Goal: Information Seeking & Learning: Find specific fact

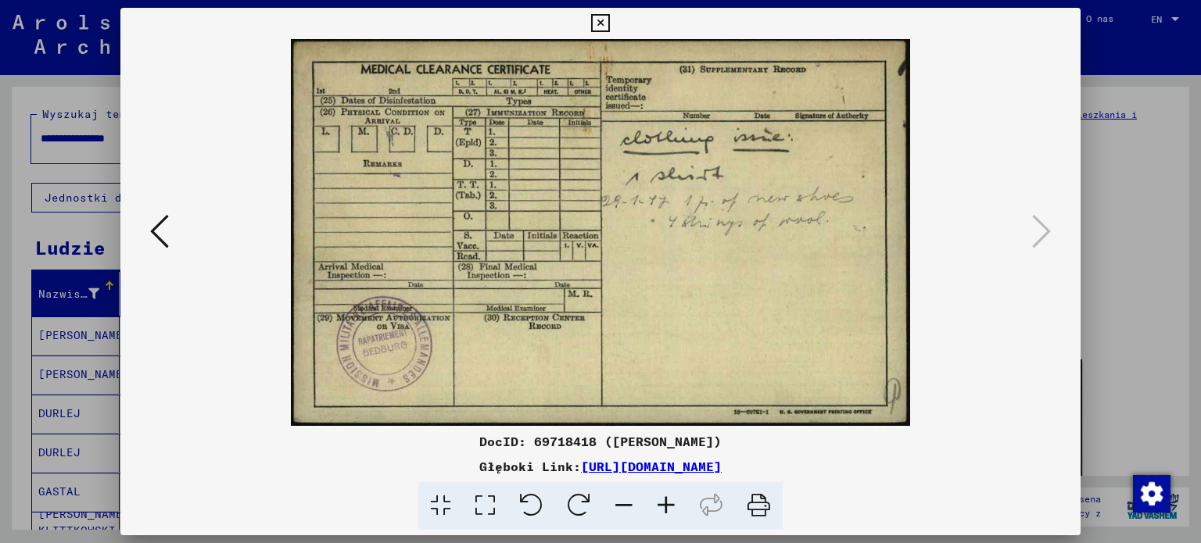
click at [163, 226] on icon at bounding box center [159, 232] width 19 height 38
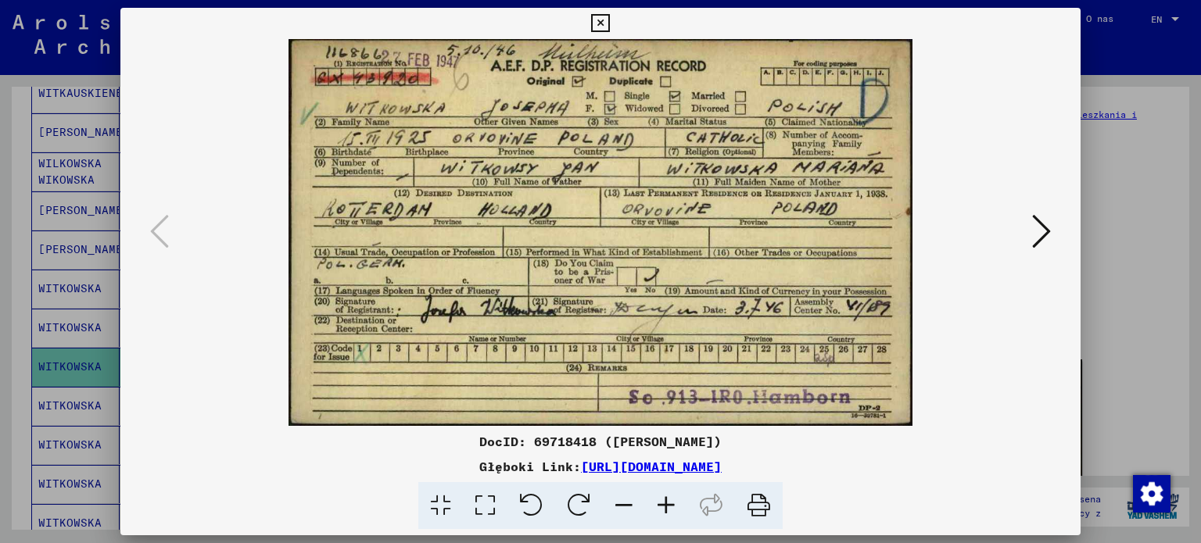
scroll to position [144, 0]
click at [1030, 235] on button at bounding box center [1041, 232] width 28 height 45
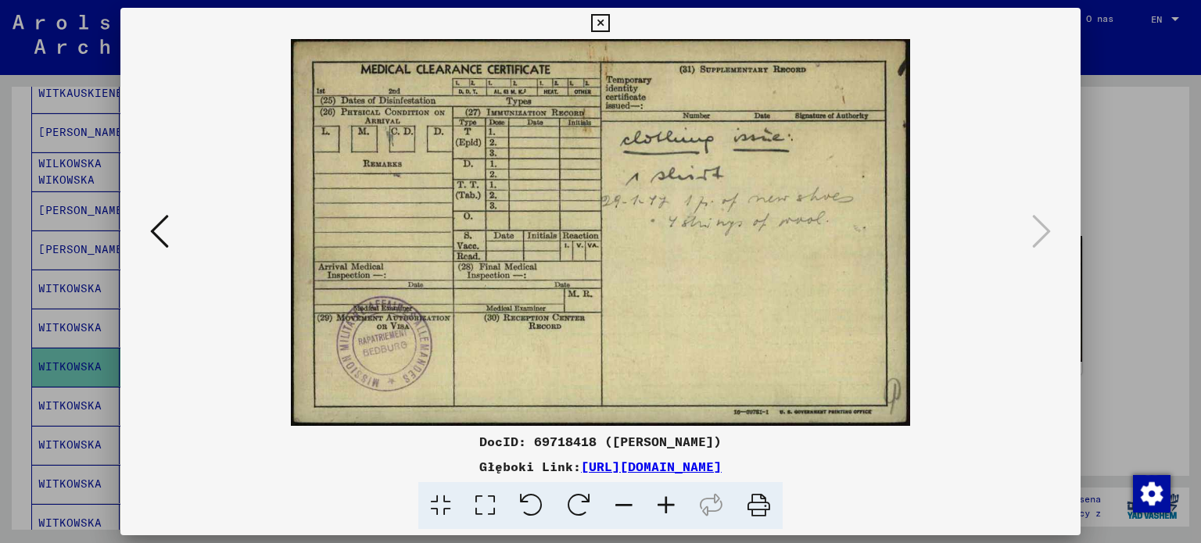
click at [600, 15] on icon at bounding box center [600, 23] width 18 height 19
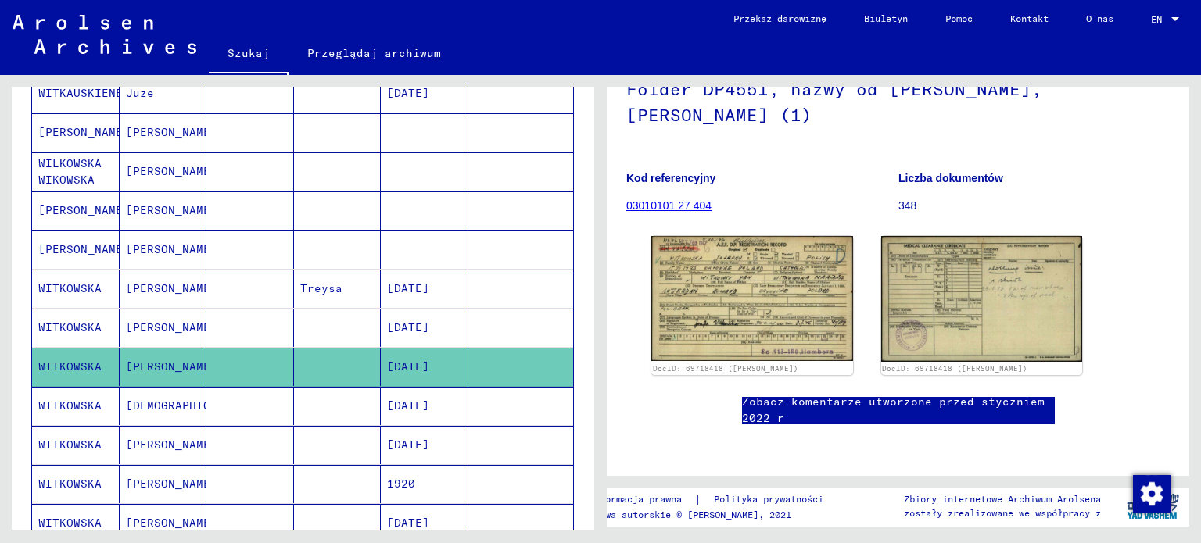
click at [429, 399] on font "[DATE]" at bounding box center [408, 406] width 42 height 14
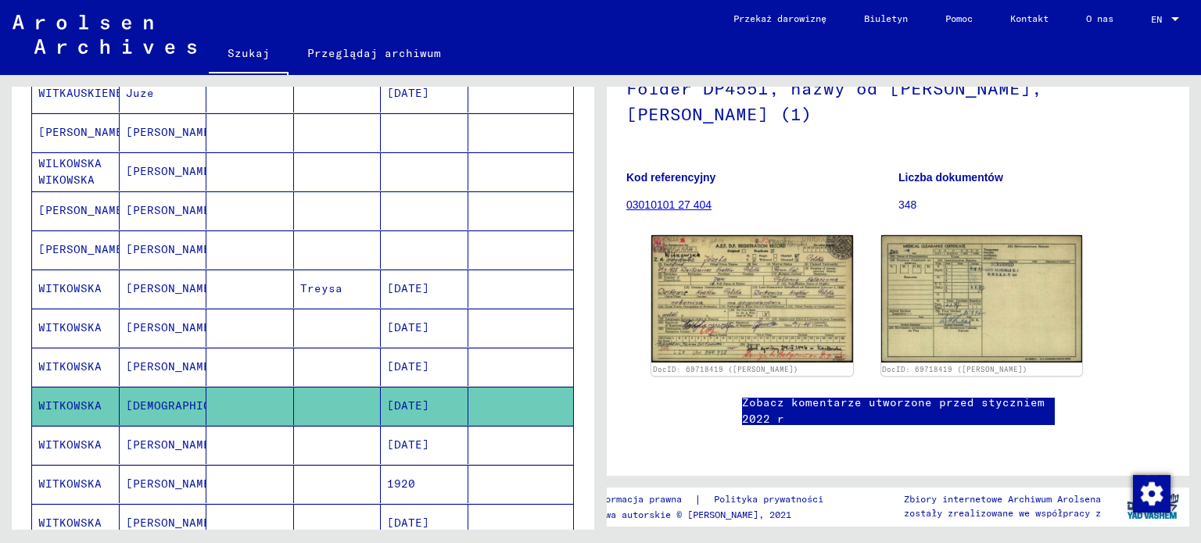
scroll to position [141, 0]
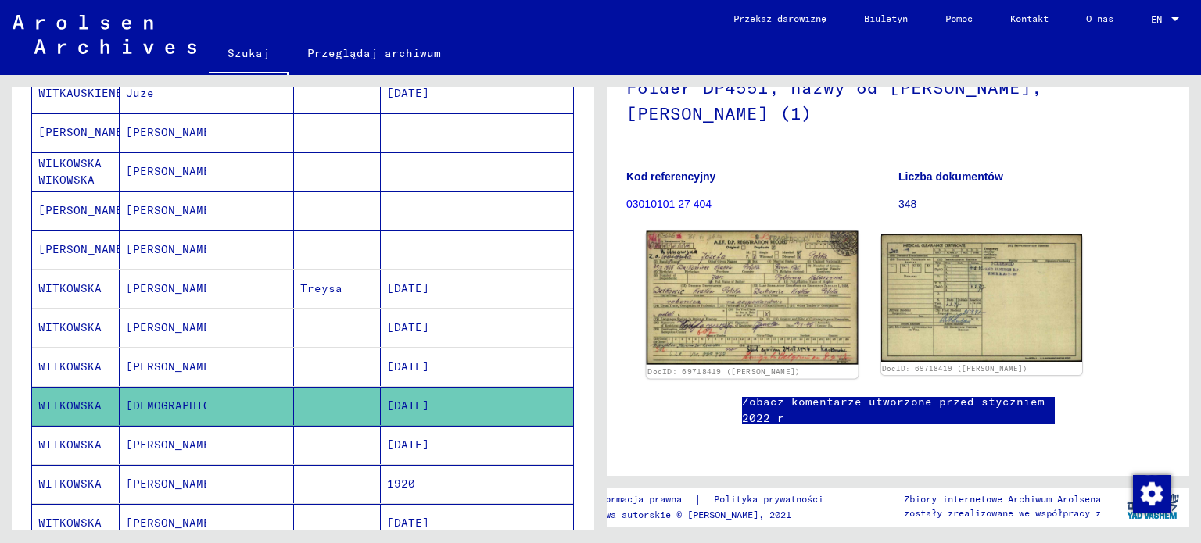
click at [672, 281] on img at bounding box center [752, 298] width 211 height 134
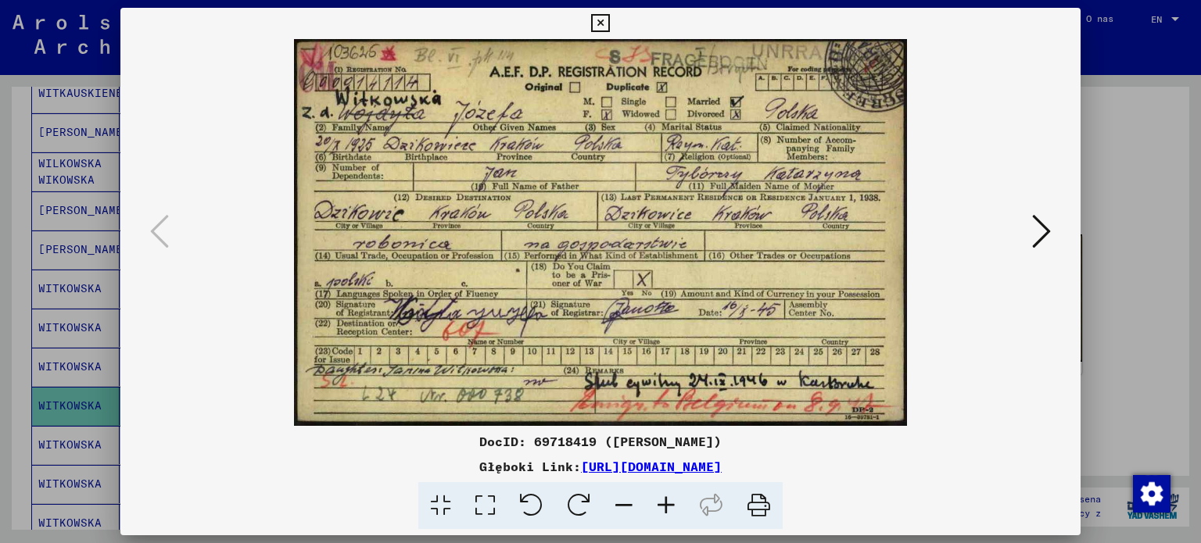
click at [602, 21] on icon at bounding box center [600, 23] width 18 height 19
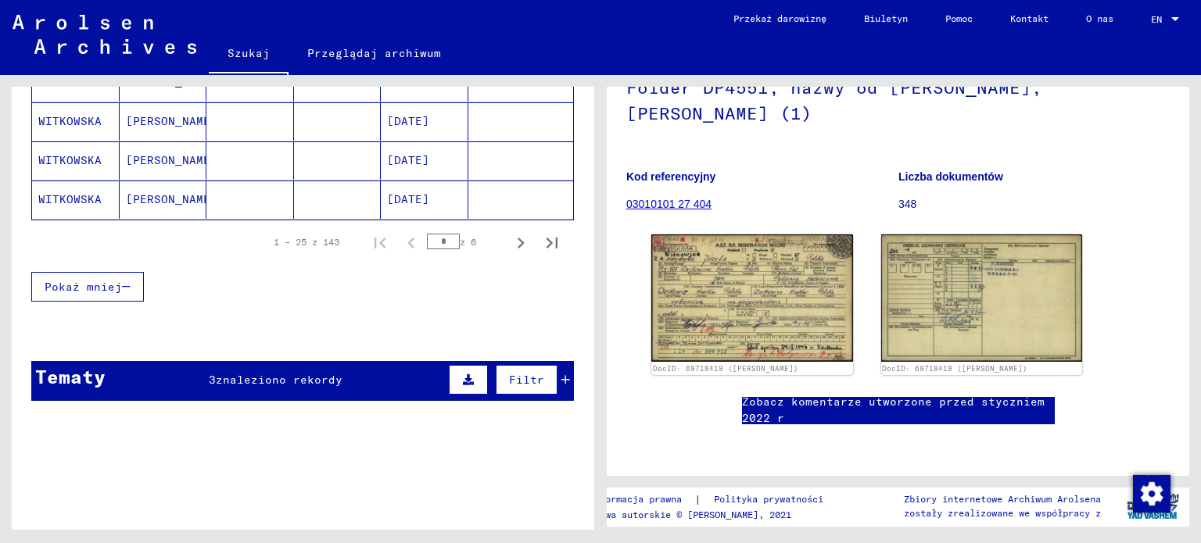
scroll to position [835, 0]
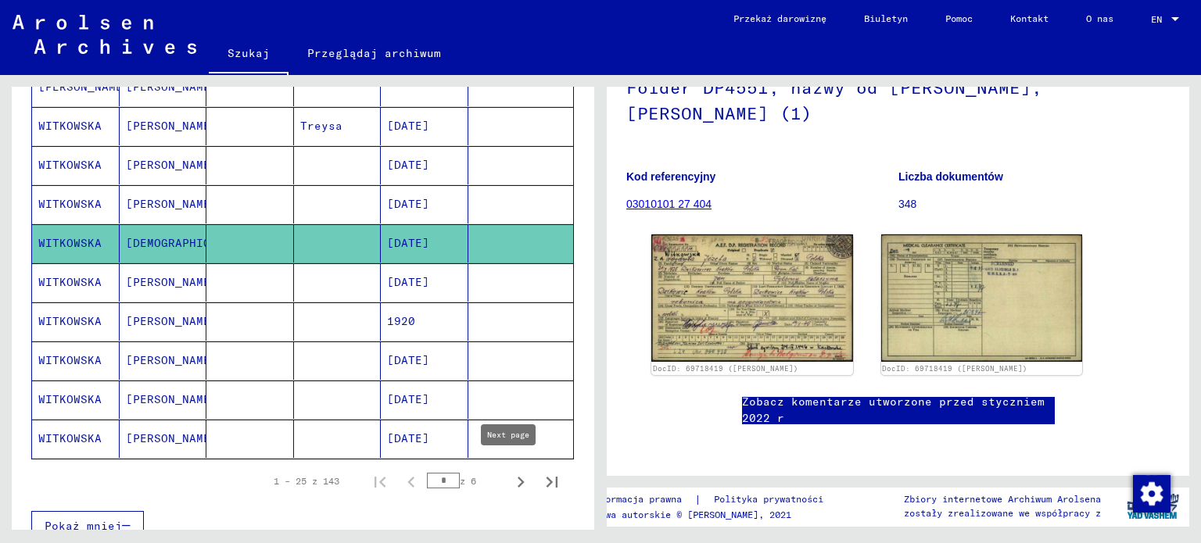
click at [510, 471] on icon "Następna strona" at bounding box center [521, 482] width 22 height 22
type input "*"
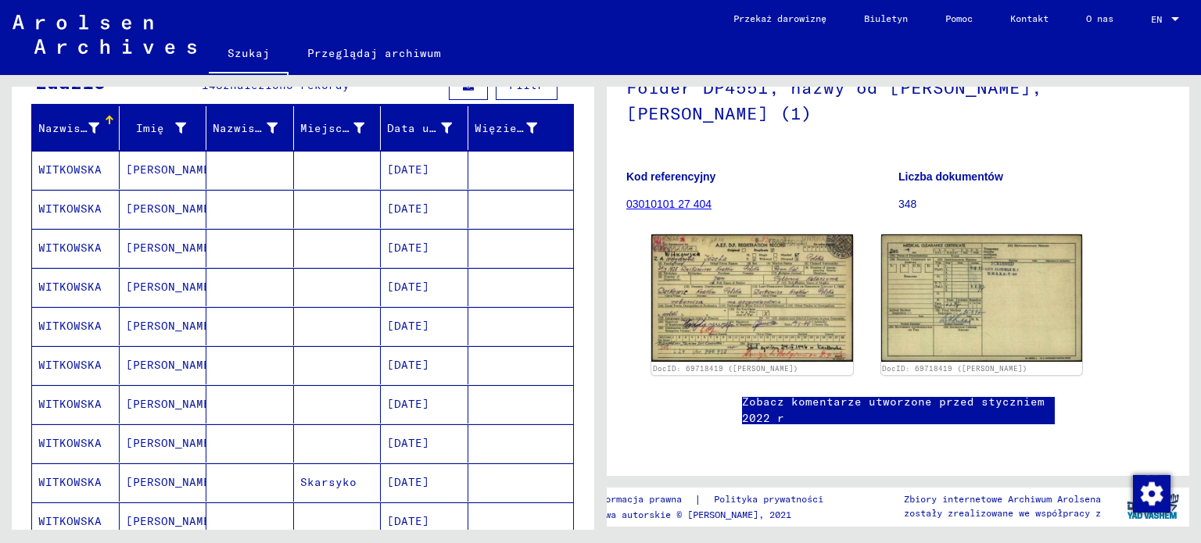
scroll to position [0, 0]
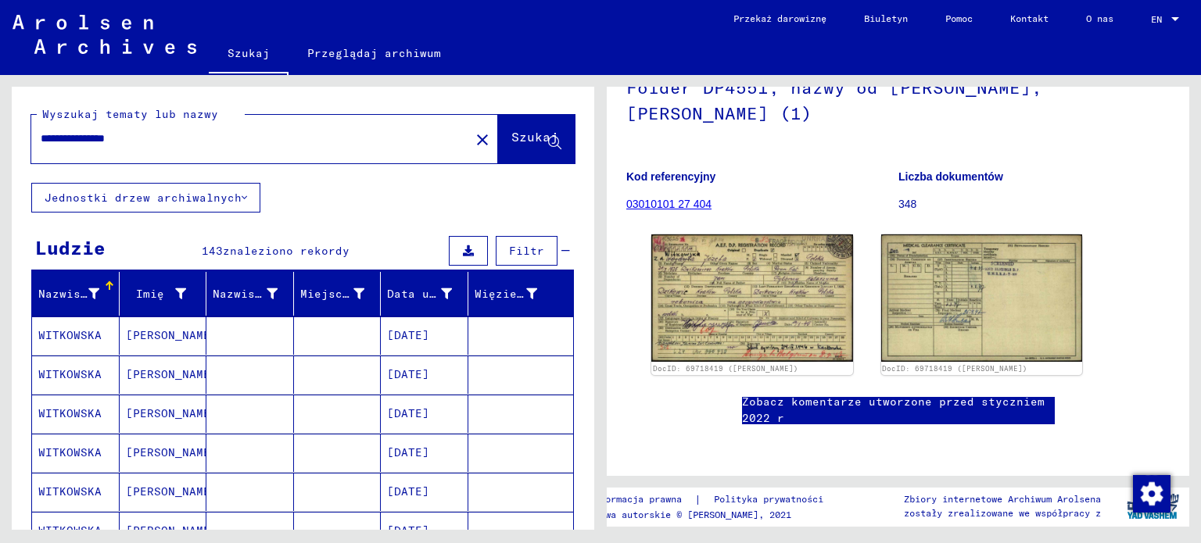
click at [286, 146] on input "**********" at bounding box center [251, 139] width 420 height 16
click at [242, 201] on icon at bounding box center [244, 197] width 5 height 11
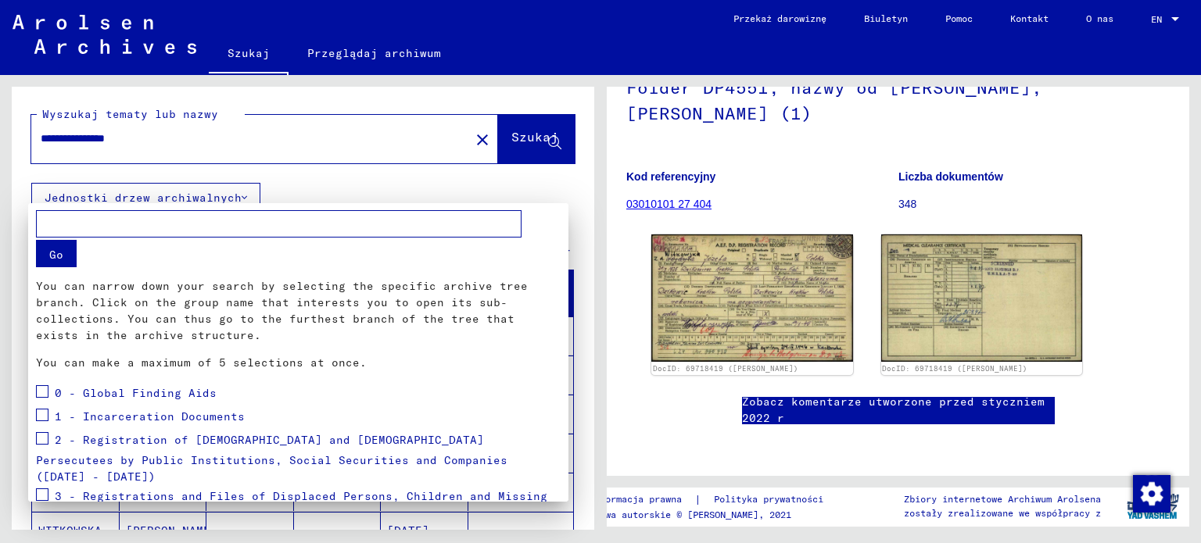
drag, startPoint x: 126, startPoint y: 133, endPoint x: 81, endPoint y: 133, distance: 44.6
click at [81, 133] on div at bounding box center [600, 271] width 1201 height 543
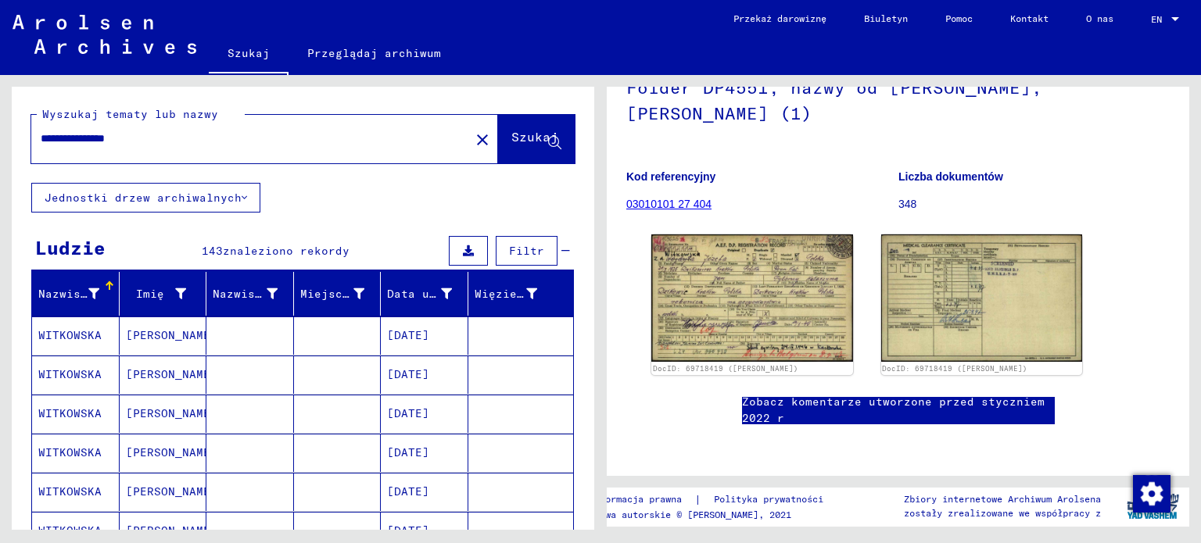
drag, startPoint x: 181, startPoint y: 138, endPoint x: 36, endPoint y: 138, distance: 144.6
click at [36, 138] on div "**********" at bounding box center [245, 138] width 429 height 35
click at [242, 197] on icon at bounding box center [244, 197] width 5 height 11
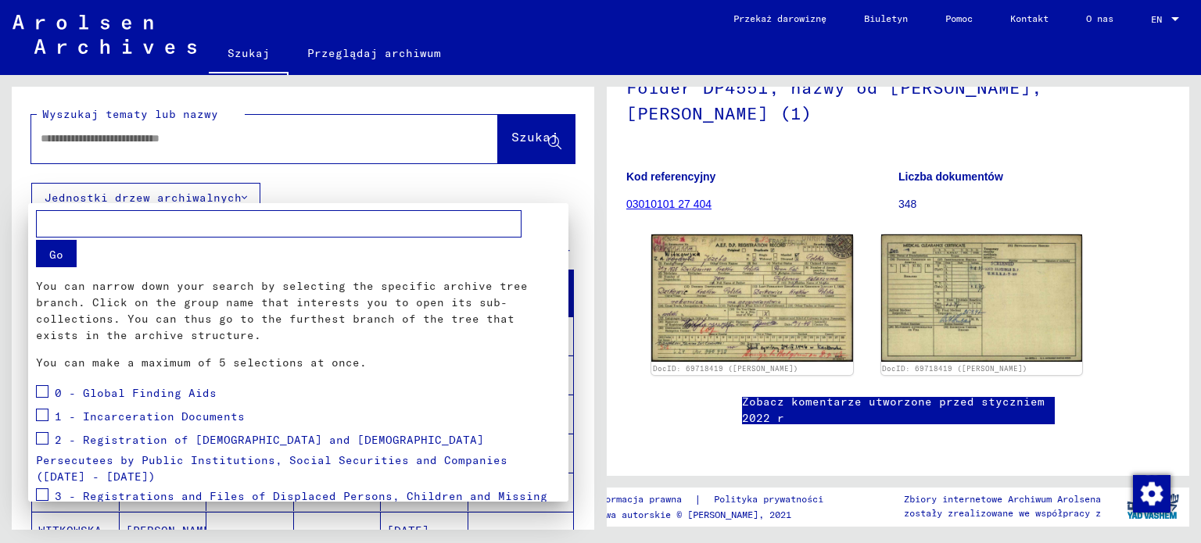
scroll to position [172, 0]
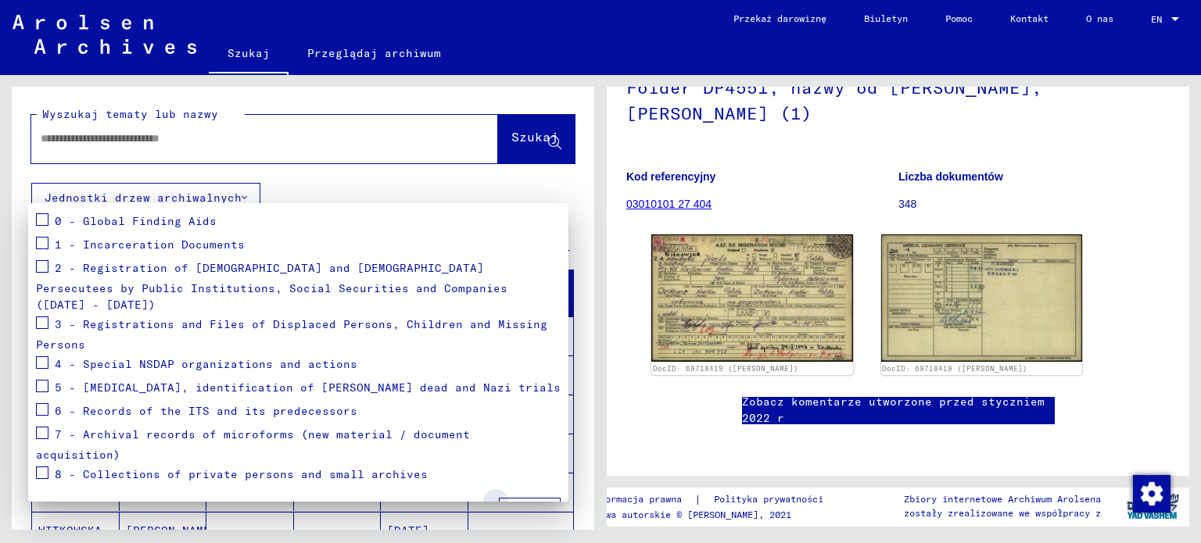
click at [532, 506] on span "Apply" at bounding box center [529, 513] width 35 height 14
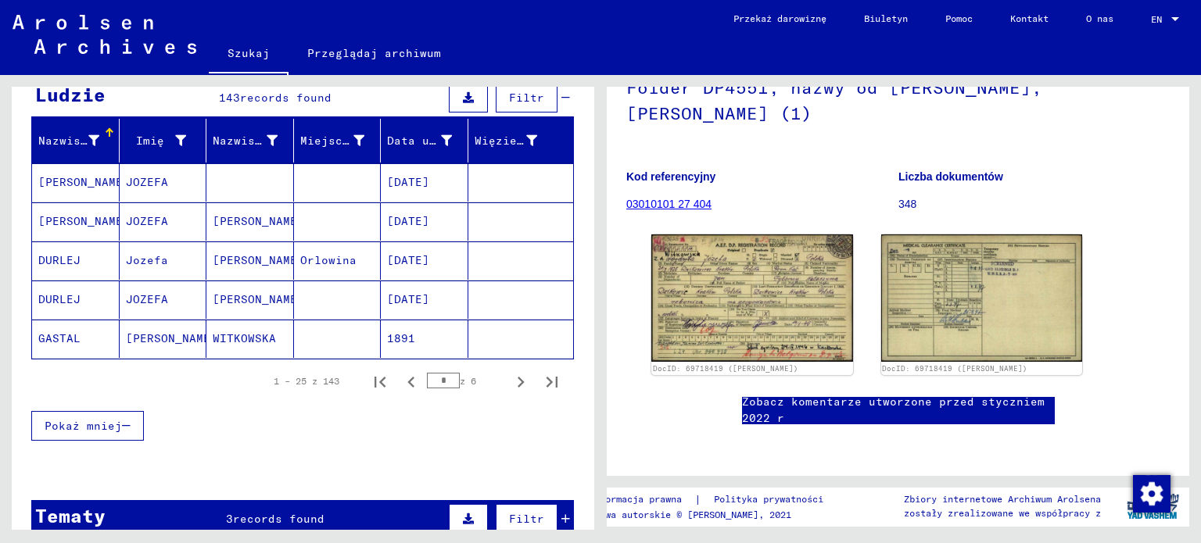
scroll to position [159, 0]
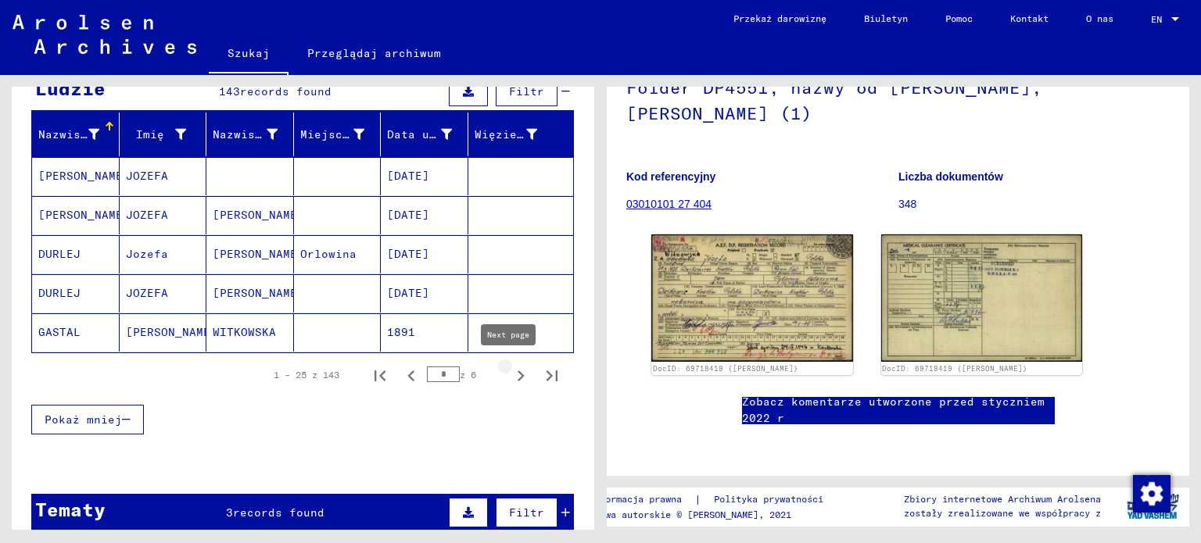
click at [510, 375] on icon "Następna strona" at bounding box center [521, 376] width 22 height 22
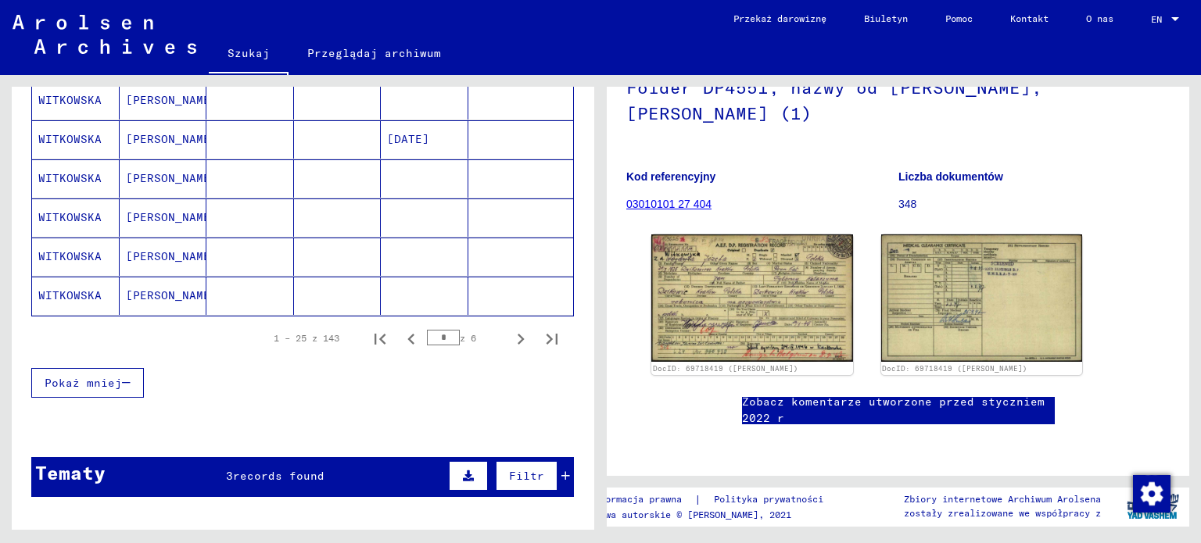
scroll to position [1051, 0]
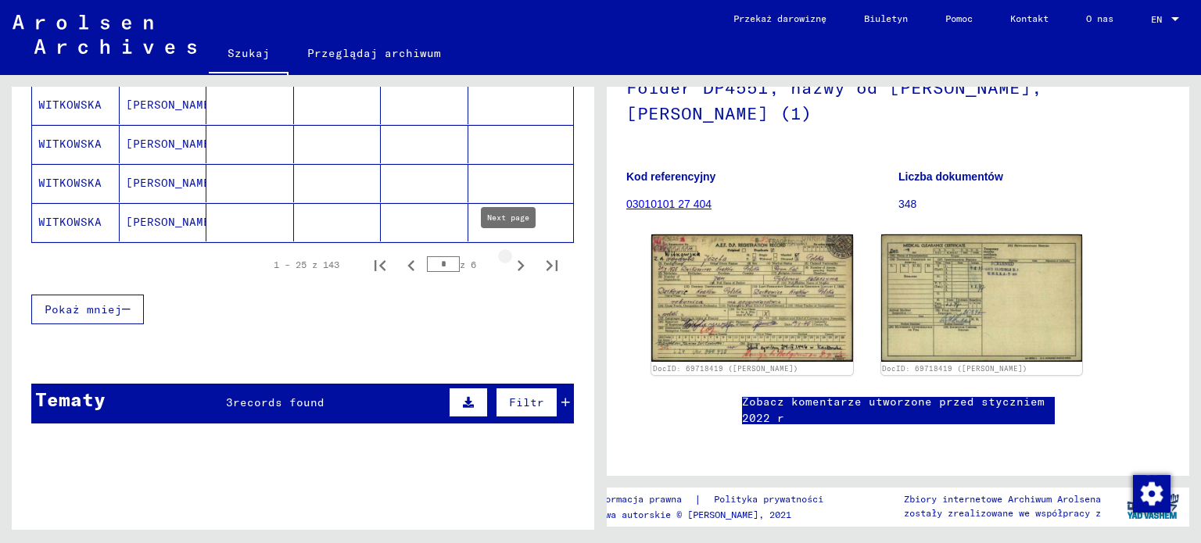
click at [518, 260] on icon "Następna strona" at bounding box center [521, 265] width 7 height 11
type input "*"
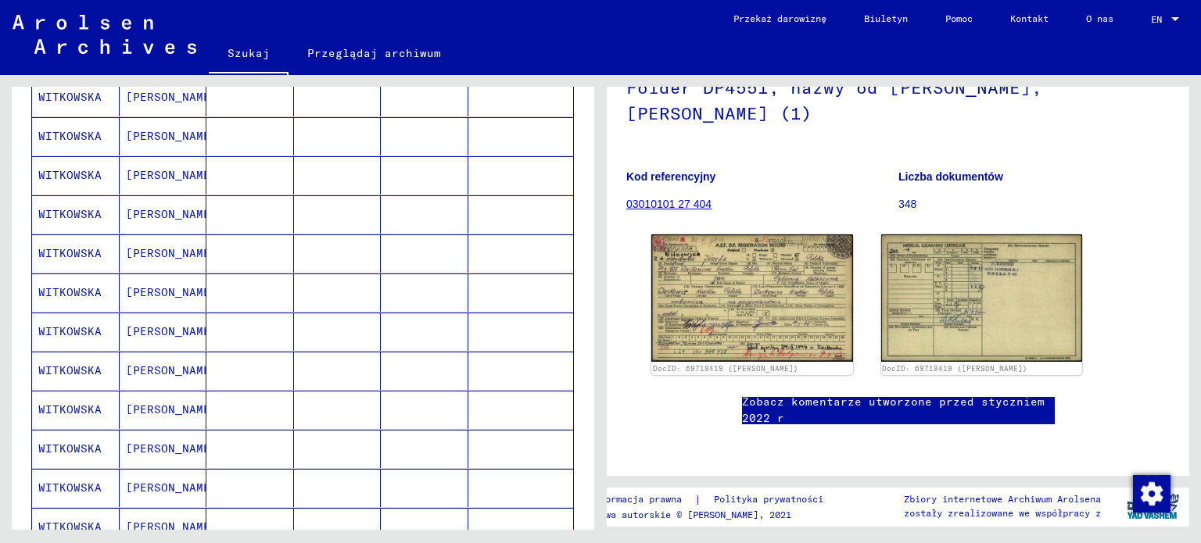
scroll to position [0, 0]
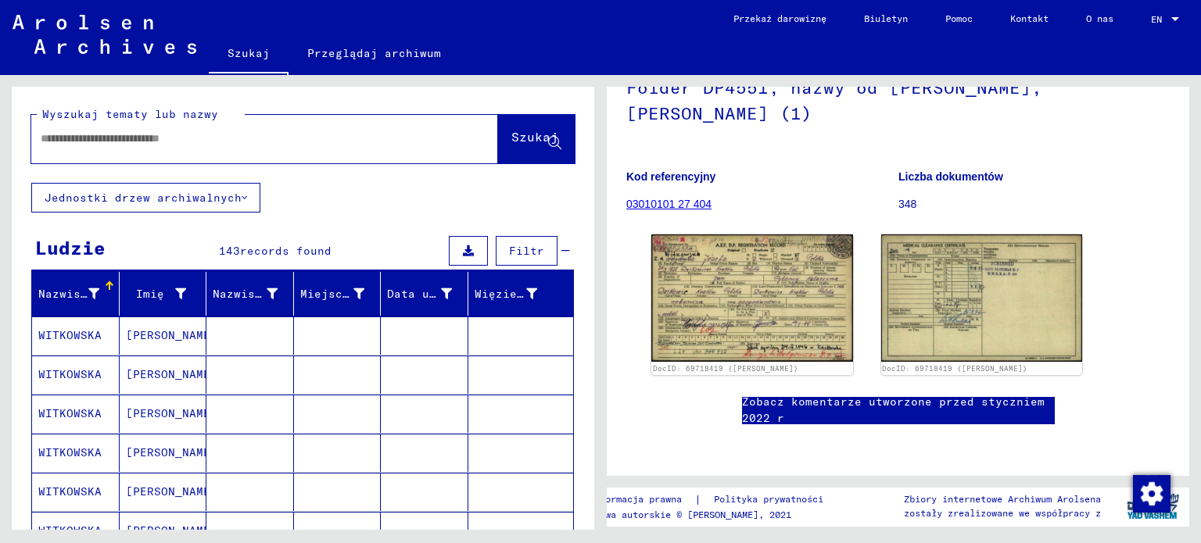
click at [263, 149] on div at bounding box center [245, 138] width 429 height 35
click at [263, 143] on input "text" at bounding box center [251, 139] width 420 height 16
type input "*******"
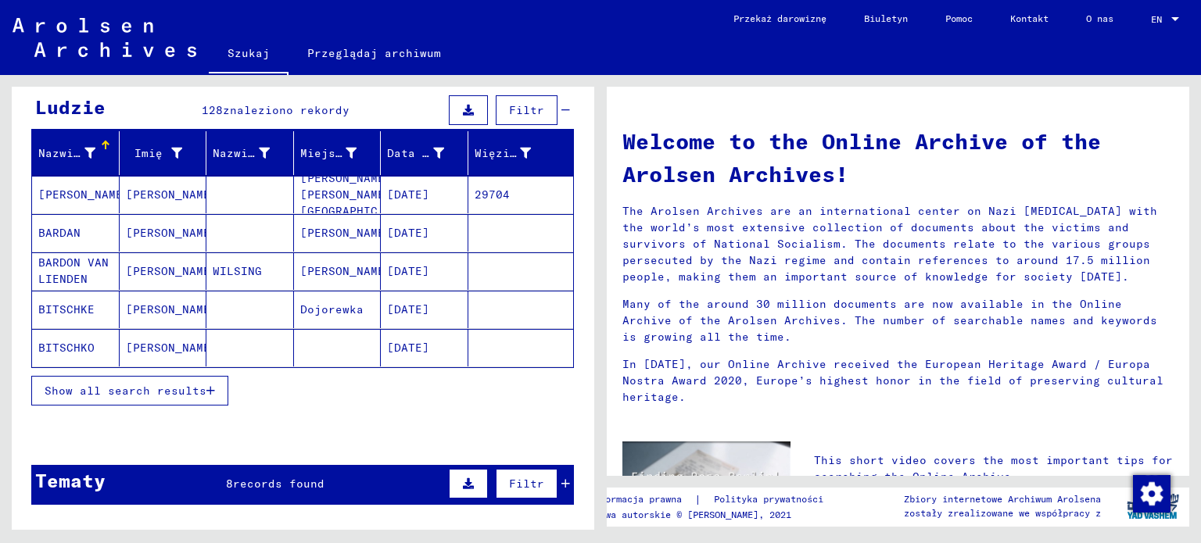
scroll to position [147, 0]
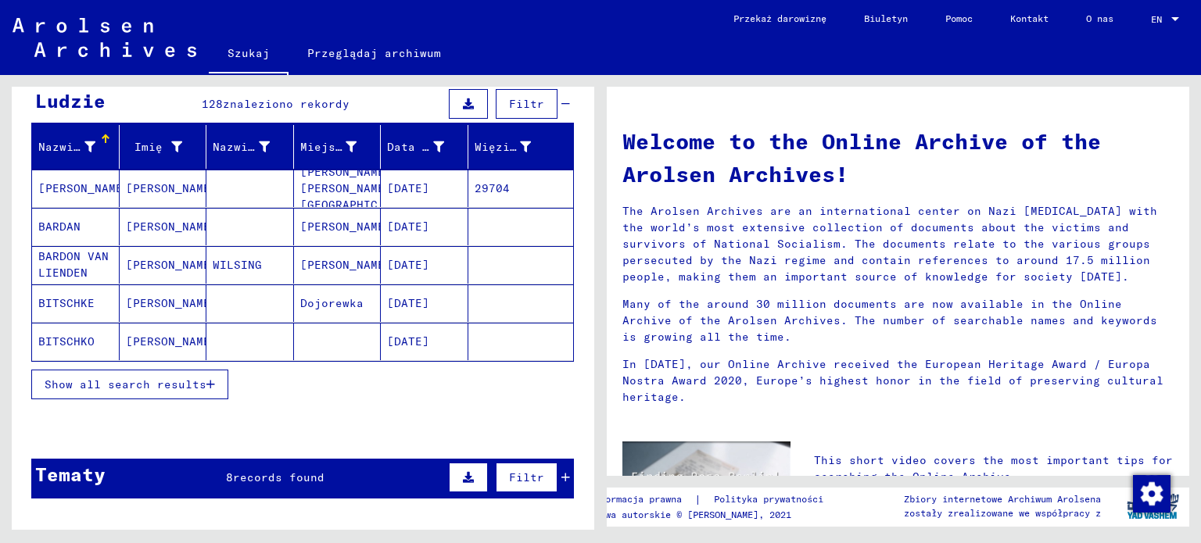
click at [154, 373] on button "Show all search results" at bounding box center [129, 385] width 197 height 30
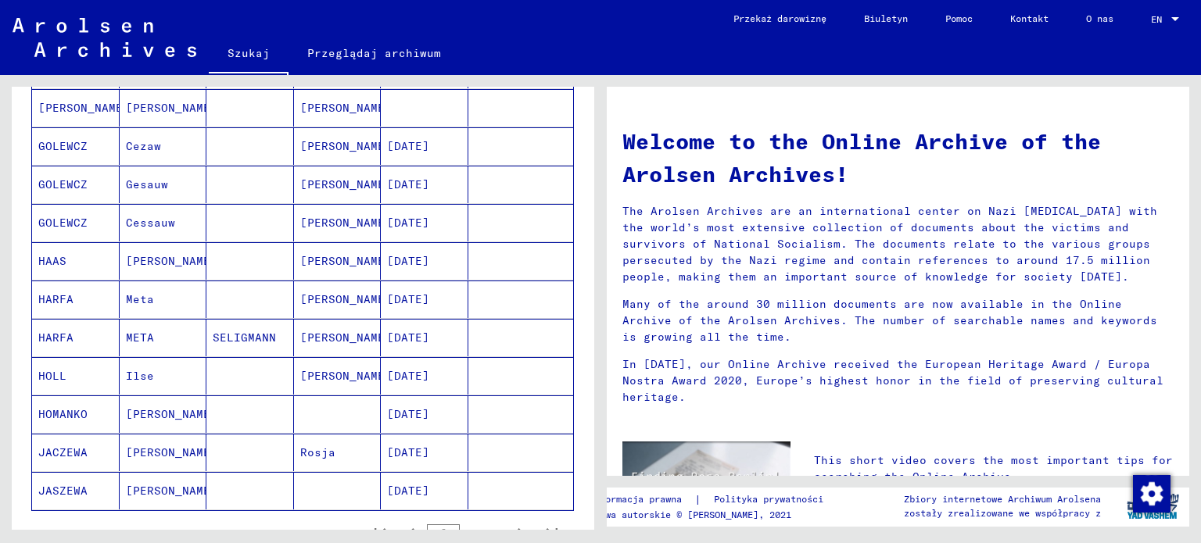
scroll to position [864, 0]
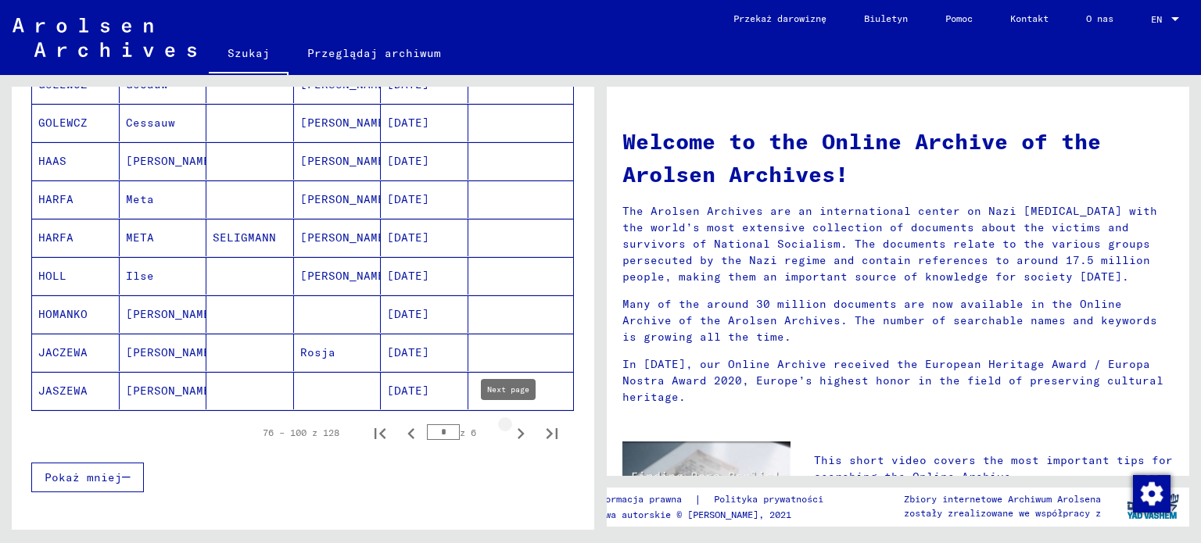
click at [518, 428] on icon "Następna strona" at bounding box center [521, 433] width 7 height 11
type input "*"
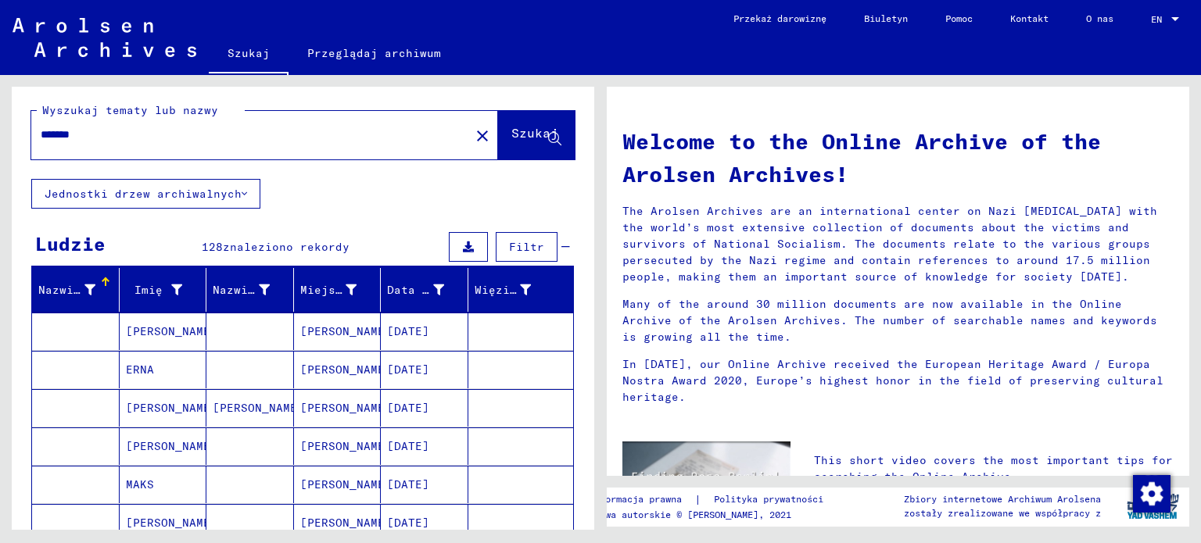
scroll to position [0, 0]
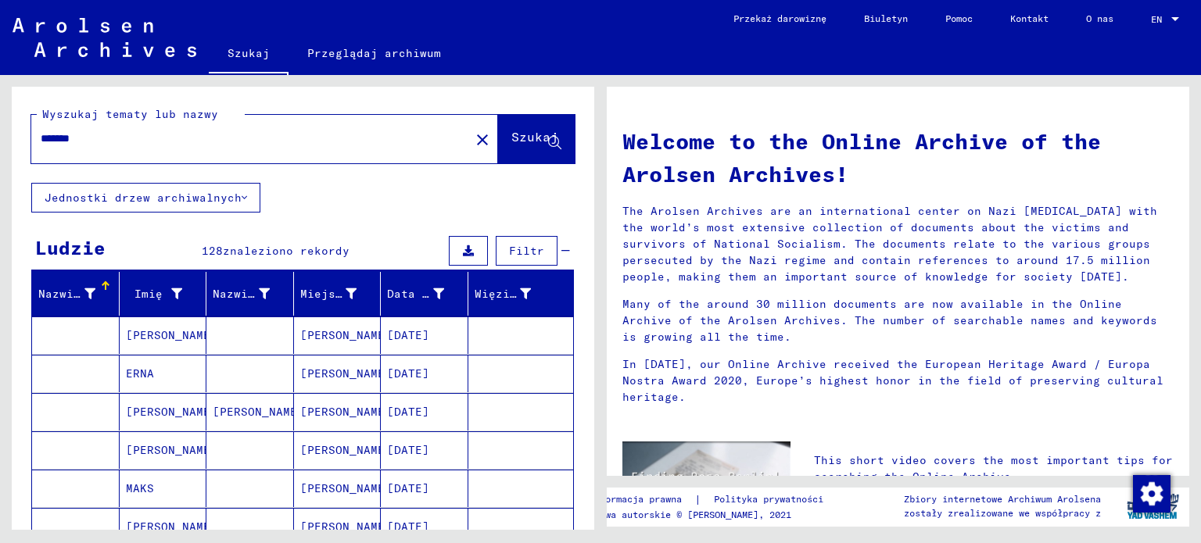
click at [124, 138] on input "*******" at bounding box center [246, 139] width 410 height 16
click at [47, 146] on input "*******" at bounding box center [246, 139] width 410 height 16
click at [109, 130] on div "*******" at bounding box center [241, 138] width 420 height 35
click at [111, 134] on input "*******" at bounding box center [246, 139] width 410 height 16
type input "**********"
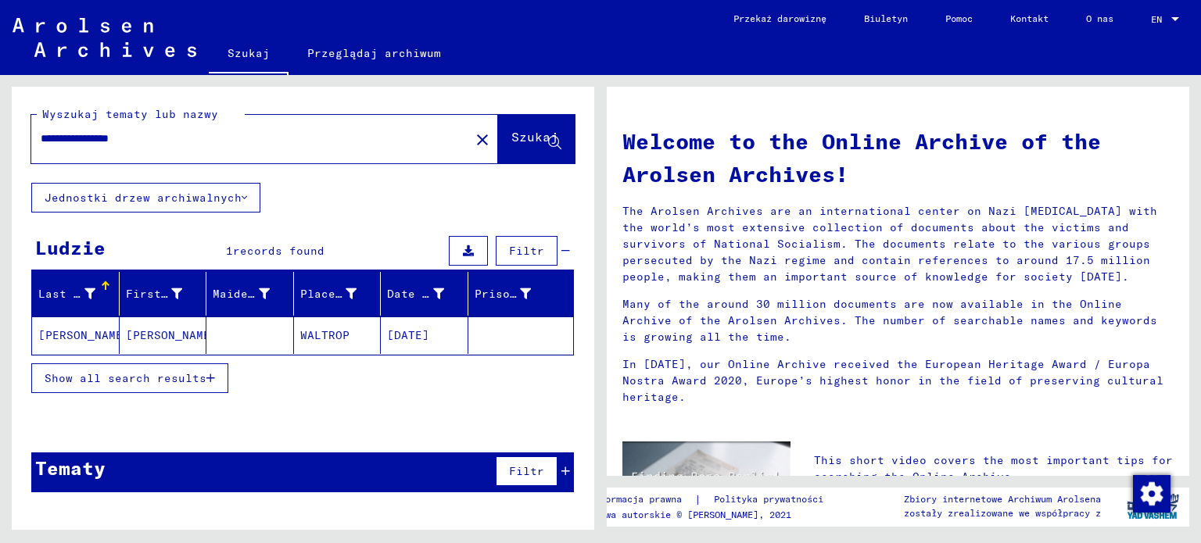
click at [322, 330] on mat-cell "WALTROP" at bounding box center [338, 336] width 88 height 38
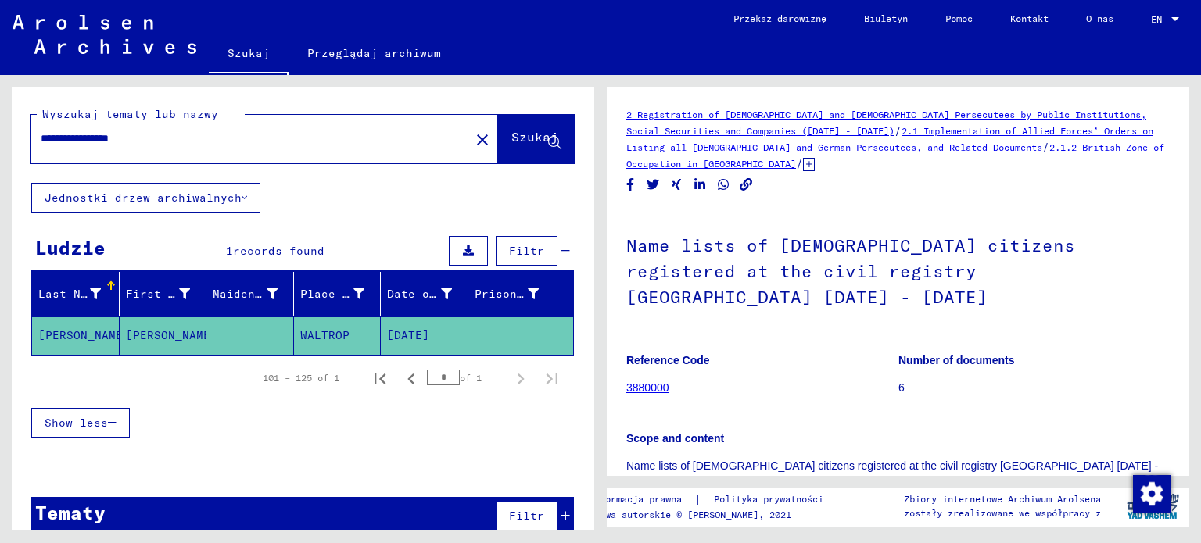
drag, startPoint x: 1188, startPoint y: 158, endPoint x: 1177, endPoint y: 227, distance: 70.4
click at [1177, 227] on div "2 Registration of Foreigners and [DEMOGRAPHIC_DATA] Persecutees by Public Insti…" at bounding box center [898, 281] width 582 height 389
click at [968, 210] on h1 "Name lists of [DEMOGRAPHIC_DATA] citizens registered at the civil registry [GEO…" at bounding box center [897, 270] width 543 height 120
click at [319, 339] on mat-cell "WALTROP" at bounding box center [338, 336] width 88 height 38
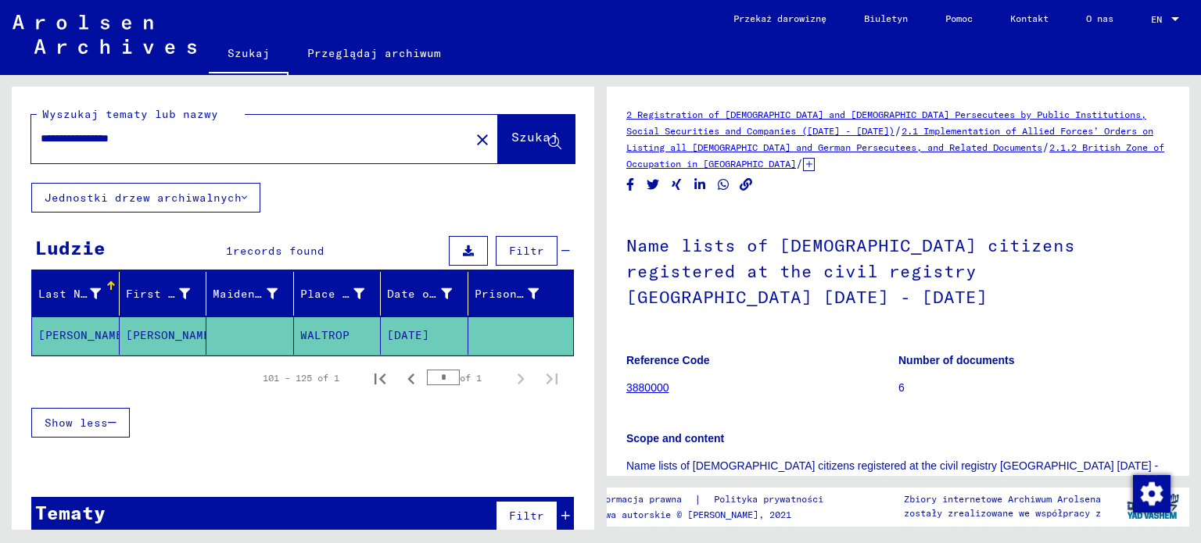
drag, startPoint x: 174, startPoint y: 132, endPoint x: 12, endPoint y: 119, distance: 162.4
click at [12, 119] on div "**********" at bounding box center [303, 135] width 582 height 96
type input "**********"
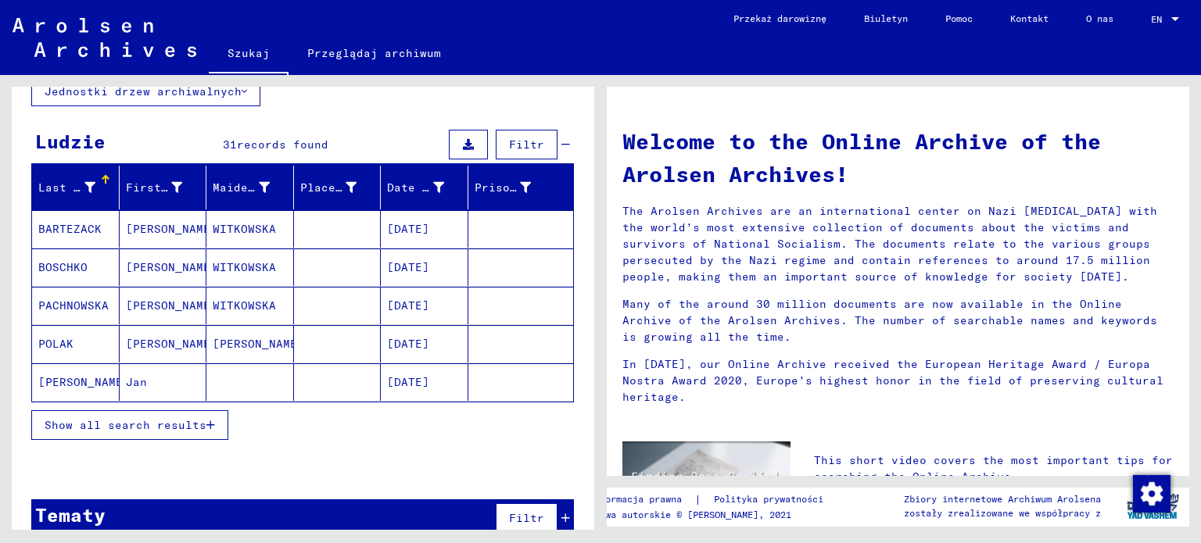
scroll to position [128, 0]
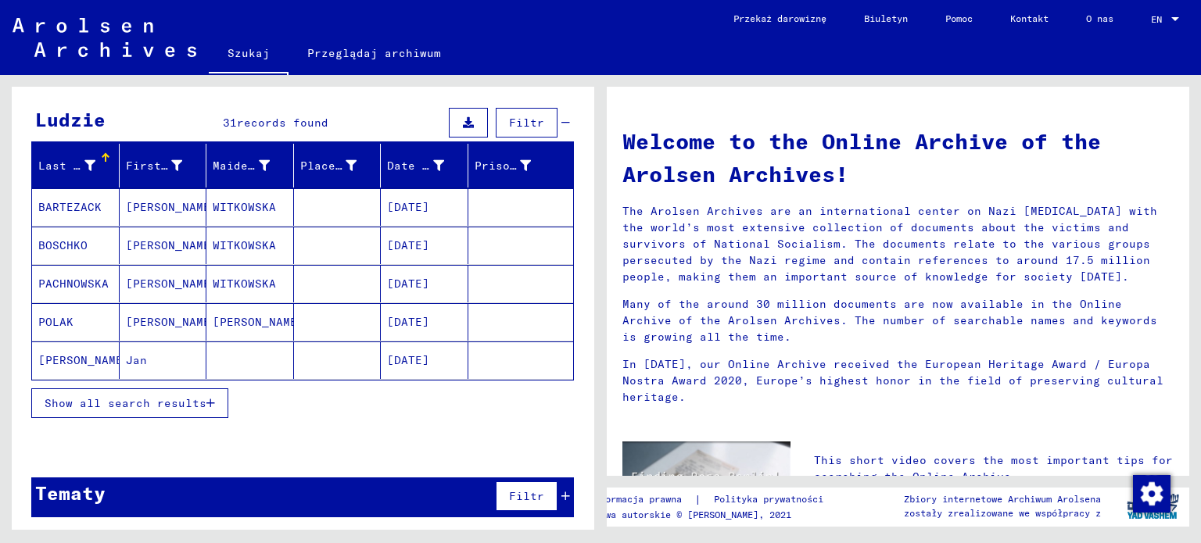
click at [213, 399] on icon "button" at bounding box center [210, 403] width 9 height 11
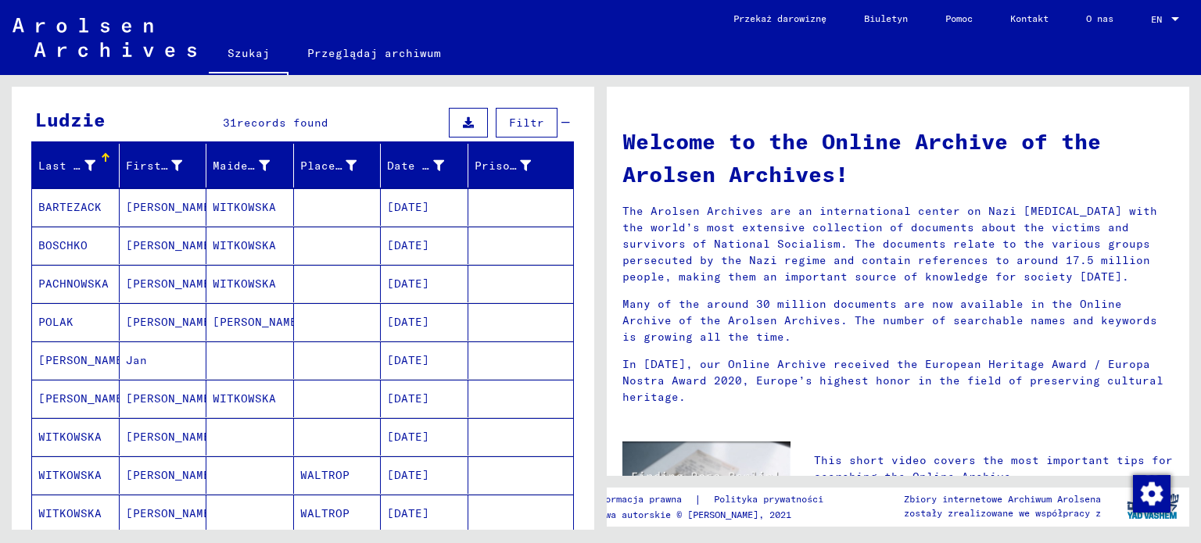
drag, startPoint x: 594, startPoint y: 249, endPoint x: 591, endPoint y: 289, distance: 40.0
click at [591, 289] on div "**********" at bounding box center [300, 302] width 600 height 455
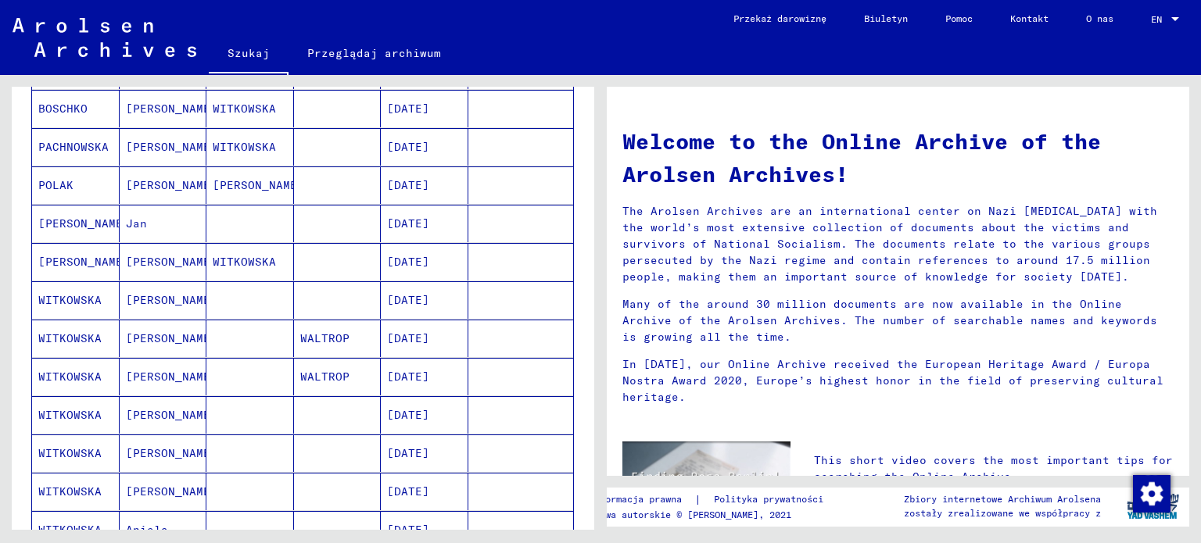
scroll to position [289, 0]
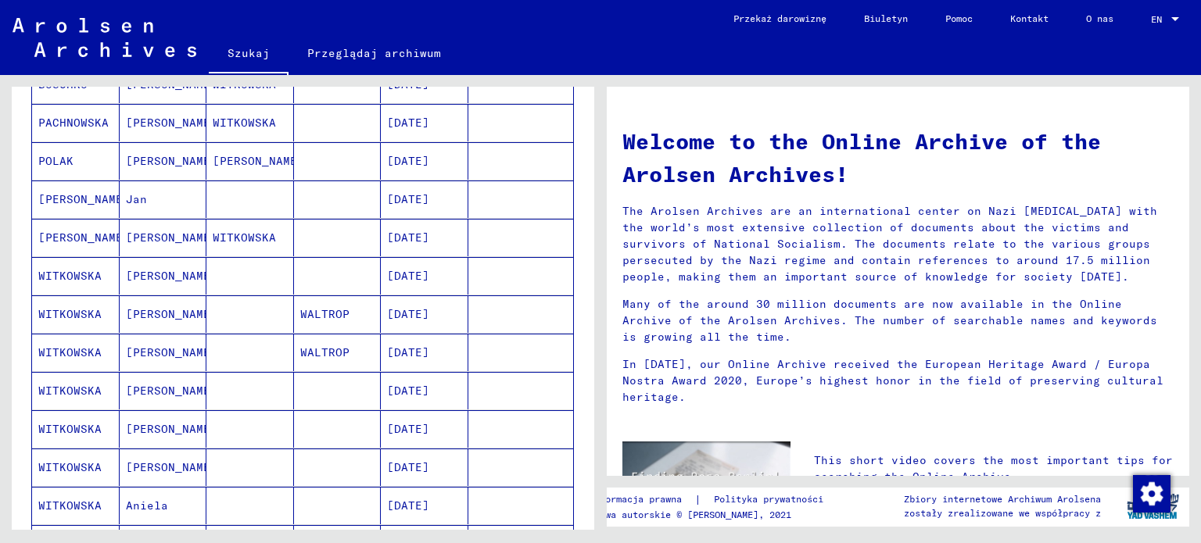
click at [429, 274] on font "[DATE]" at bounding box center [408, 276] width 42 height 14
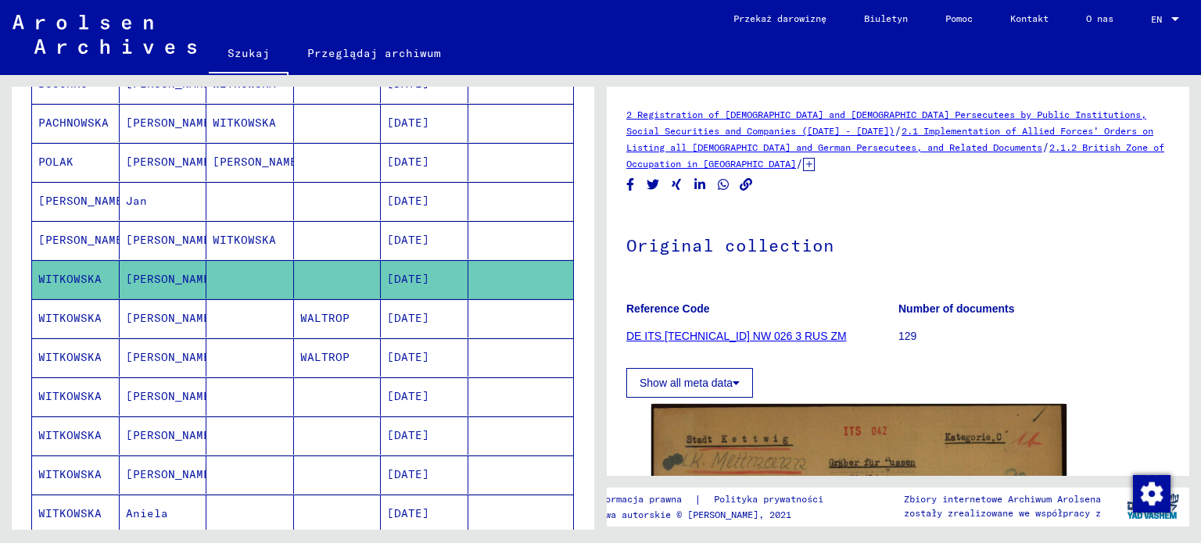
drag, startPoint x: 1176, startPoint y: 159, endPoint x: 1184, endPoint y: 218, distance: 59.2
click at [1184, 218] on div "2 Registration of [DEMOGRAPHIC_DATA] and [DEMOGRAPHIC_DATA] Persecutees by Publ…" at bounding box center [898, 281] width 582 height 389
click at [1141, 210] on h1 "Original collection" at bounding box center [897, 244] width 543 height 69
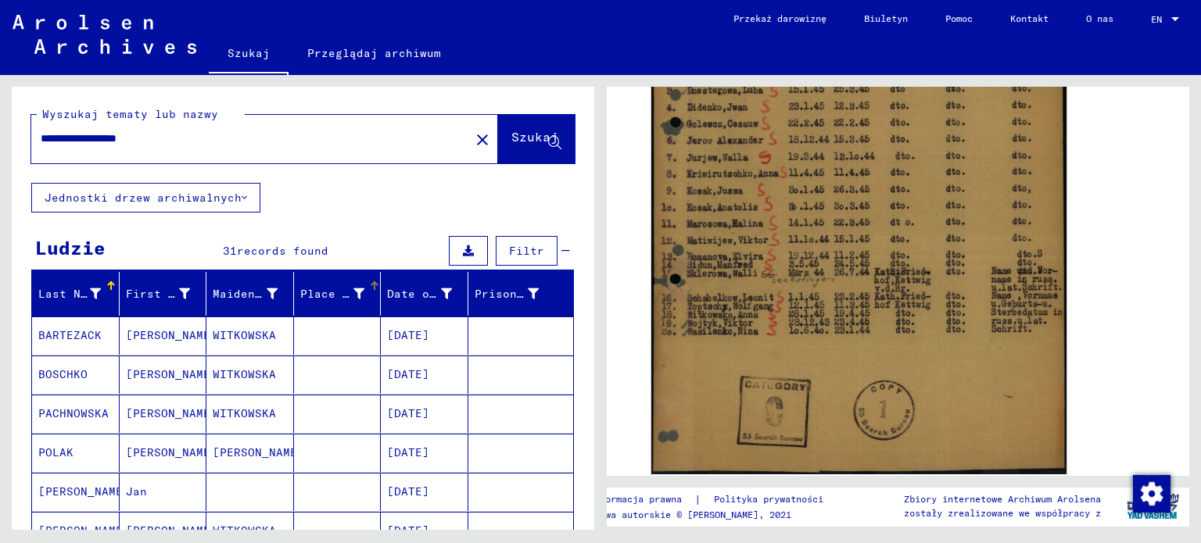
click at [353, 294] on icon at bounding box center [358, 293] width 11 height 11
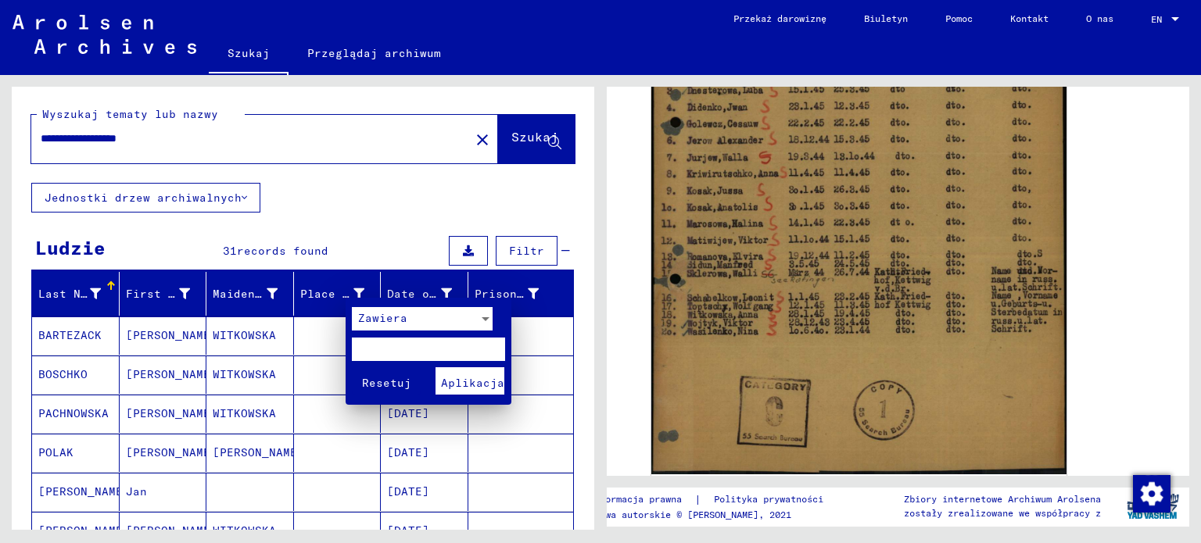
click at [351, 294] on div at bounding box center [600, 271] width 1201 height 543
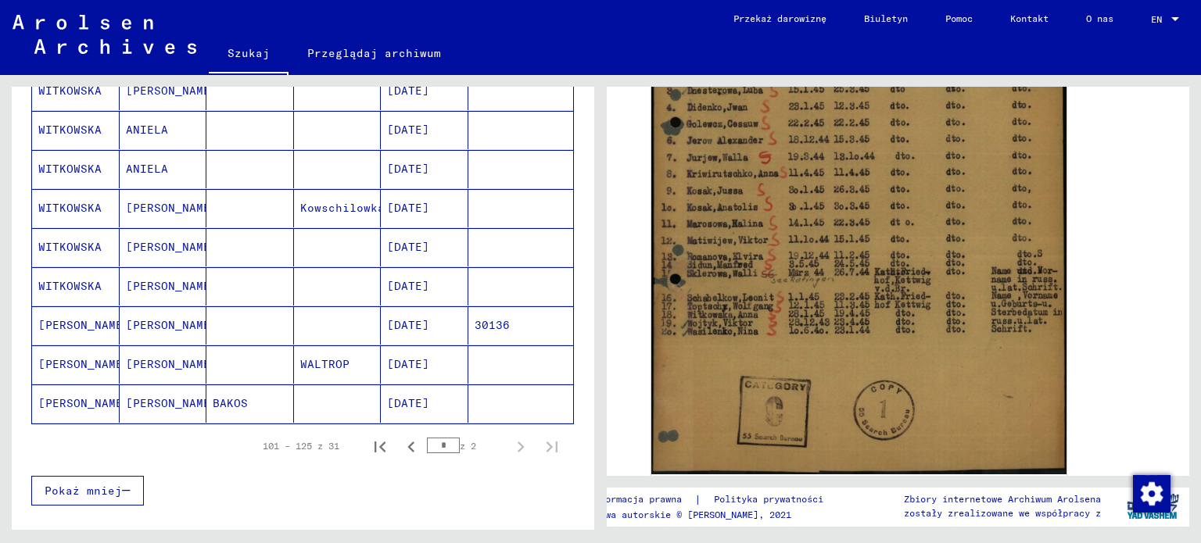
scroll to position [872, 0]
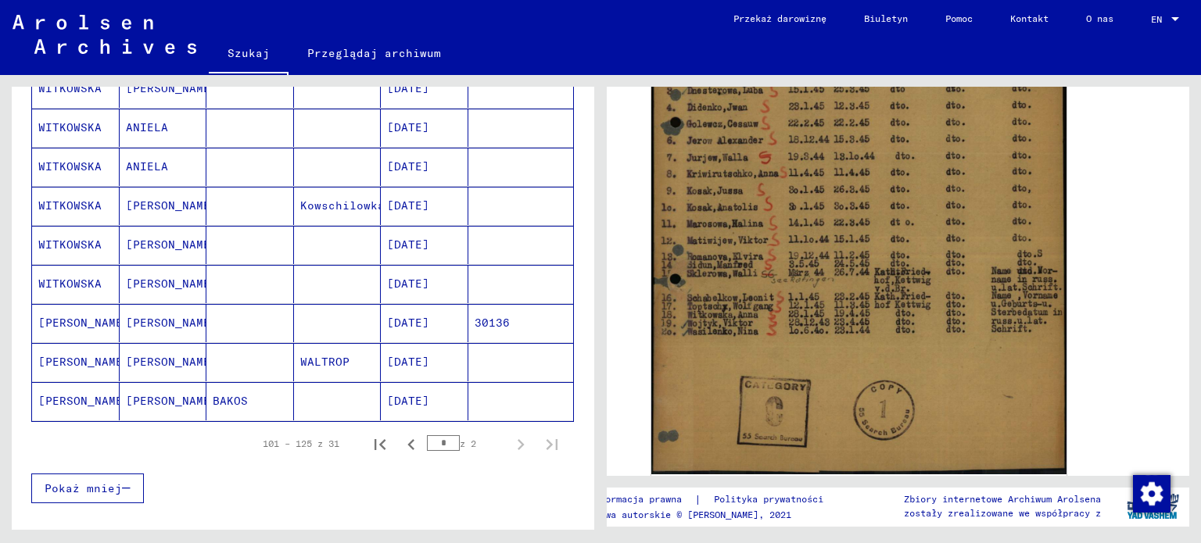
click at [428, 355] on font "[DATE]" at bounding box center [408, 362] width 42 height 14
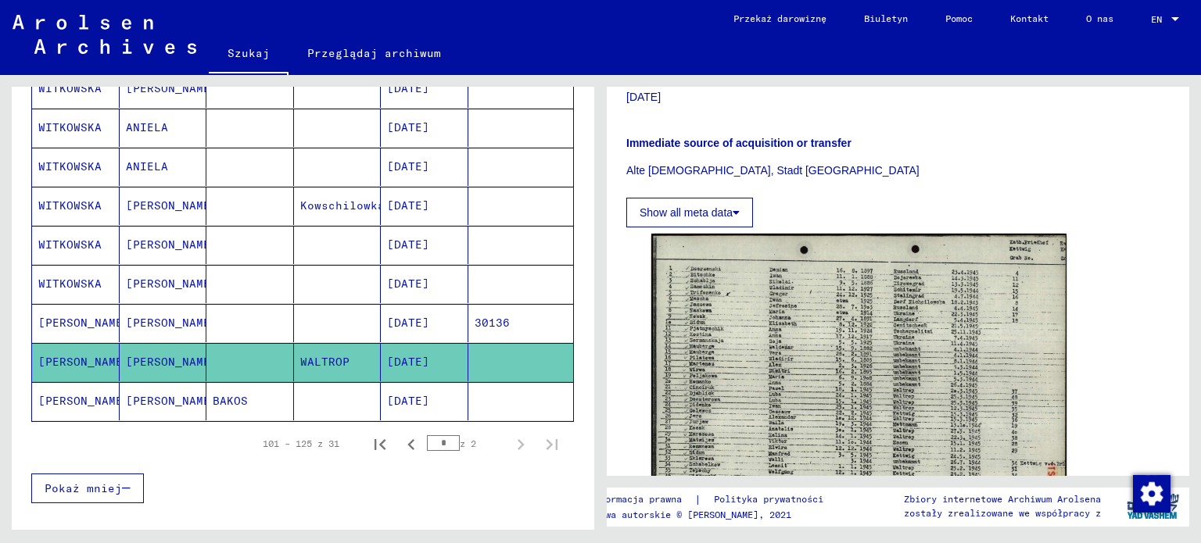
scroll to position [77, 0]
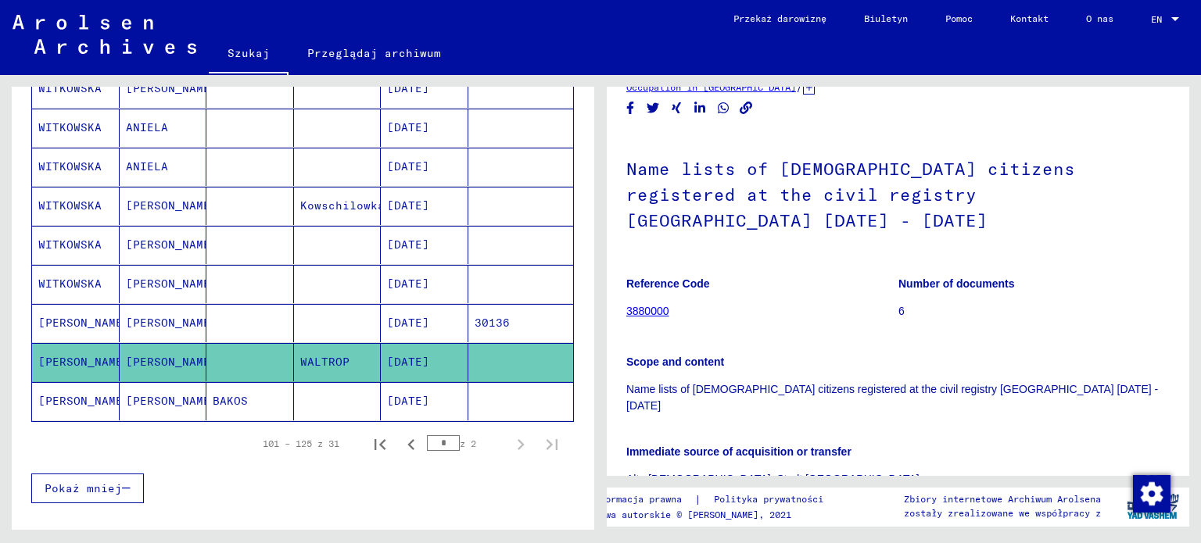
click at [407, 277] on font "[DATE]" at bounding box center [408, 284] width 42 height 14
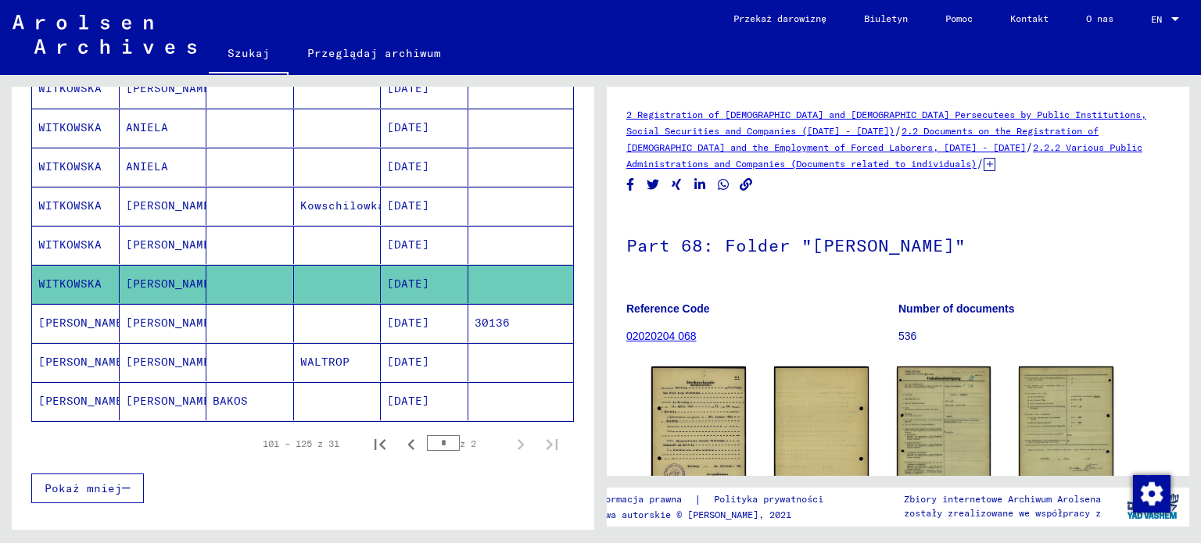
drag, startPoint x: 1176, startPoint y: 189, endPoint x: 1173, endPoint y: 260, distance: 70.4
click at [1177, 265] on div "2 Registration of [DEMOGRAPHIC_DATA] and [DEMOGRAPHIC_DATA] Persecutees by Publ…" at bounding box center [898, 281] width 582 height 389
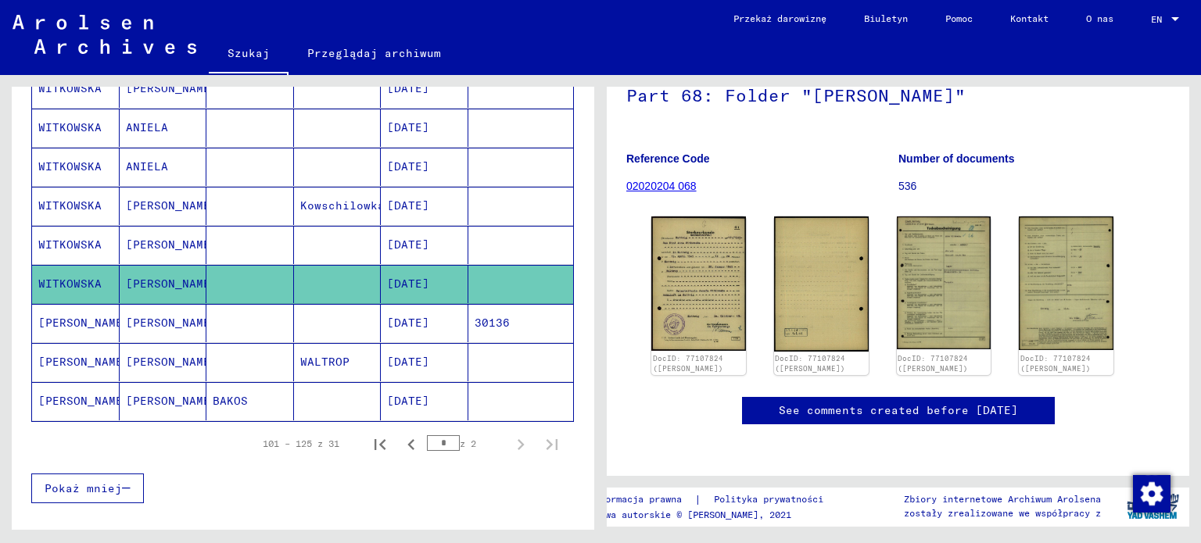
scroll to position [239, 0]
click at [941, 213] on img at bounding box center [943, 282] width 99 height 139
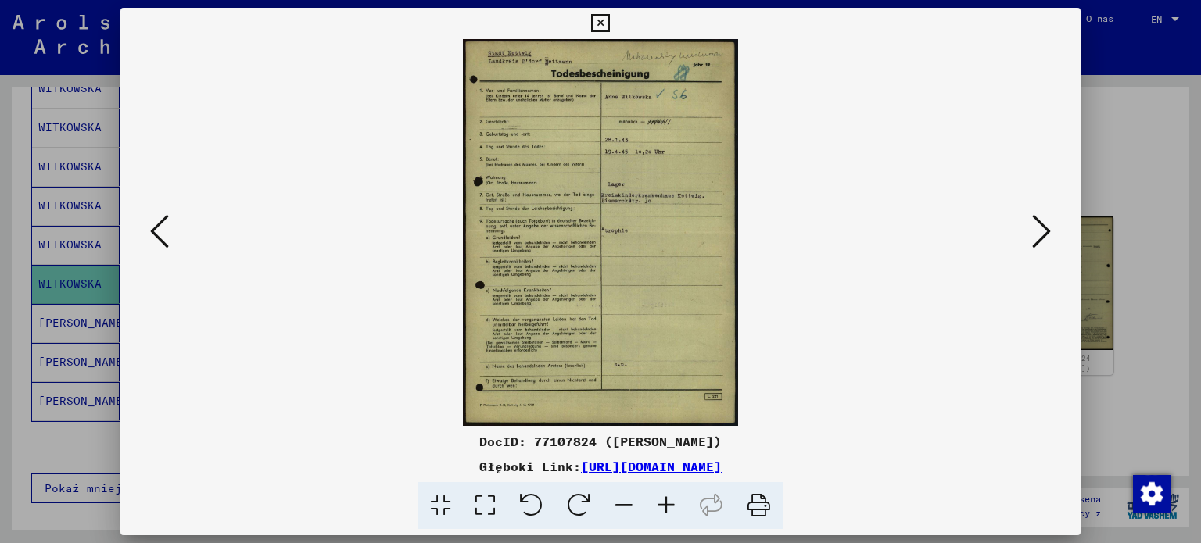
click at [1054, 235] on button at bounding box center [1041, 232] width 28 height 45
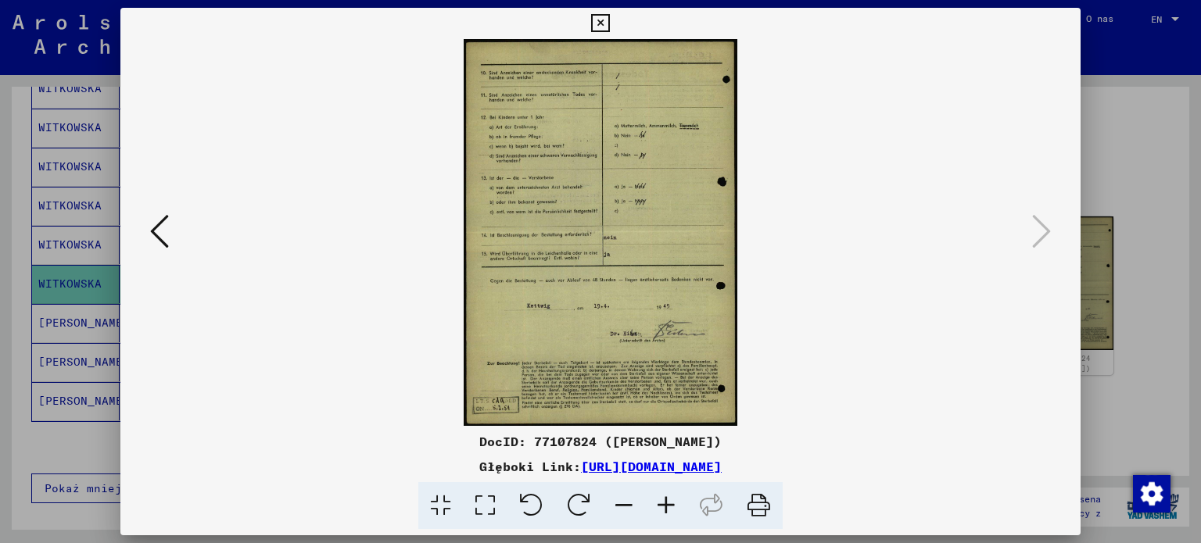
click at [644, 235] on img at bounding box center [601, 232] width 854 height 387
click at [601, 20] on icon at bounding box center [600, 23] width 18 height 19
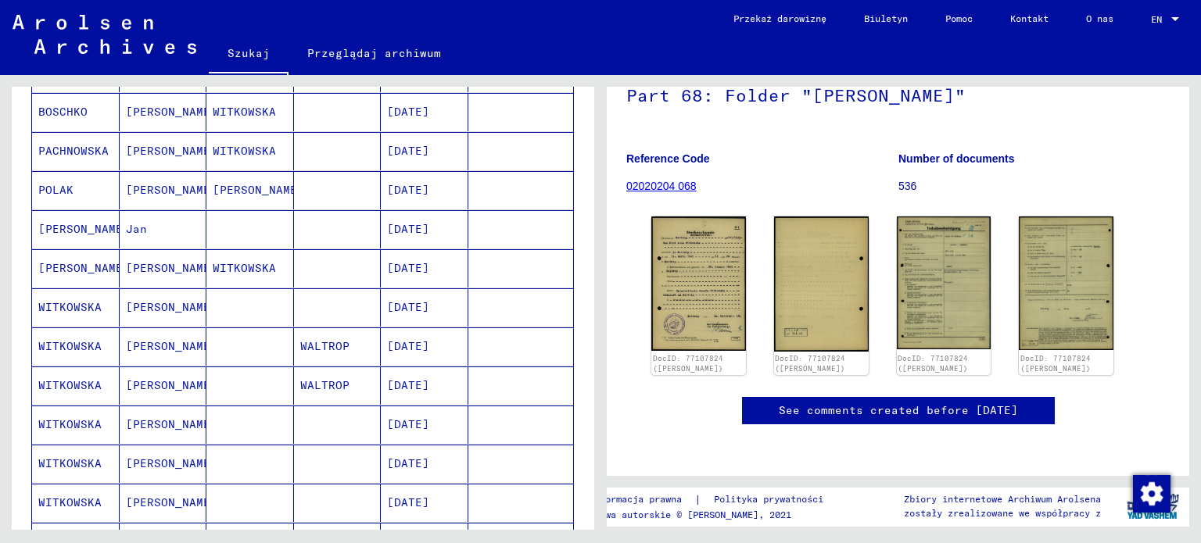
scroll to position [424, 0]
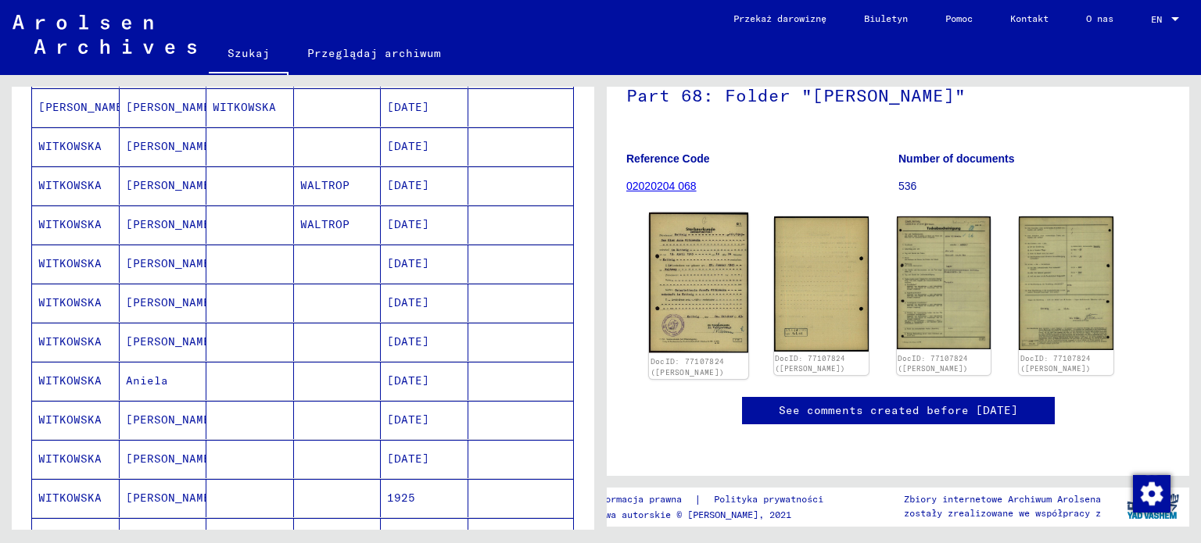
click at [693, 213] on img at bounding box center [698, 283] width 99 height 141
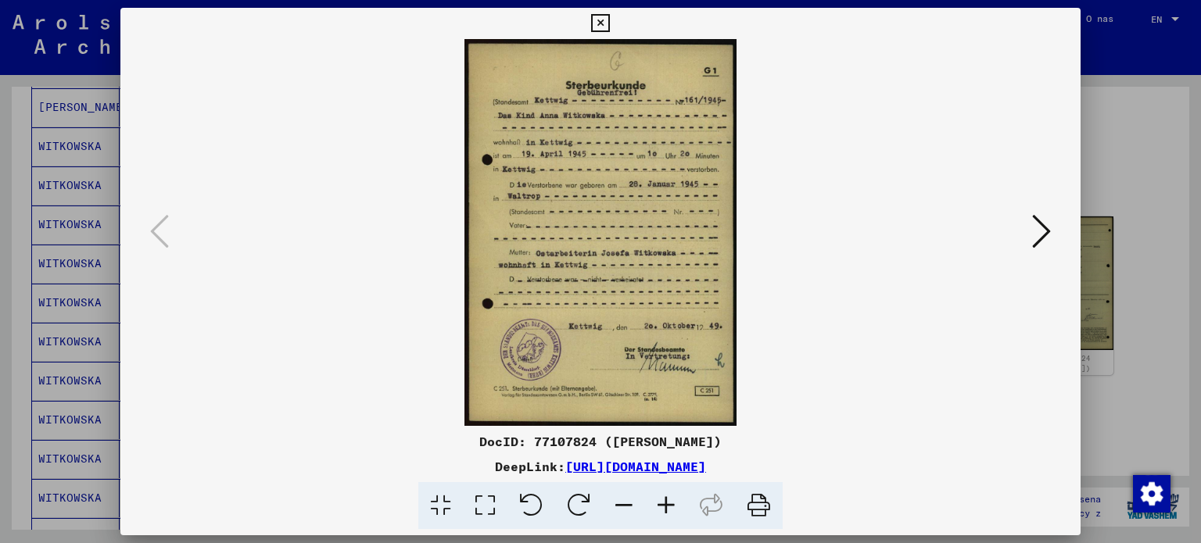
click at [602, 20] on icon at bounding box center [600, 23] width 18 height 19
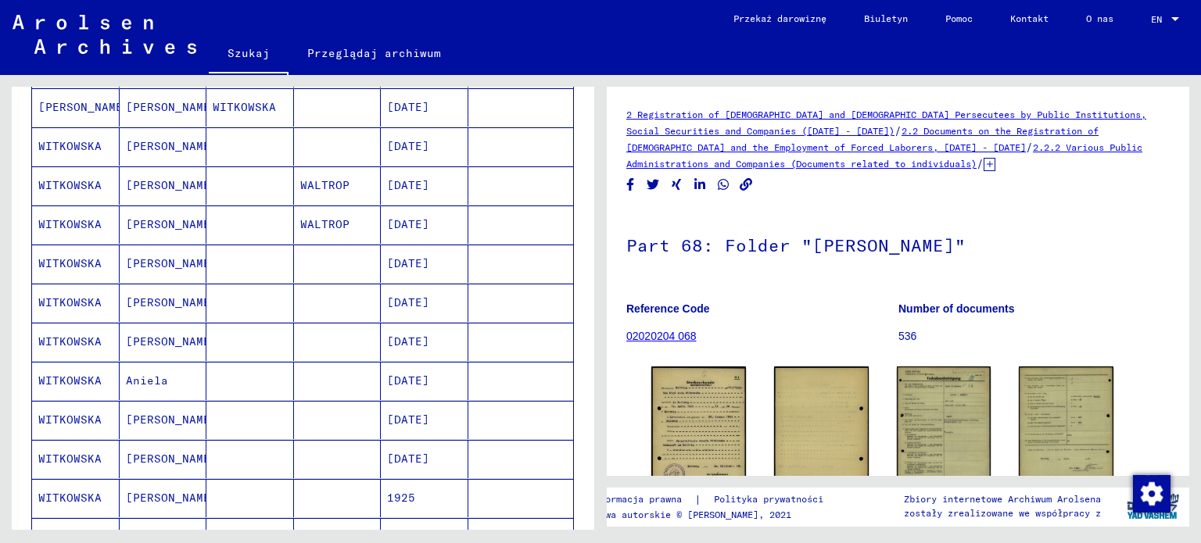
scroll to position [0, 0]
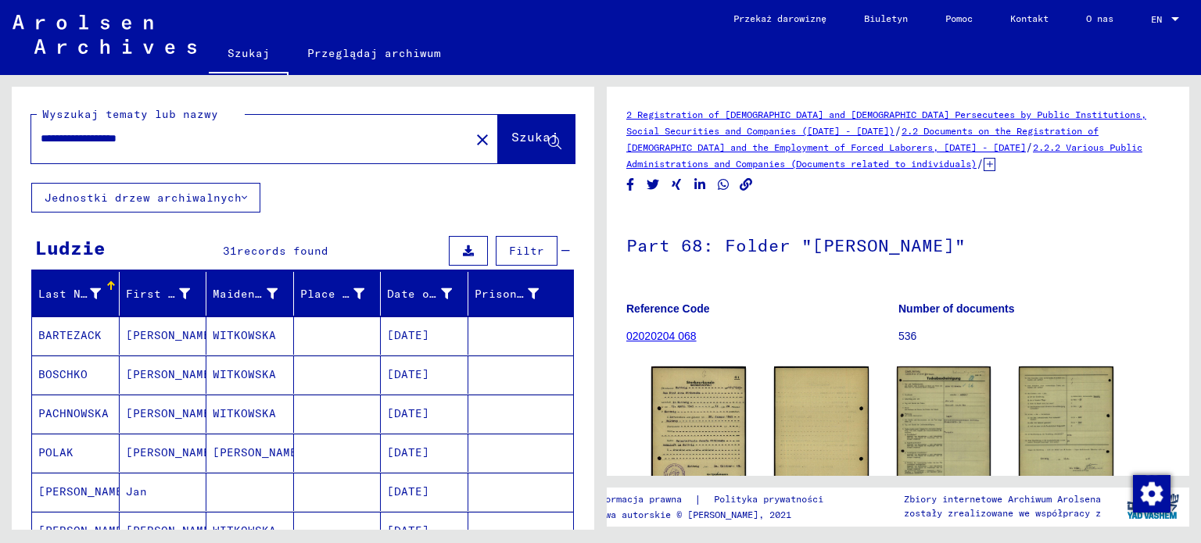
drag, startPoint x: 247, startPoint y: 137, endPoint x: 0, endPoint y: 131, distance: 247.1
click at [0, 131] on div "**********" at bounding box center [300, 302] width 600 height 455
click at [521, 132] on font "Szukaj" at bounding box center [534, 137] width 47 height 16
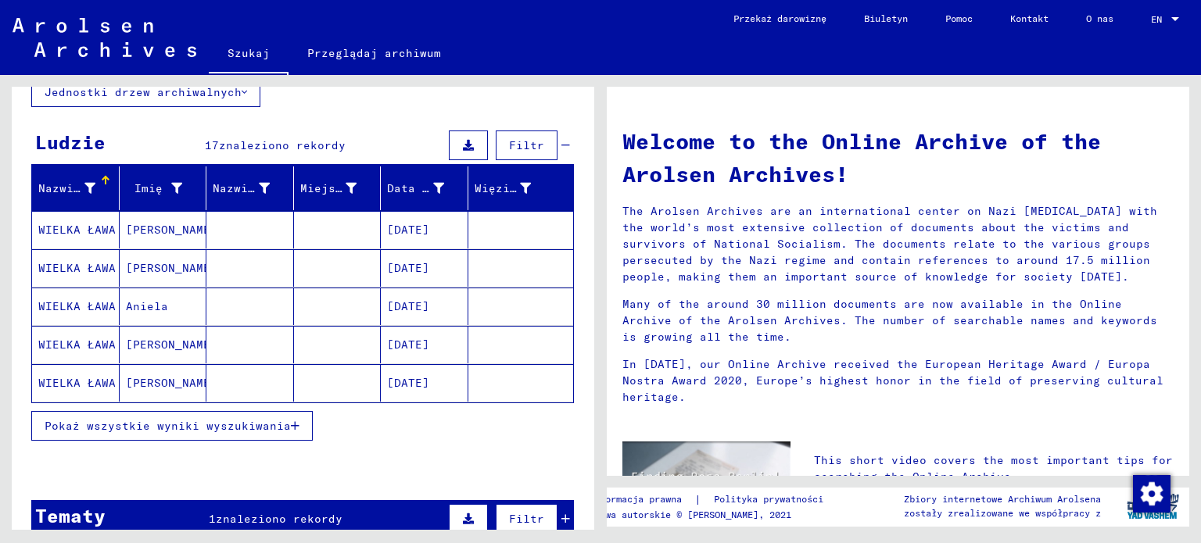
scroll to position [108, 0]
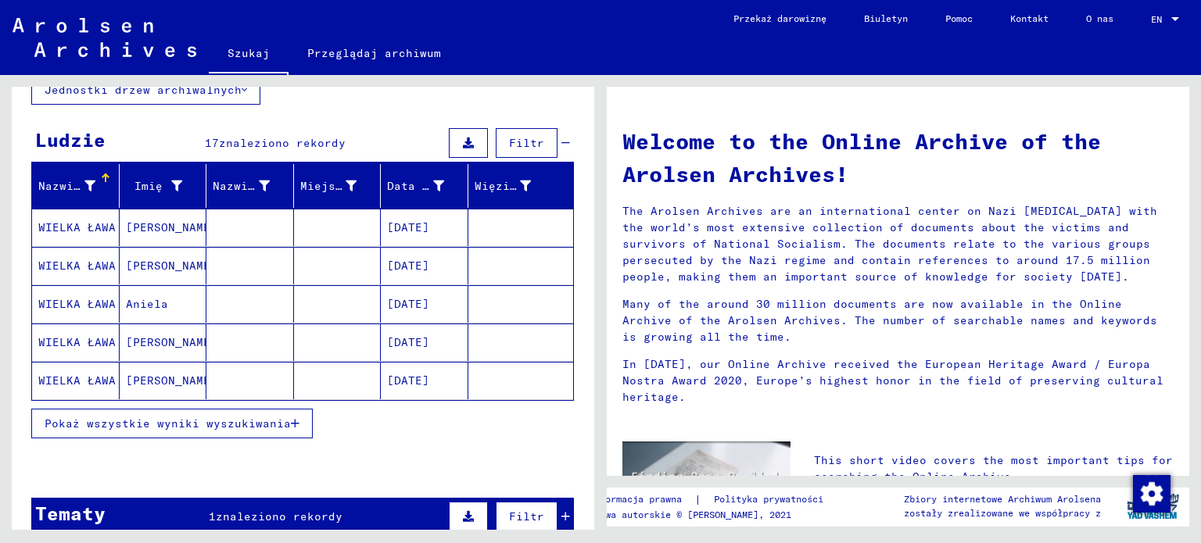
click at [265, 421] on font "Pokaż wszystkie wyniki wyszukiwania" at bounding box center [168, 424] width 246 height 14
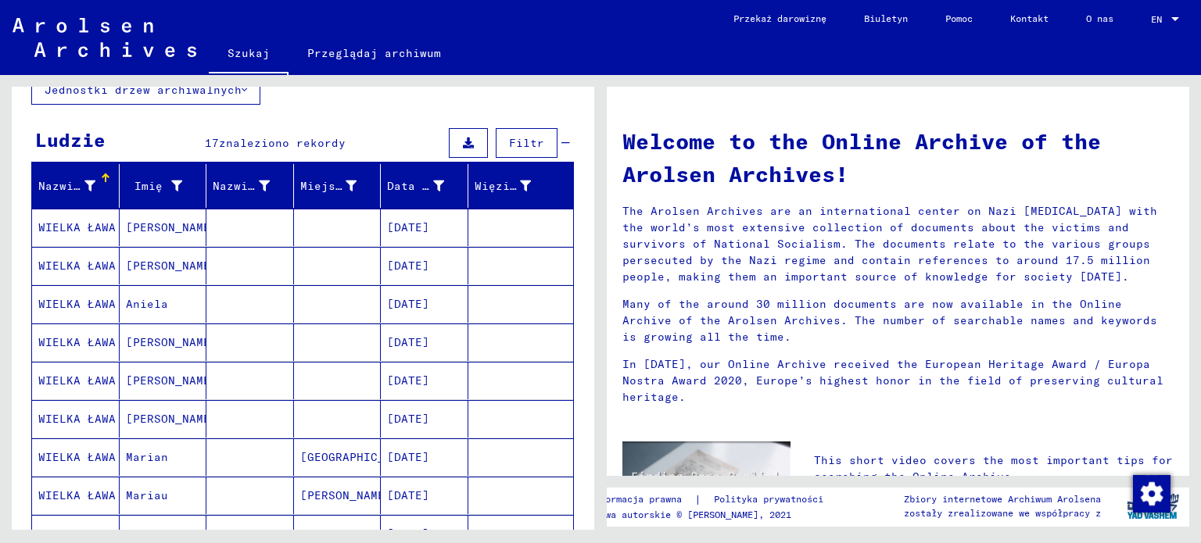
drag, startPoint x: 594, startPoint y: 270, endPoint x: 593, endPoint y: 337, distance: 66.5
click at [593, 337] on div "**********" at bounding box center [300, 302] width 600 height 455
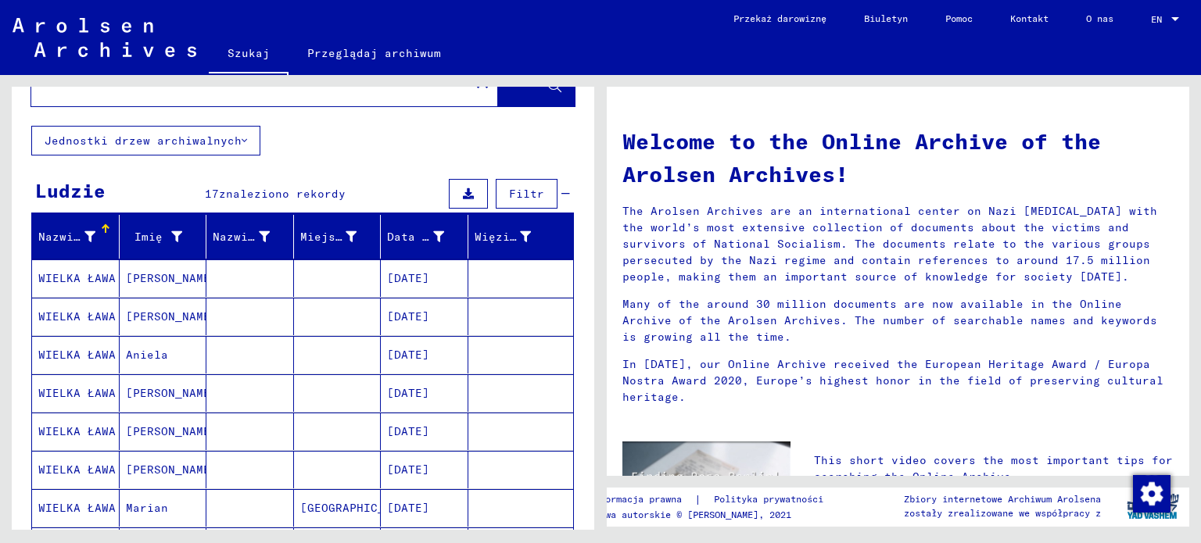
scroll to position [0, 0]
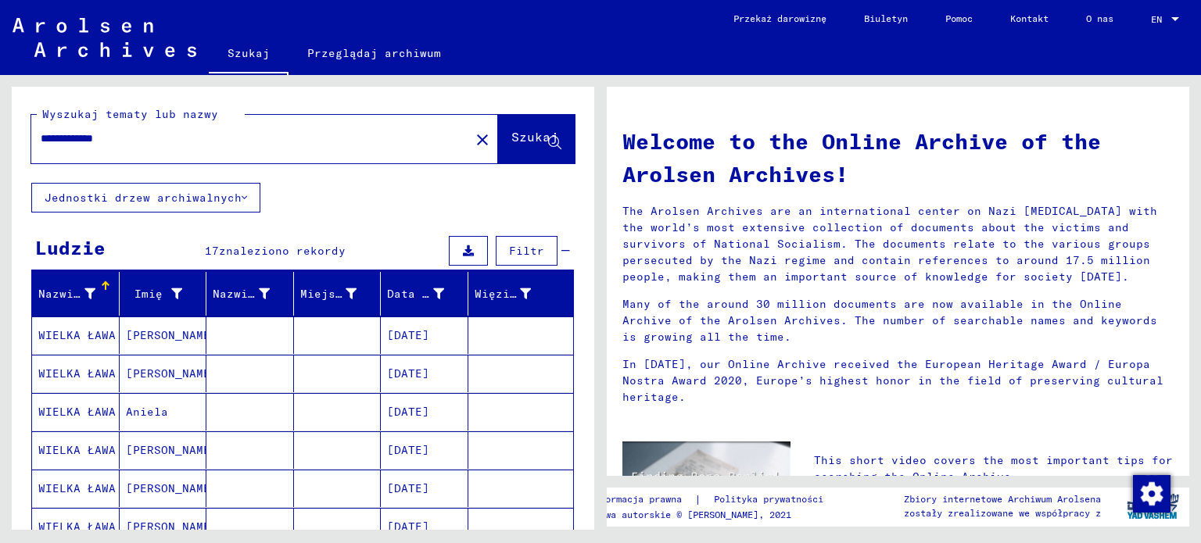
click at [47, 137] on input "**********" at bounding box center [246, 139] width 410 height 16
type input "**********"
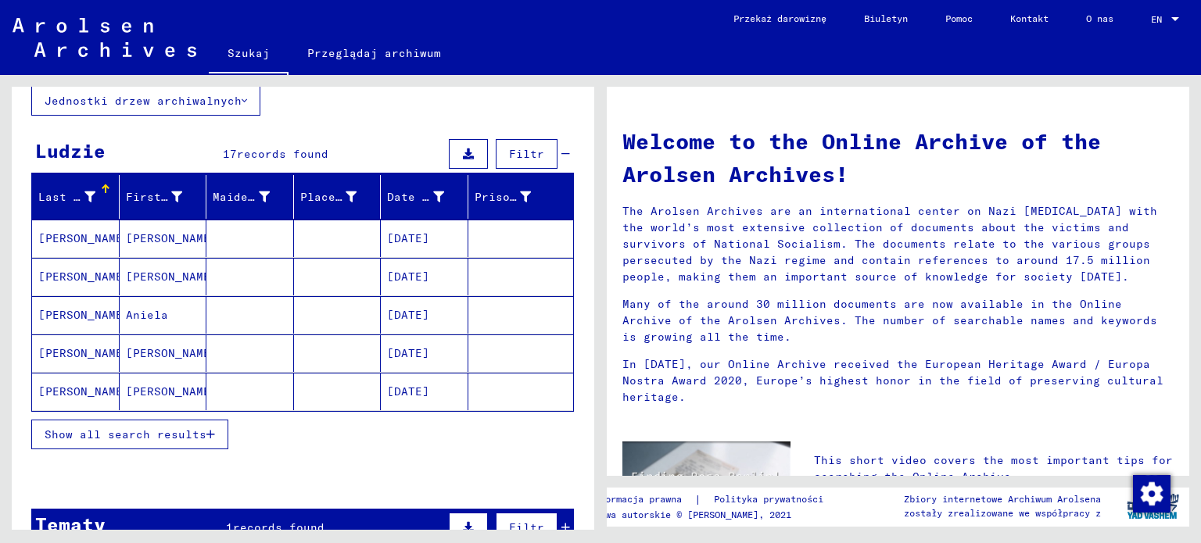
scroll to position [100, 0]
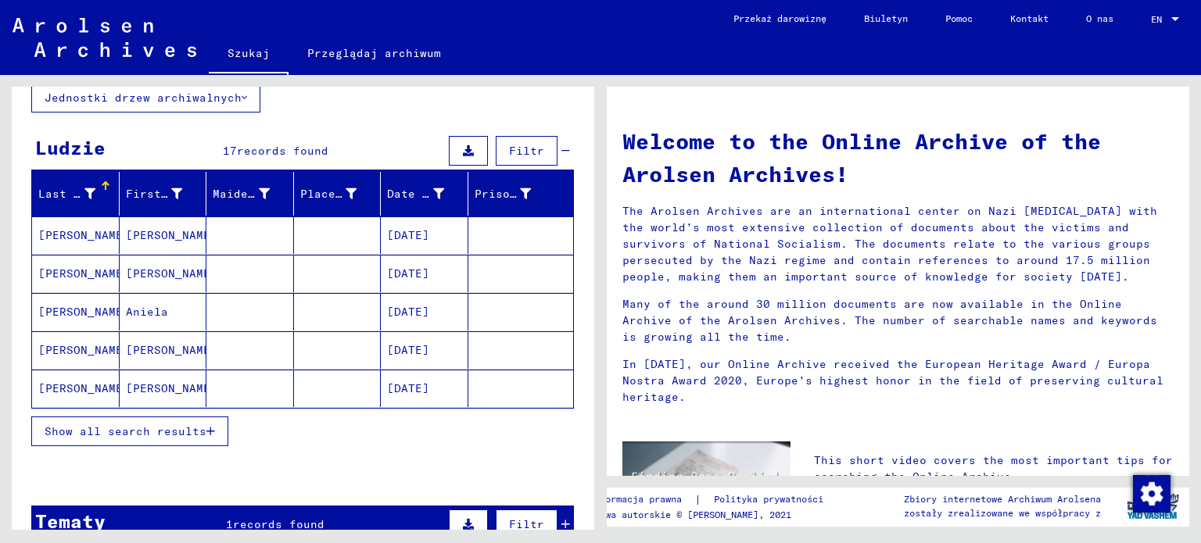
click at [162, 430] on span "Show all search results" at bounding box center [126, 431] width 162 height 14
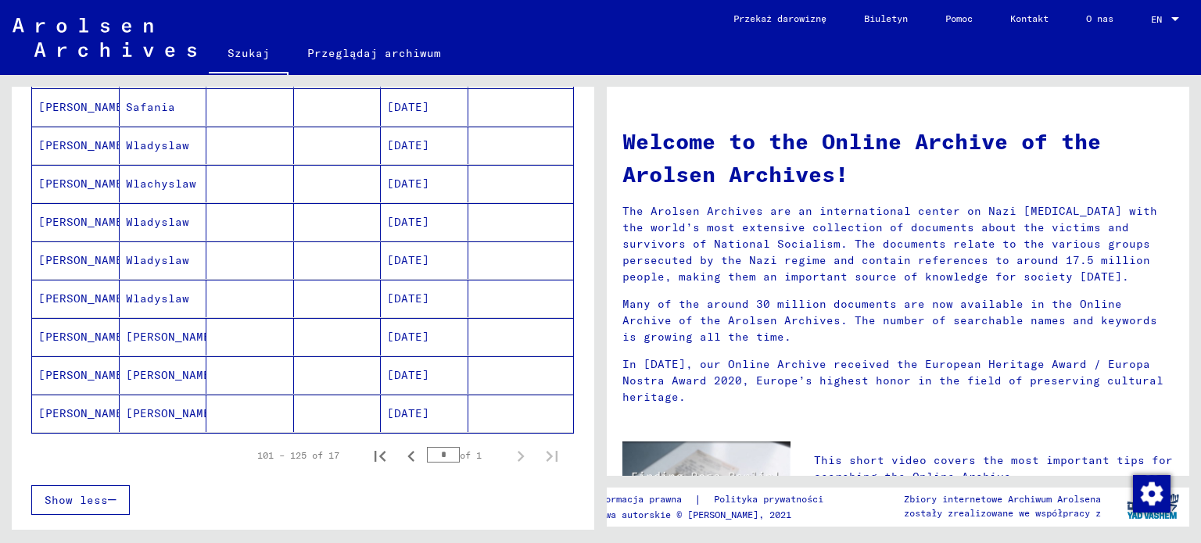
scroll to position [538, 0]
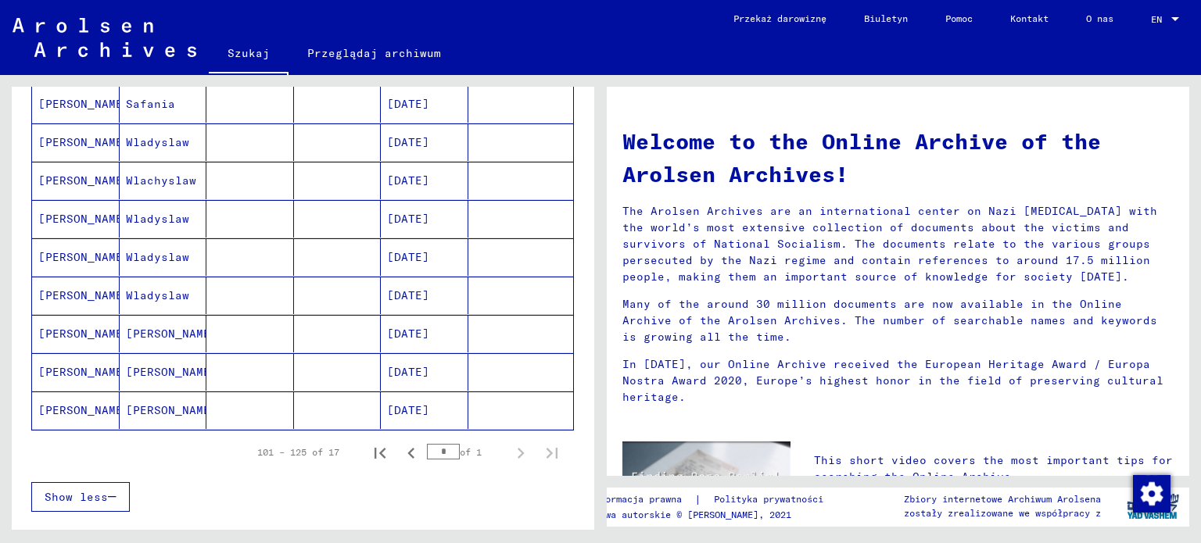
click at [405, 371] on mat-cell "[DATE]" at bounding box center [425, 372] width 88 height 38
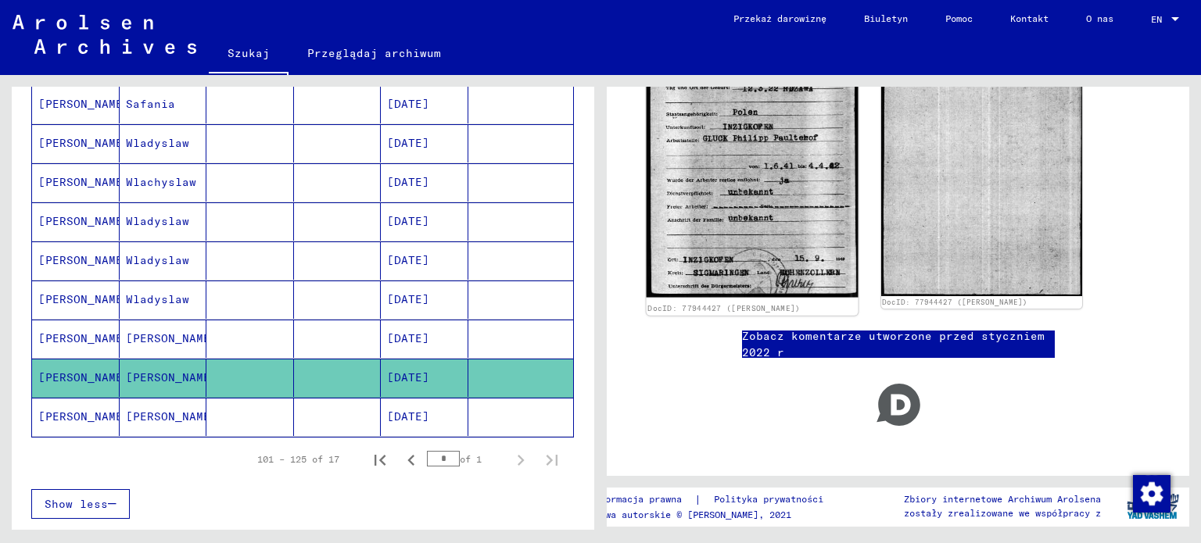
scroll to position [235, 0]
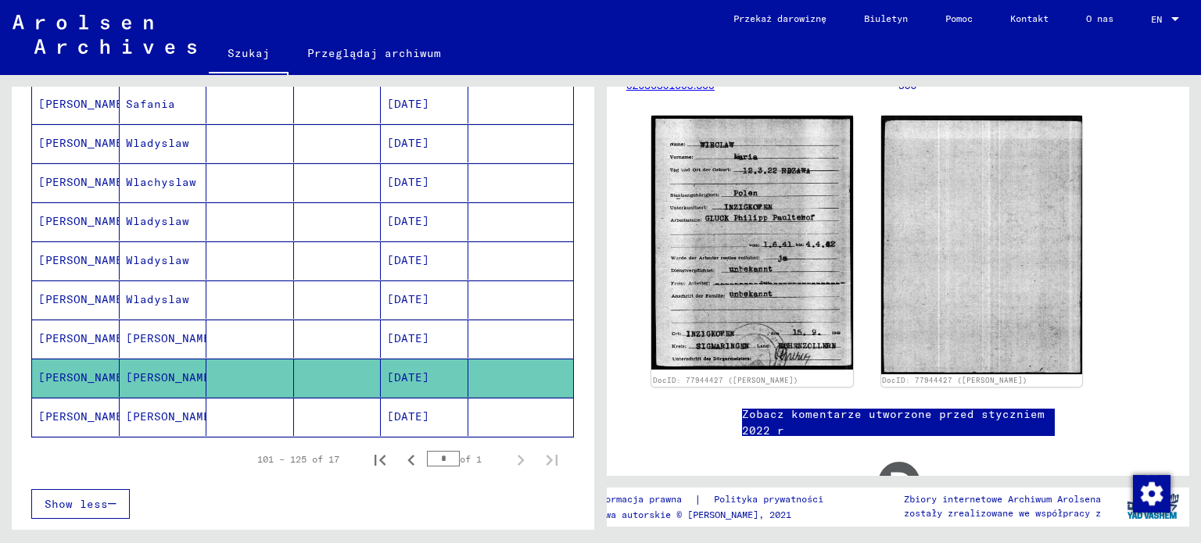
click at [381, 410] on mat-cell "[DATE]" at bounding box center [425, 417] width 88 height 38
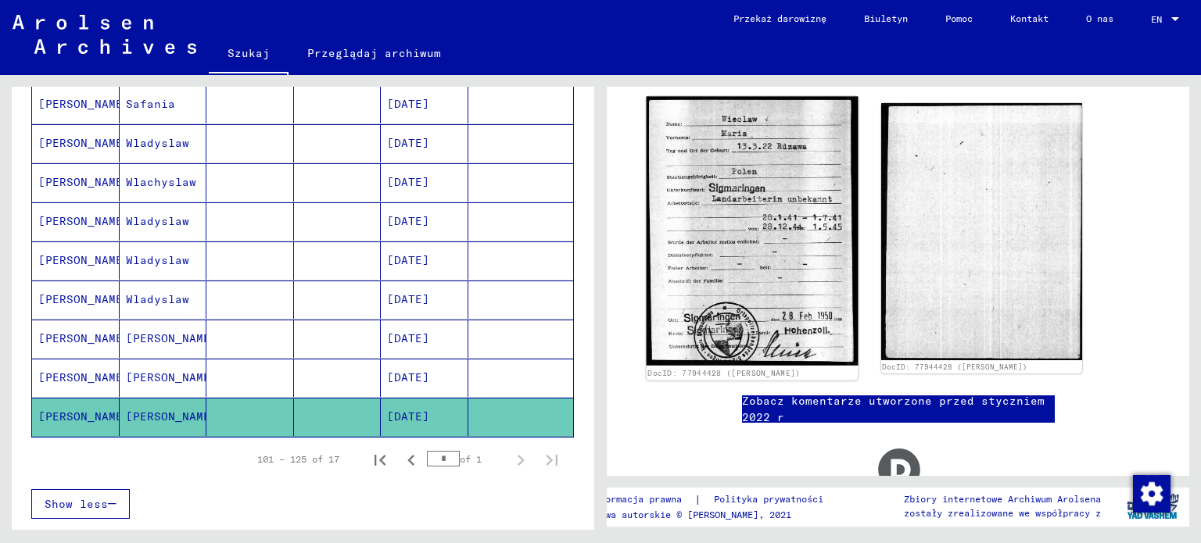
scroll to position [169, 0]
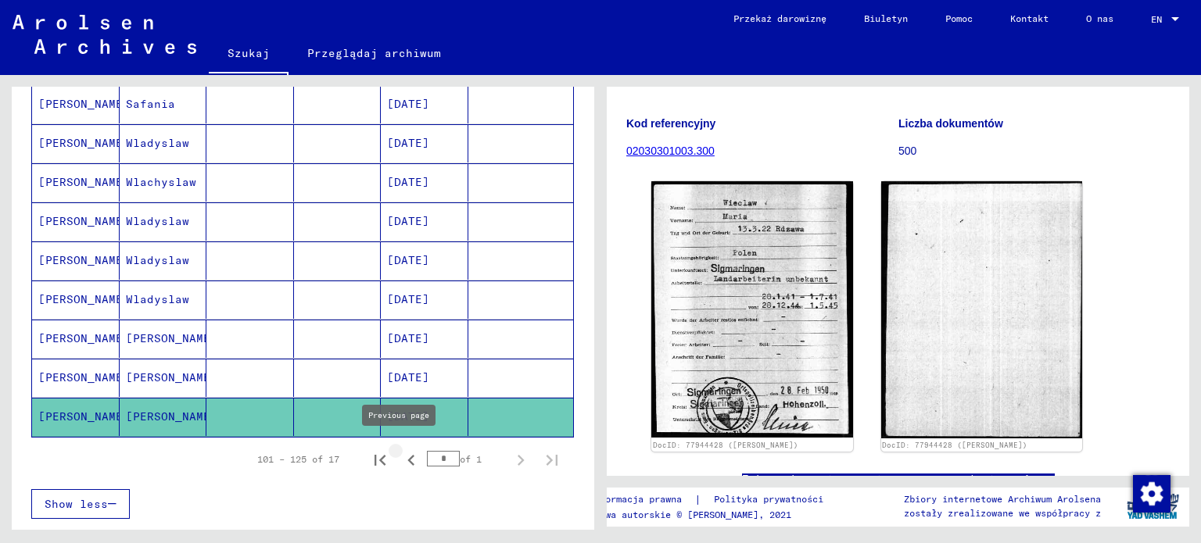
click at [400, 456] on icon "Previous page" at bounding box center [411, 461] width 22 height 22
type input "*"
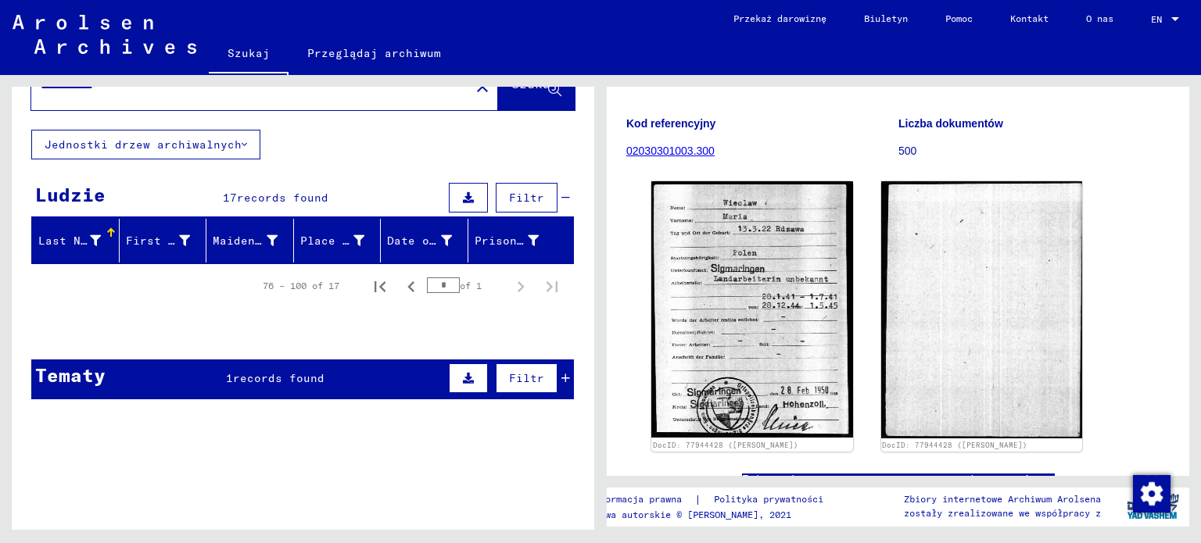
scroll to position [0, 0]
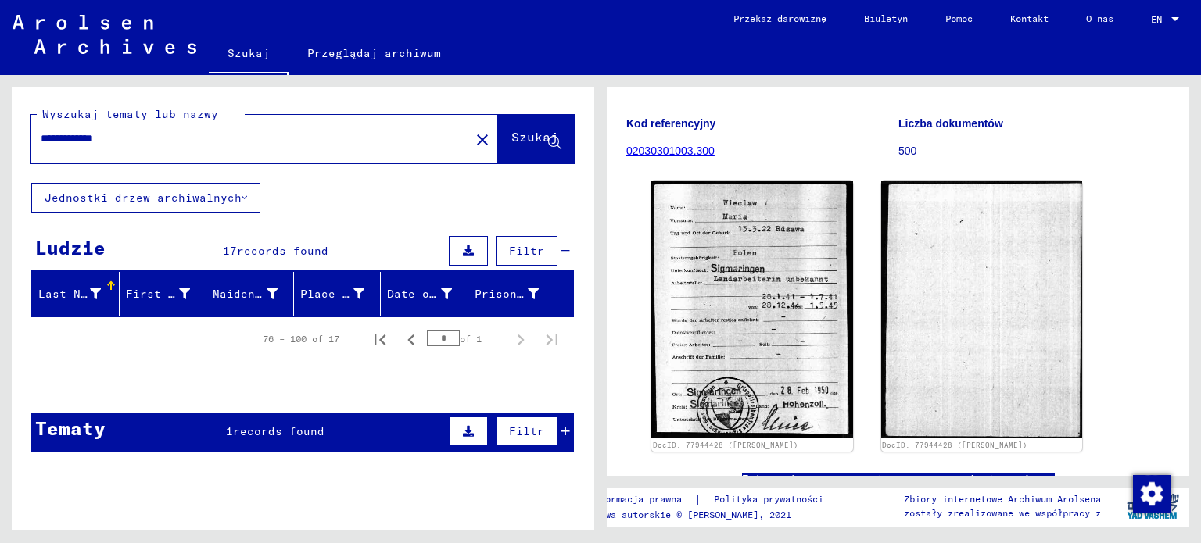
drag, startPoint x: 582, startPoint y: 204, endPoint x: 581, endPoint y: 73, distance: 131.3
click at [581, 73] on mat-sidenav-content "**********" at bounding box center [600, 271] width 1201 height 543
click at [284, 138] on input "**********" at bounding box center [251, 139] width 420 height 16
type input "*"
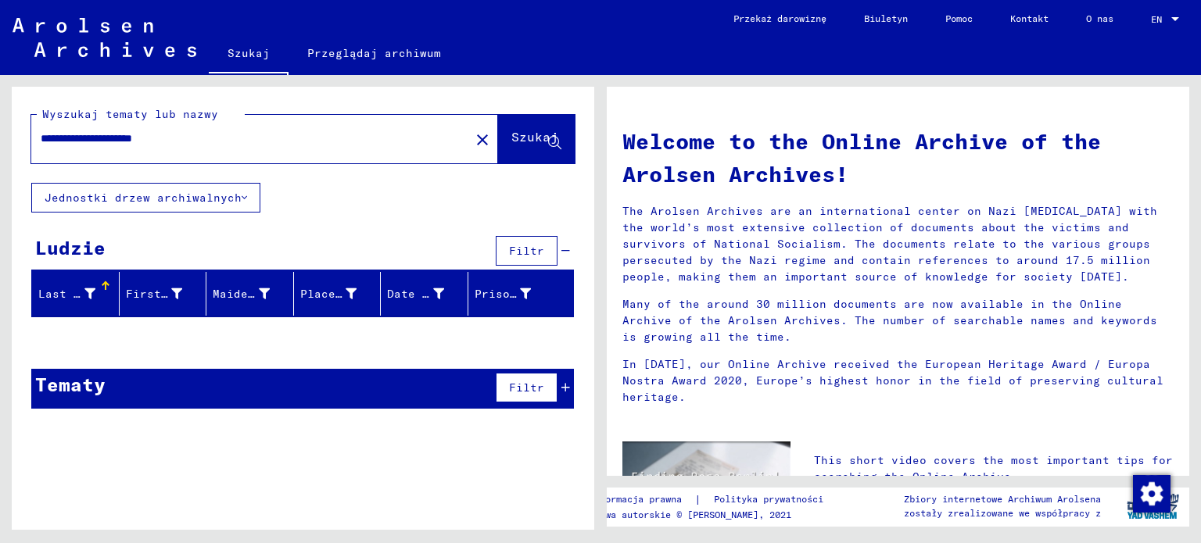
click at [273, 138] on input "**********" at bounding box center [246, 139] width 410 height 16
drag, startPoint x: 85, startPoint y: 134, endPoint x: 0, endPoint y: 107, distance: 89.5
click at [0, 107] on div "**********" at bounding box center [300, 302] width 600 height 455
type input "**********"
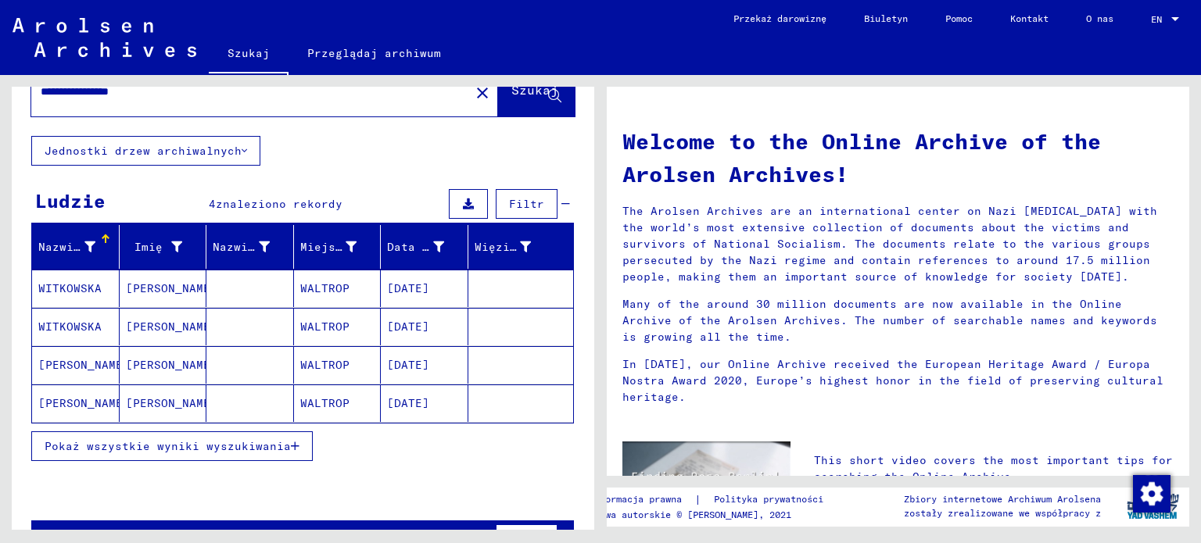
scroll to position [60, 0]
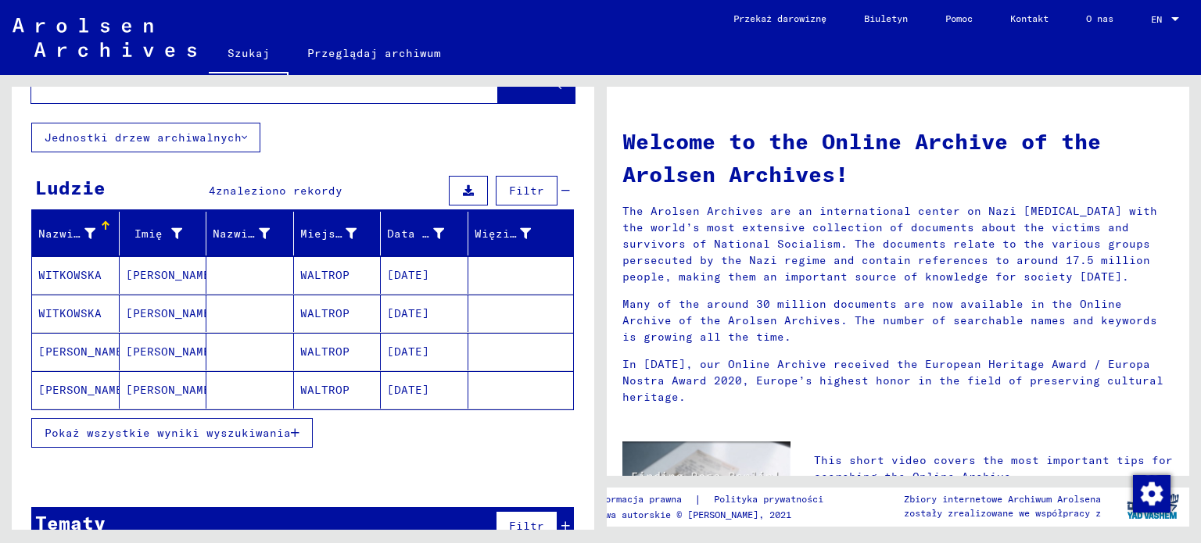
click at [401, 391] on font "[DATE]" at bounding box center [408, 390] width 42 height 14
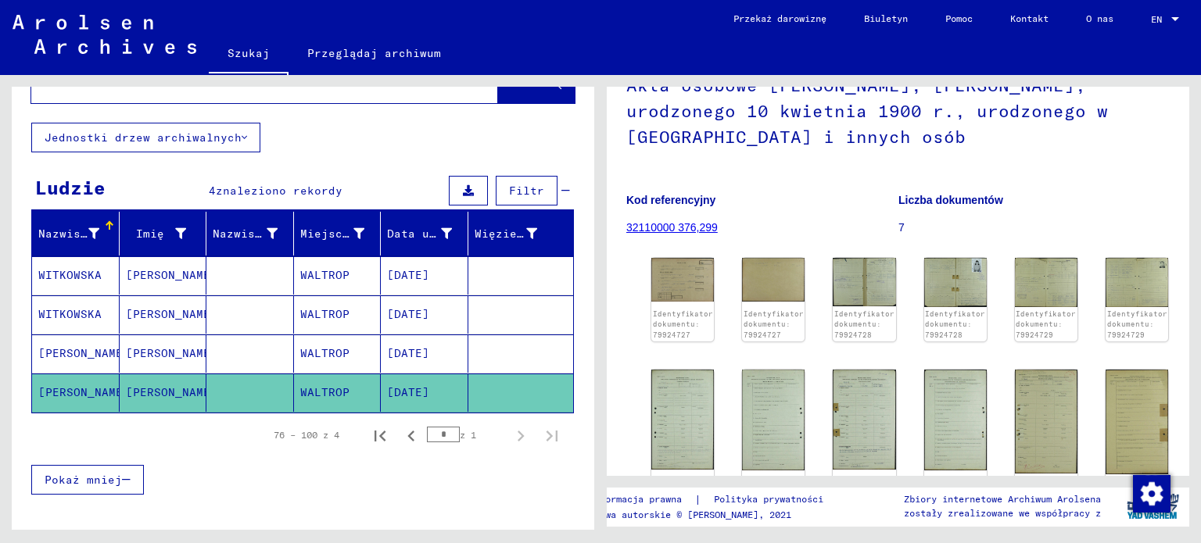
scroll to position [129, 0]
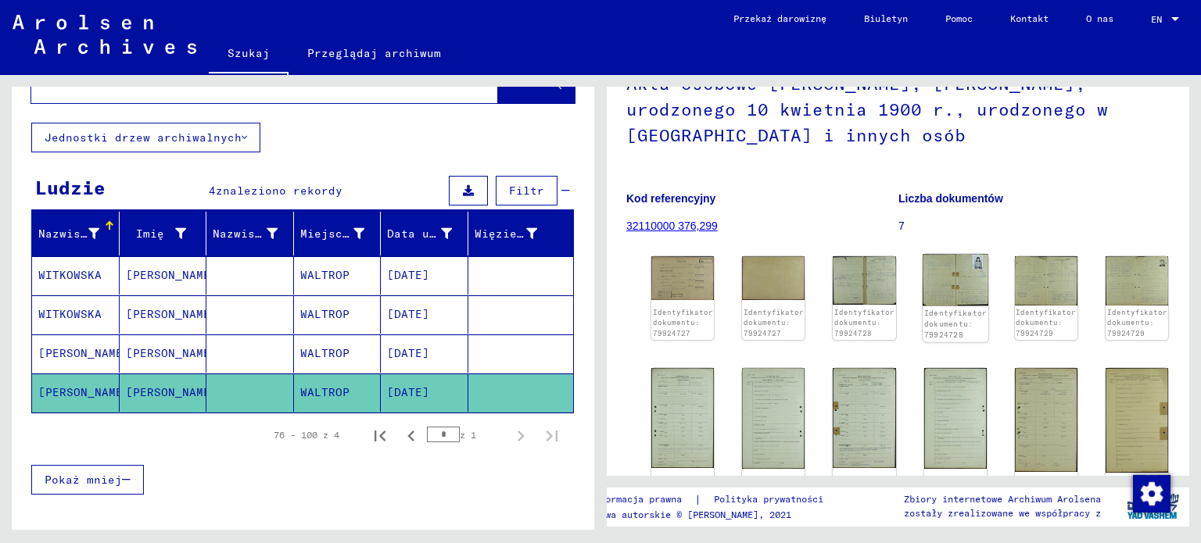
click at [966, 278] on img at bounding box center [955, 281] width 66 height 52
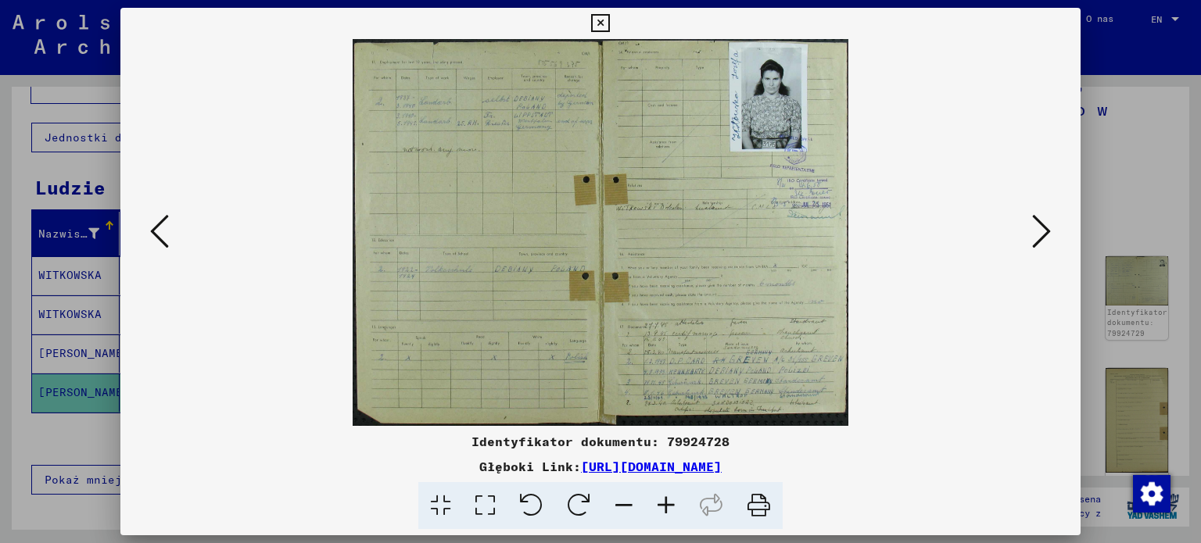
click at [713, 177] on img at bounding box center [601, 232] width 854 height 387
click at [154, 223] on icon at bounding box center [159, 232] width 19 height 38
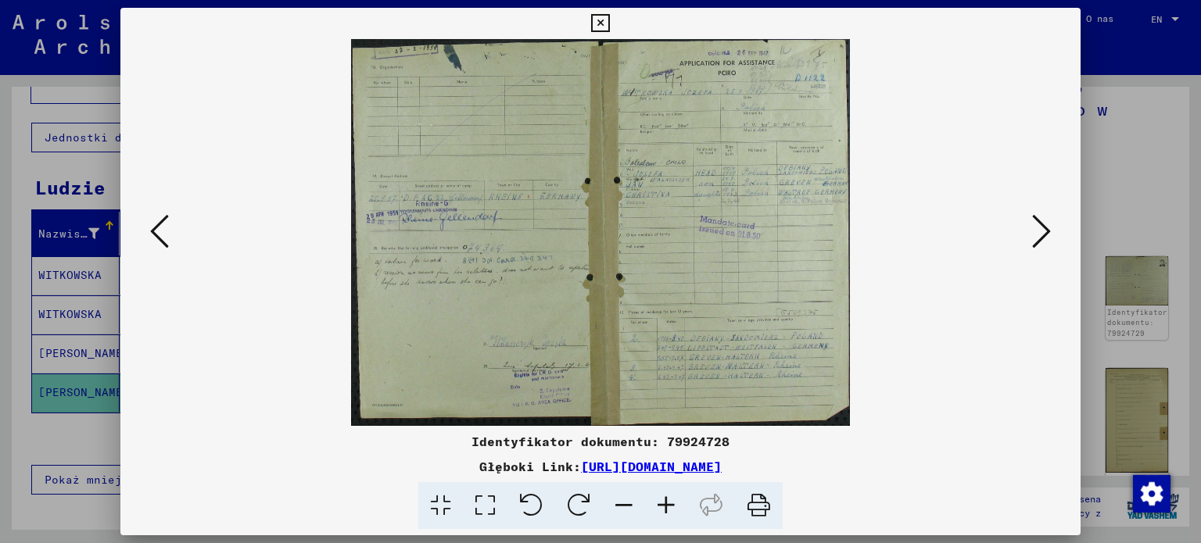
click at [604, 206] on img at bounding box center [601, 232] width 854 height 387
click at [152, 235] on icon at bounding box center [159, 232] width 19 height 38
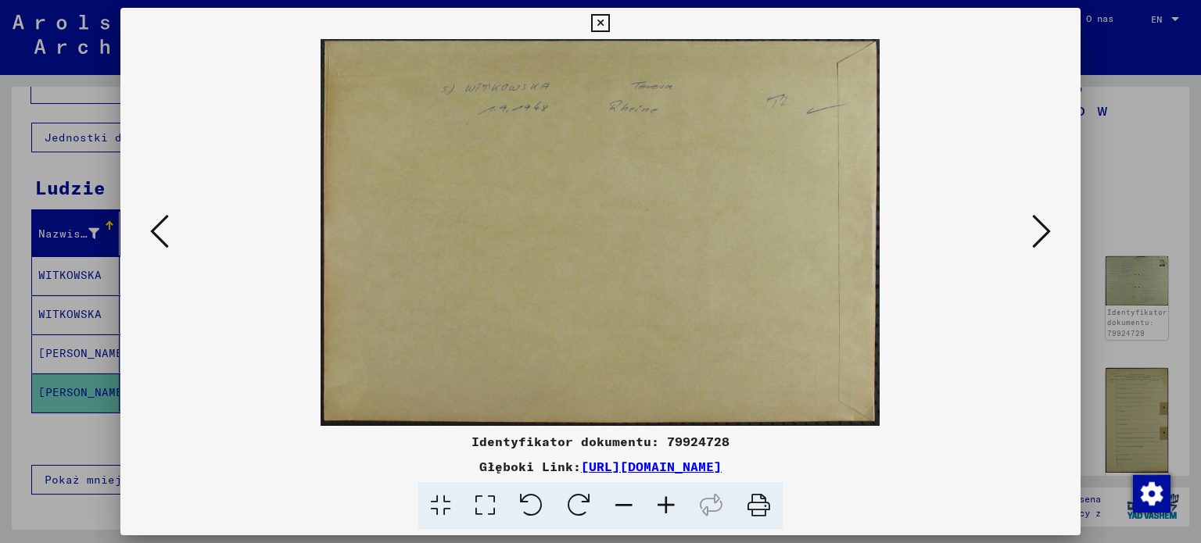
click at [152, 235] on icon at bounding box center [159, 232] width 19 height 38
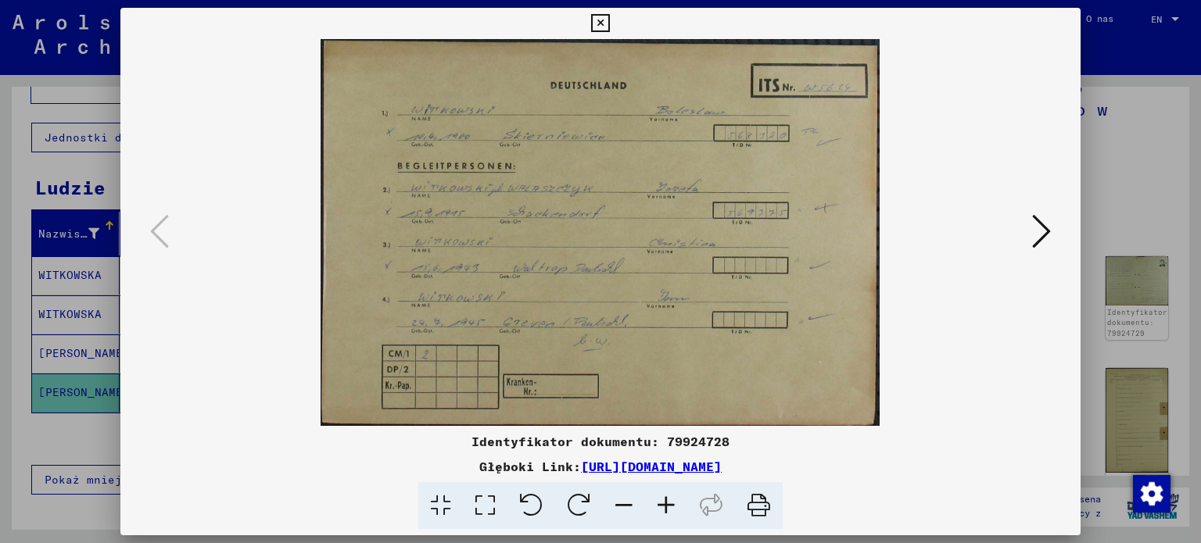
click at [1047, 238] on icon at bounding box center [1041, 232] width 19 height 38
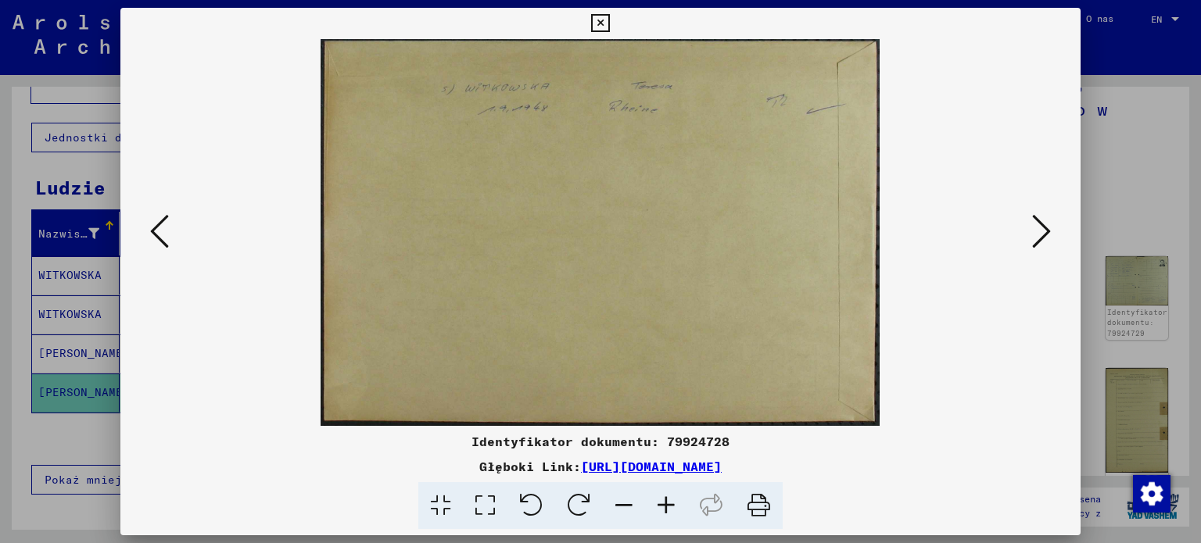
click at [149, 221] on button at bounding box center [159, 232] width 28 height 45
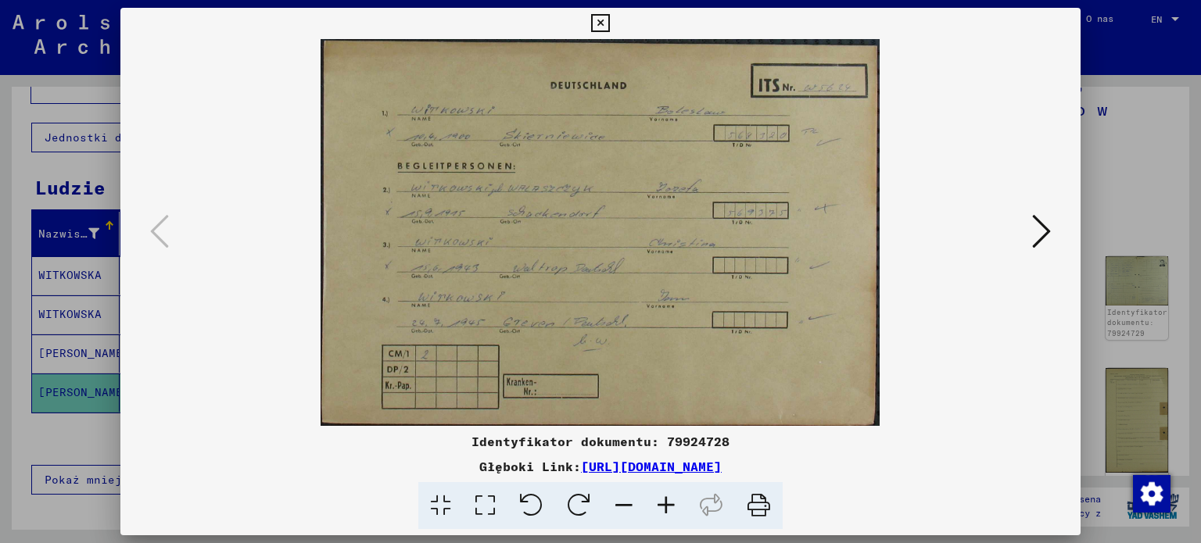
click at [598, 22] on icon at bounding box center [600, 23] width 18 height 19
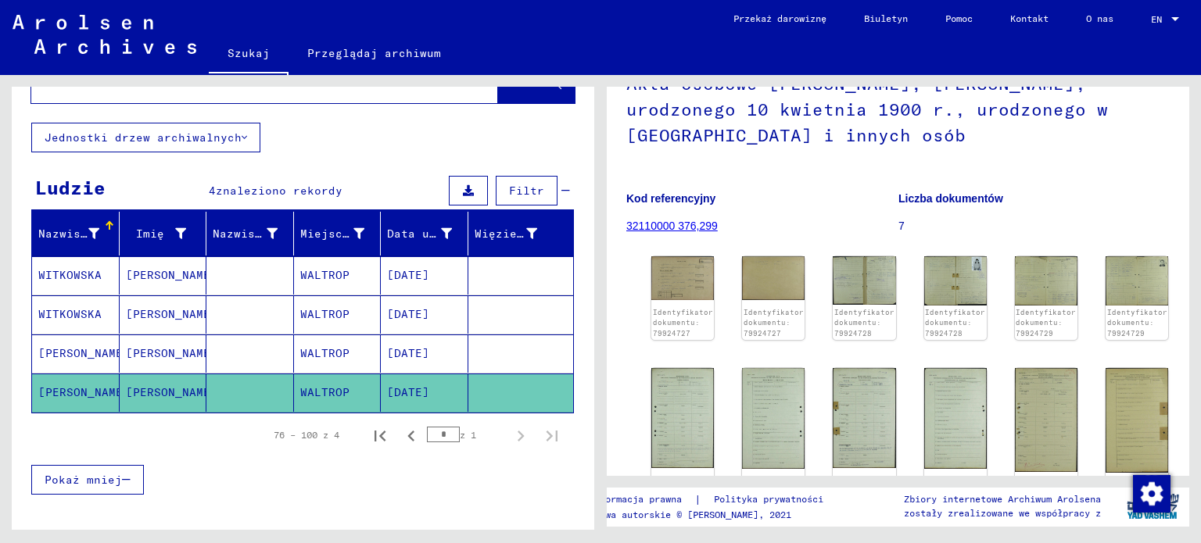
click at [429, 352] on font "[DATE]" at bounding box center [408, 353] width 42 height 14
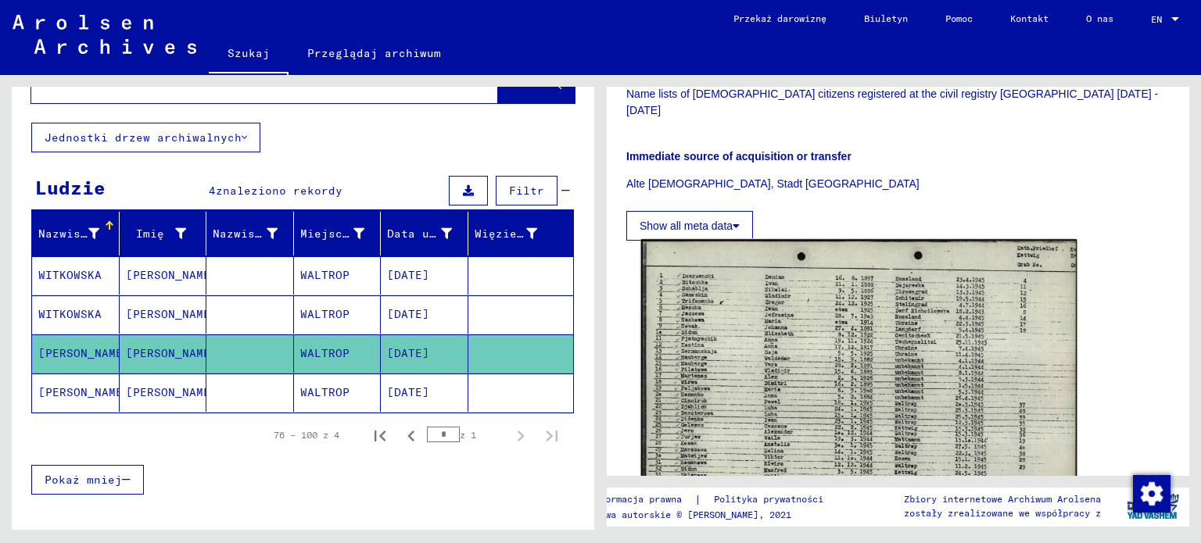
scroll to position [360, 0]
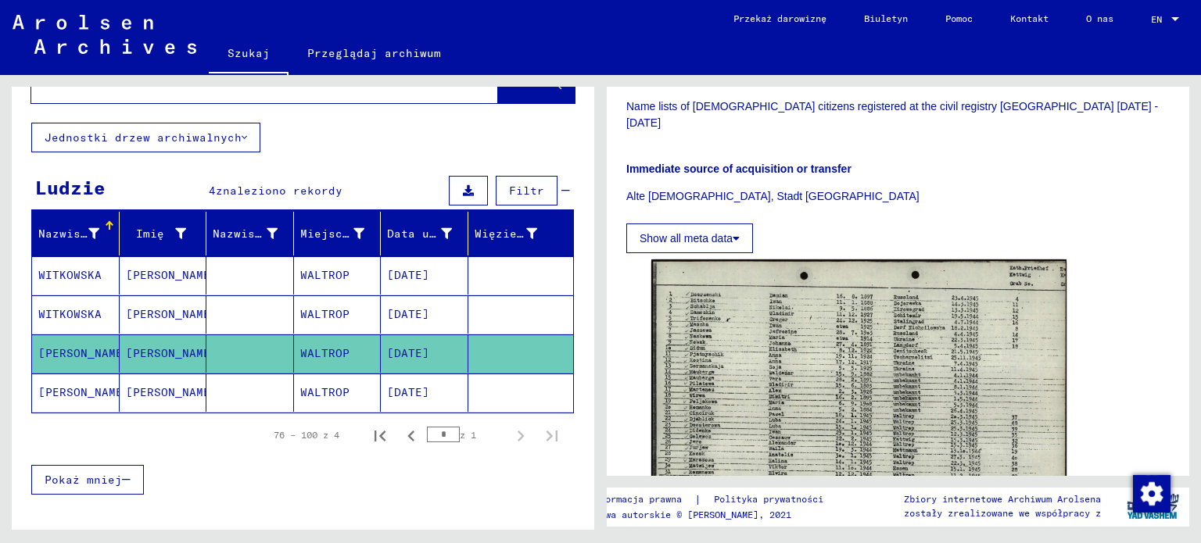
click at [368, 312] on mat-cell "WALTROP" at bounding box center [338, 315] width 88 height 38
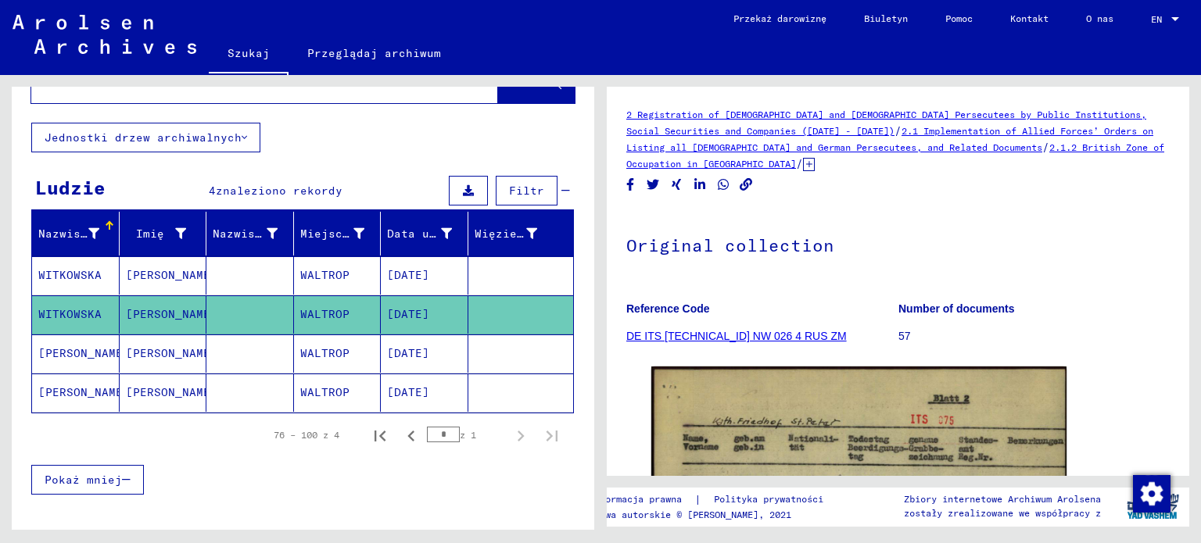
click at [371, 270] on mat-cell "WALTROP" at bounding box center [338, 275] width 88 height 38
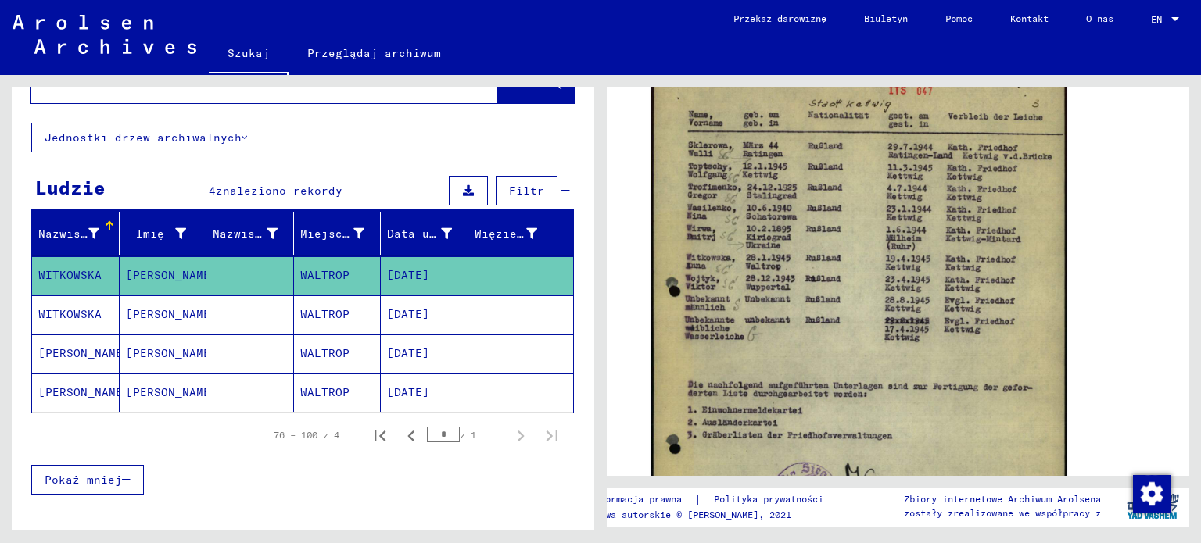
scroll to position [388, 0]
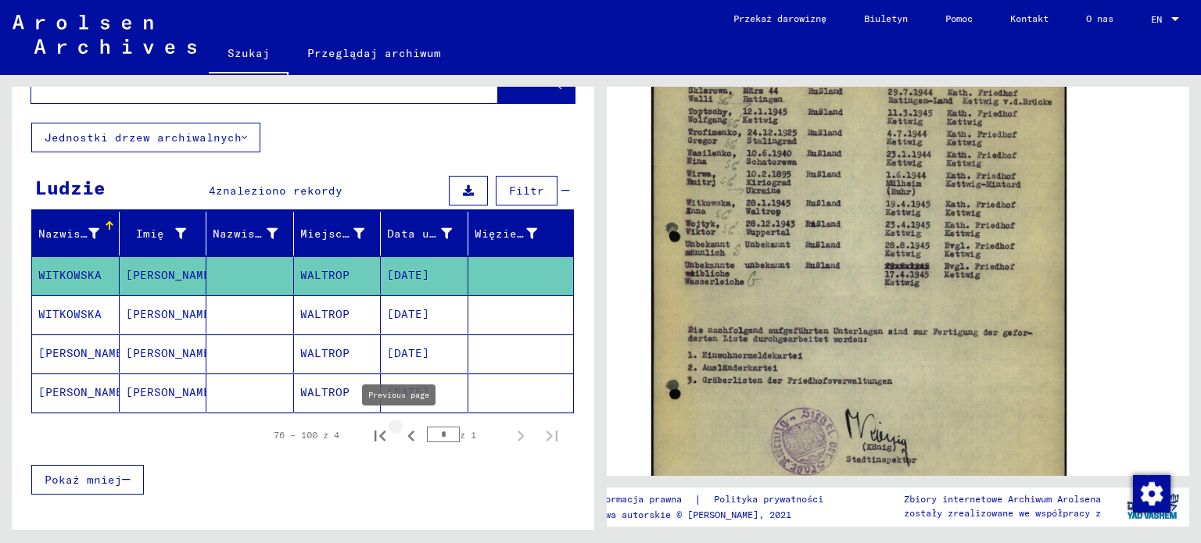
click at [400, 433] on icon "Poprzednia strona" at bounding box center [411, 436] width 22 height 22
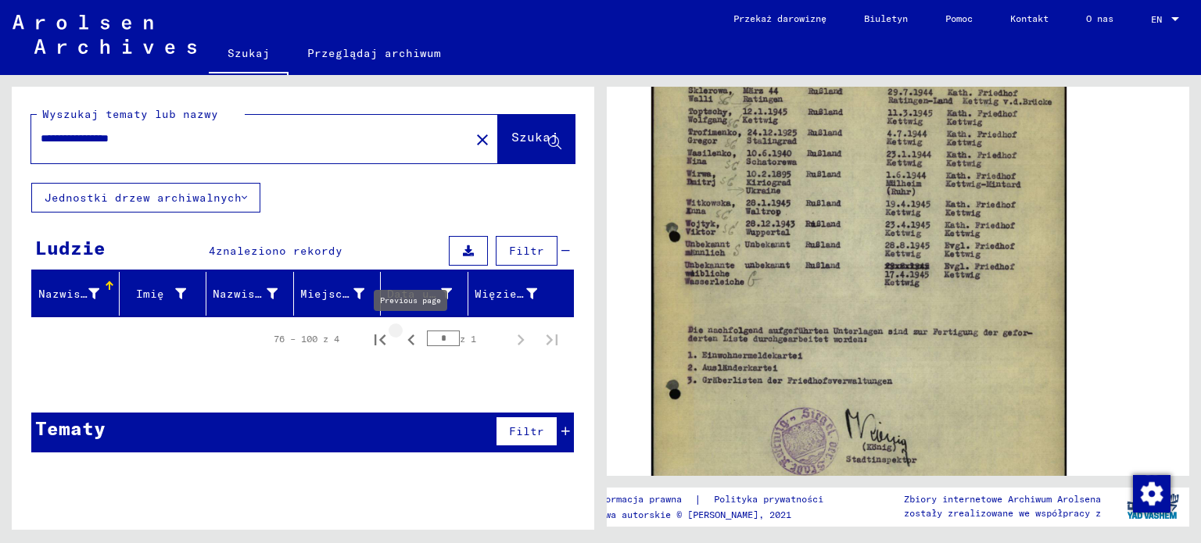
click at [400, 340] on icon "Poprzednia strona" at bounding box center [411, 340] width 22 height 22
click at [410, 335] on icon "Poprzednia strona" at bounding box center [411, 340] width 22 height 22
type input "*"
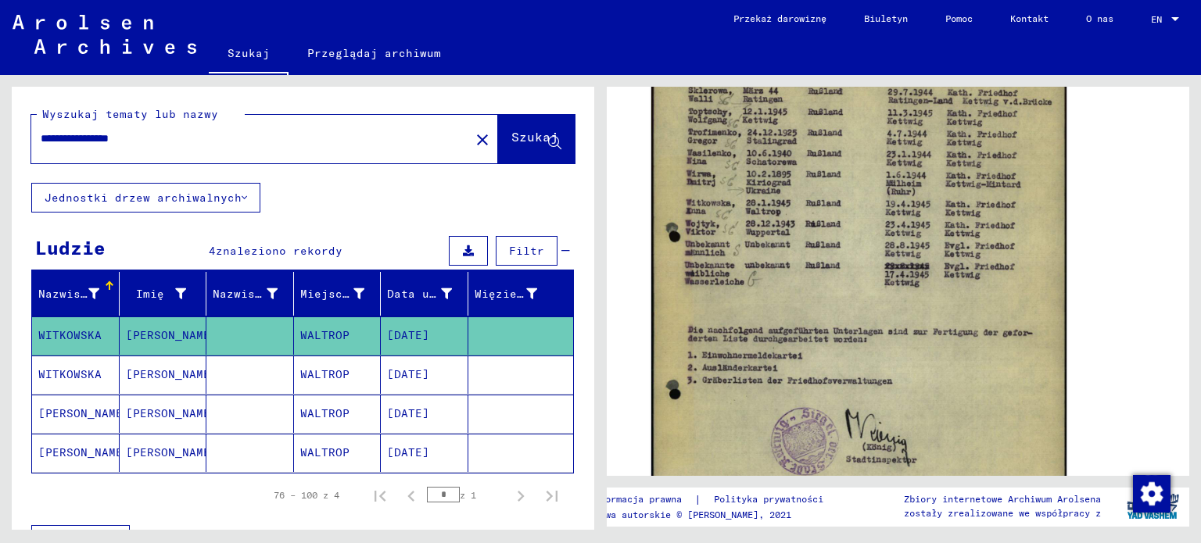
click at [447, 331] on mat-cell "[DATE]" at bounding box center [425, 336] width 88 height 38
click at [397, 331] on mat-cell "[DATE]" at bounding box center [425, 336] width 88 height 38
click at [407, 377] on mat-cell "[DATE]" at bounding box center [425, 375] width 88 height 38
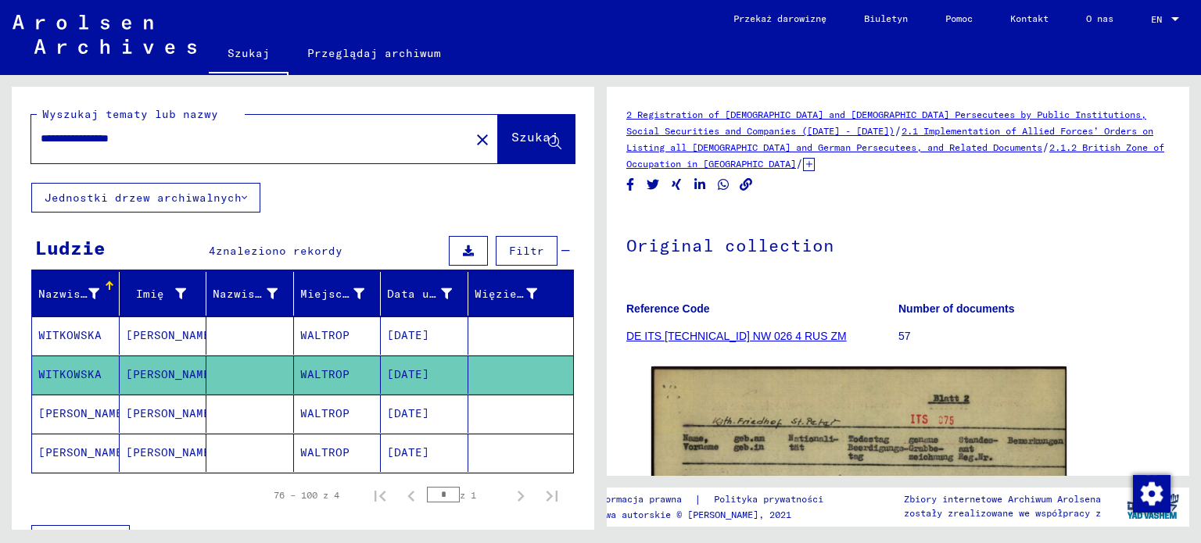
click at [410, 409] on mat-cell "[DATE]" at bounding box center [425, 414] width 88 height 38
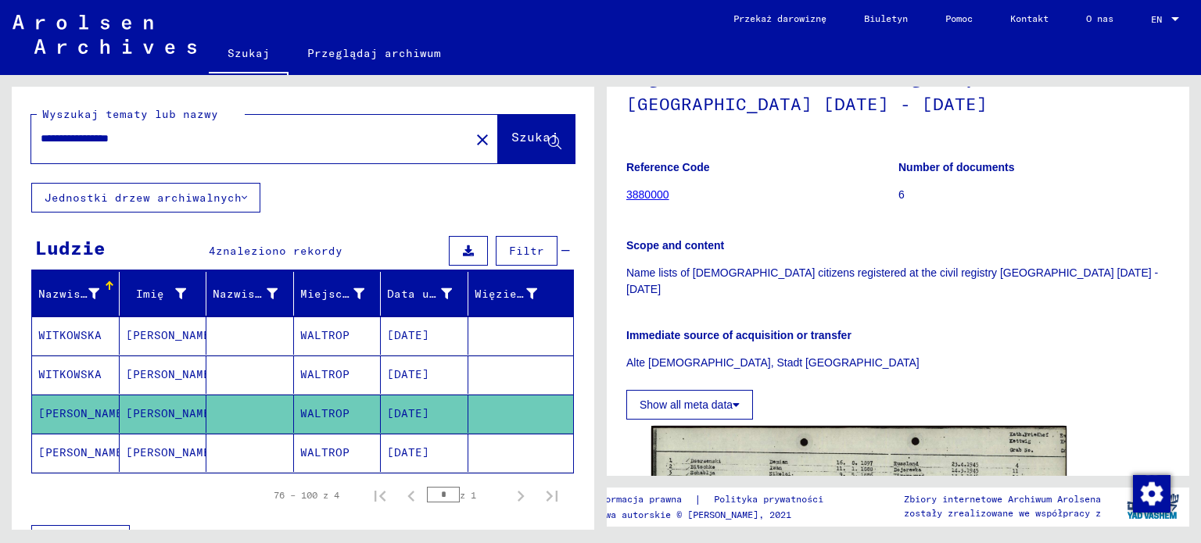
scroll to position [235, 0]
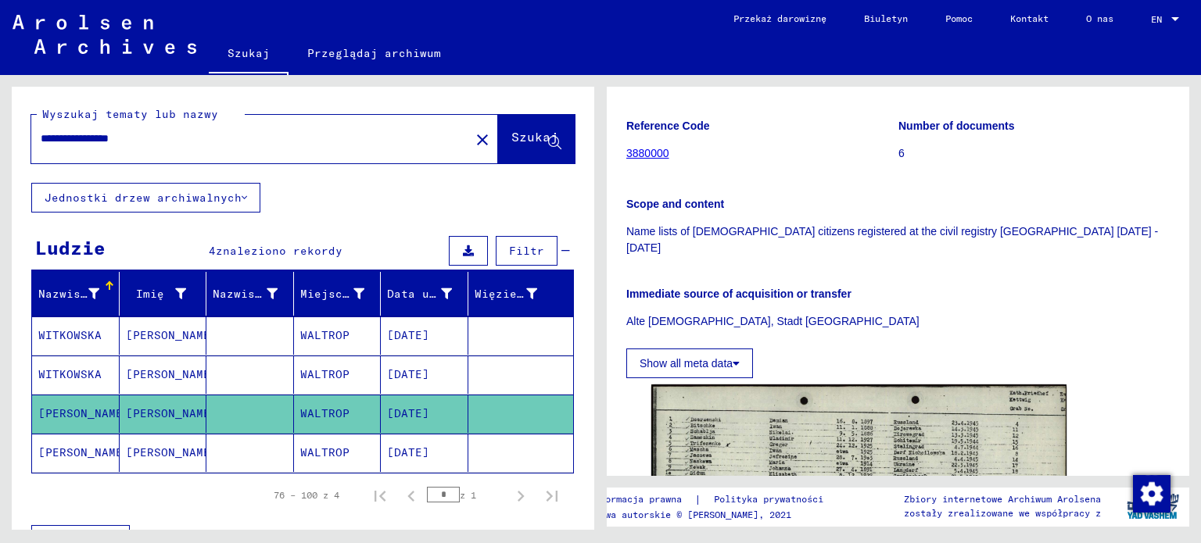
click at [442, 454] on mat-cell "[DATE]" at bounding box center [425, 453] width 88 height 38
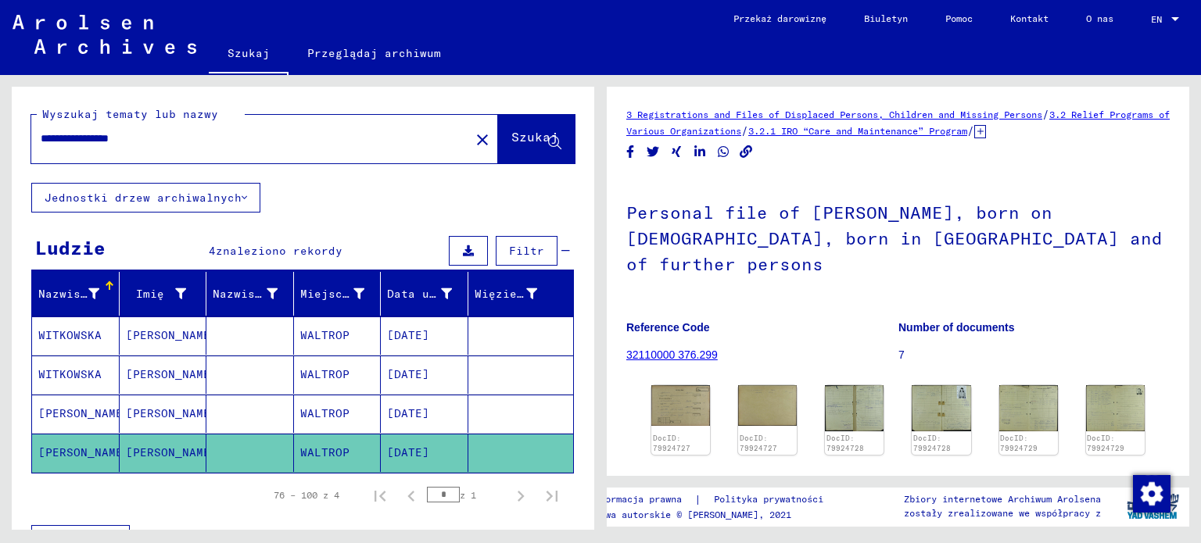
click at [106, 133] on input "**********" at bounding box center [251, 139] width 420 height 16
type input "**********"
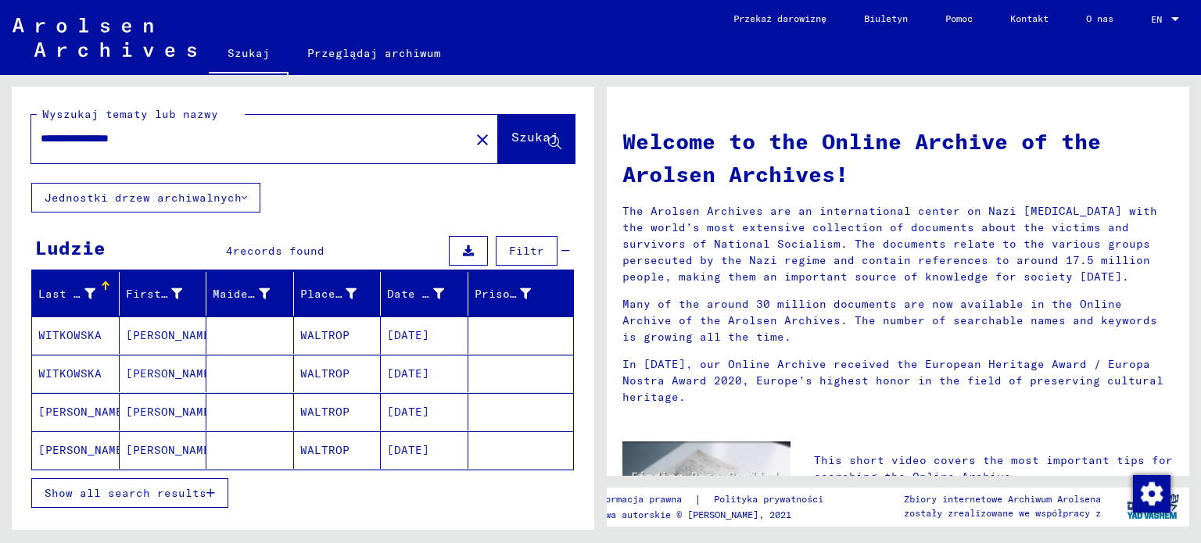
click at [249, 336] on mat-cell at bounding box center [250, 336] width 88 height 38
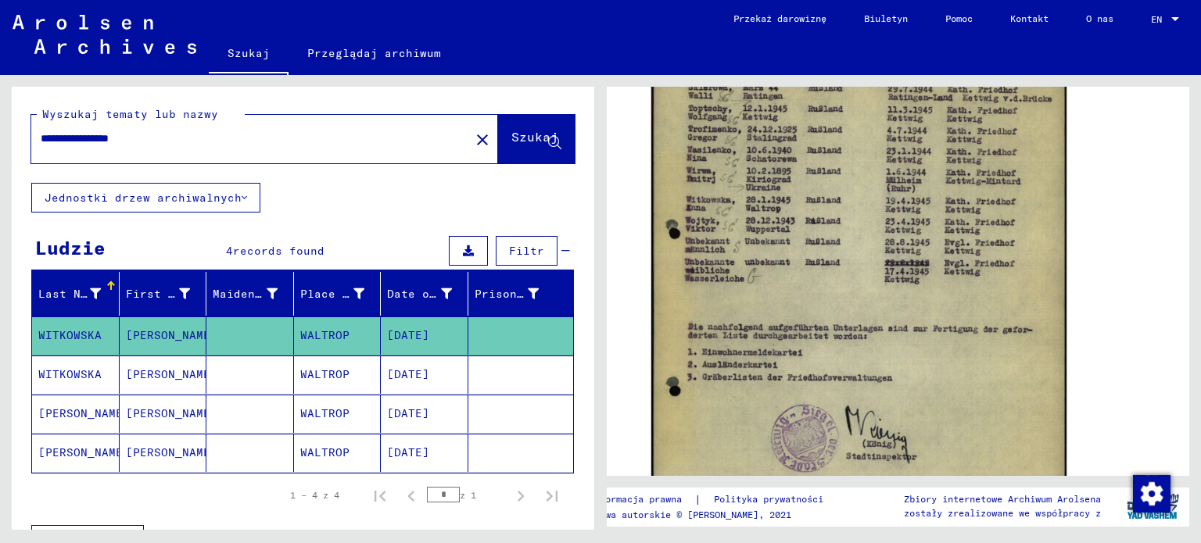
drag, startPoint x: 483, startPoint y: 385, endPoint x: 460, endPoint y: 382, distance: 23.7
click at [483, 385] on mat-cell at bounding box center [521, 375] width 106 height 38
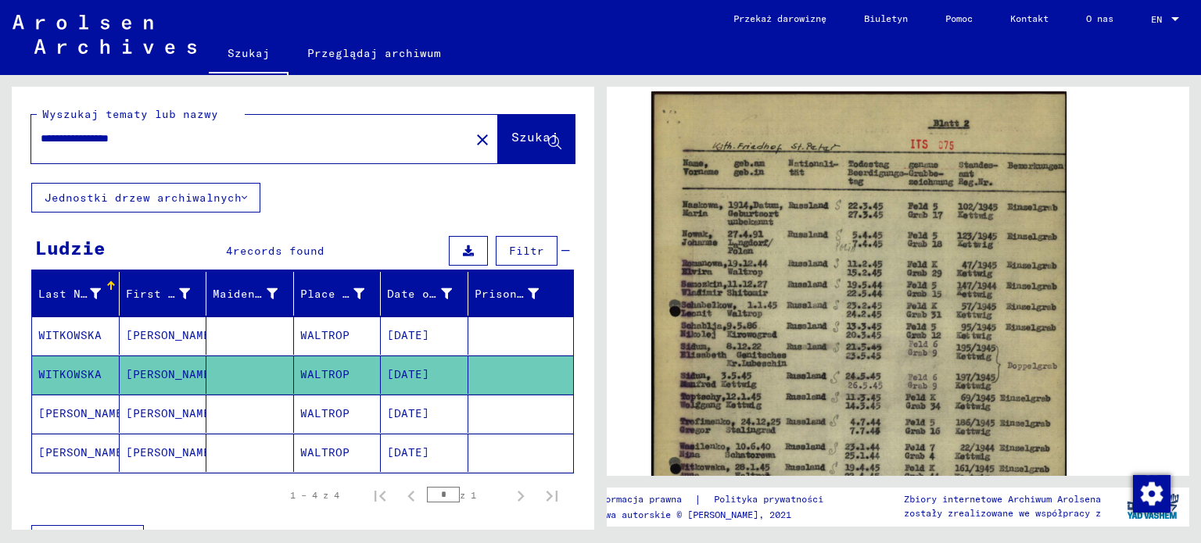
scroll to position [313, 0]
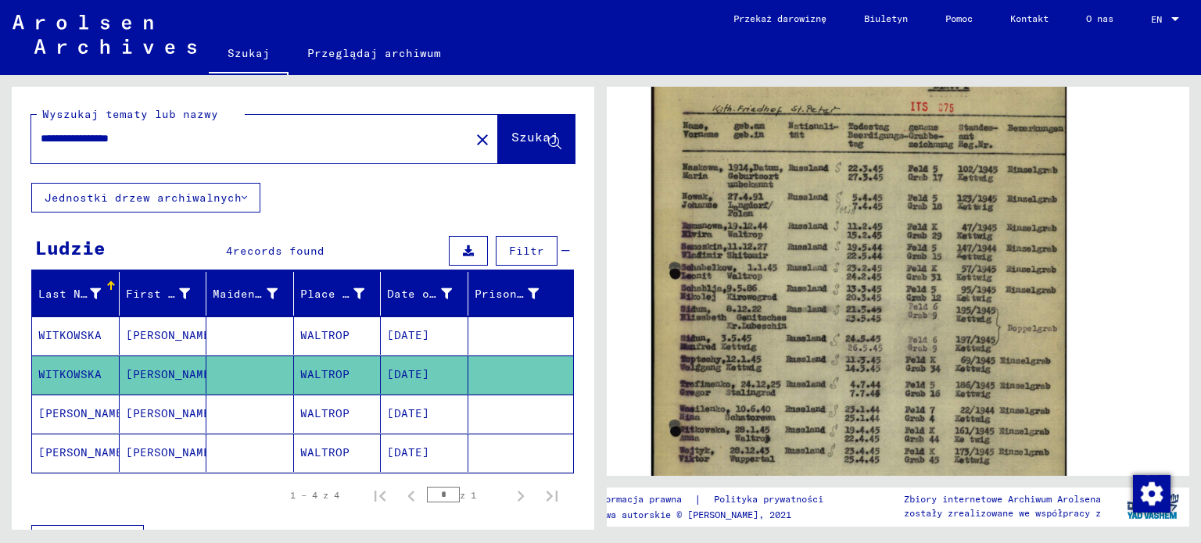
click at [410, 415] on mat-cell "[DATE]" at bounding box center [425, 414] width 88 height 38
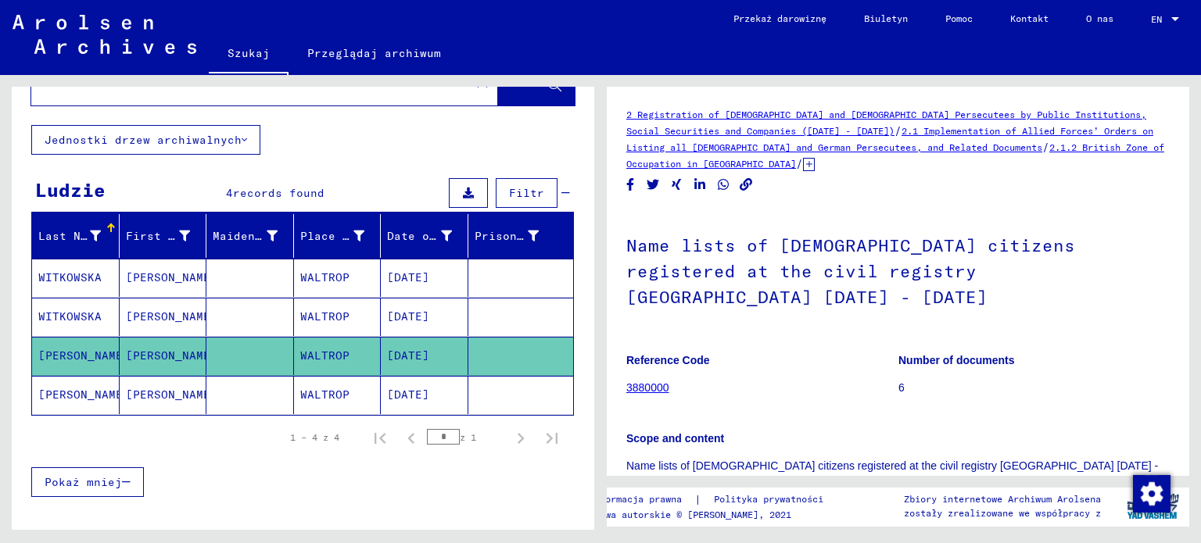
scroll to position [136, 0]
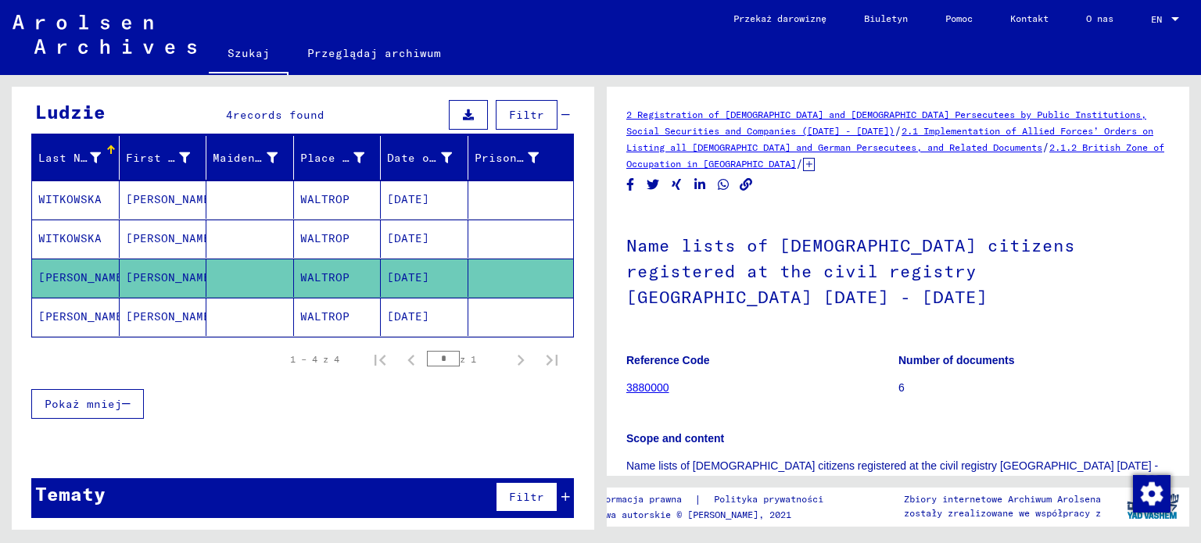
drag, startPoint x: 1191, startPoint y: 181, endPoint x: 1191, endPoint y: 246, distance: 64.9
click at [1191, 246] on div "2 Registration of [DEMOGRAPHIC_DATA] and [DEMOGRAPHIC_DATA] Persecutees by Publ…" at bounding box center [901, 302] width 600 height 455
click at [1137, 210] on h1 "Name lists of [DEMOGRAPHIC_DATA] citizens registered at the civil registry [GEO…" at bounding box center [897, 270] width 543 height 120
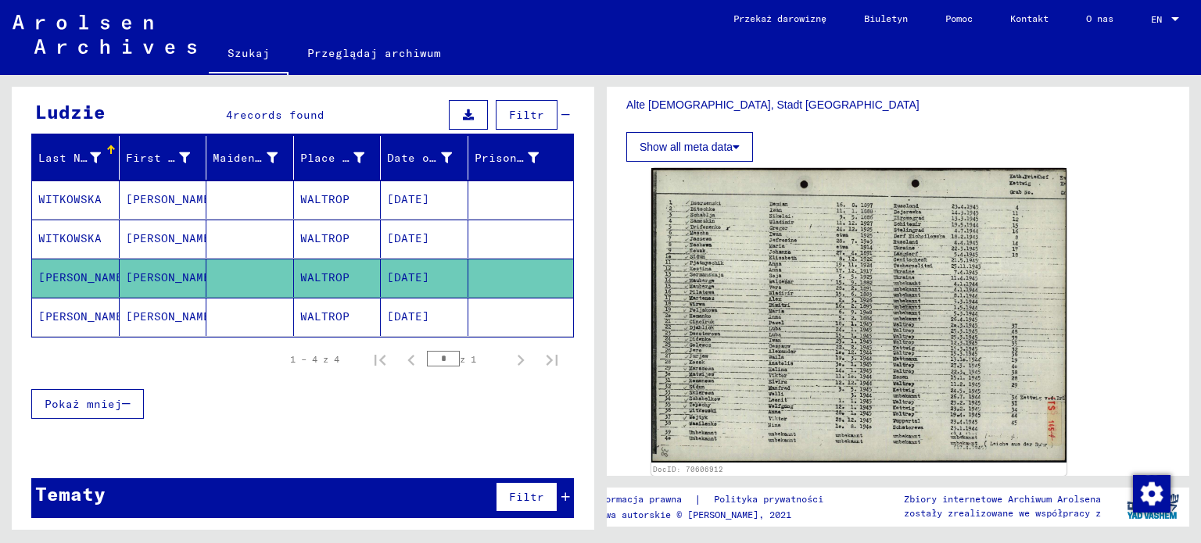
scroll to position [482, 0]
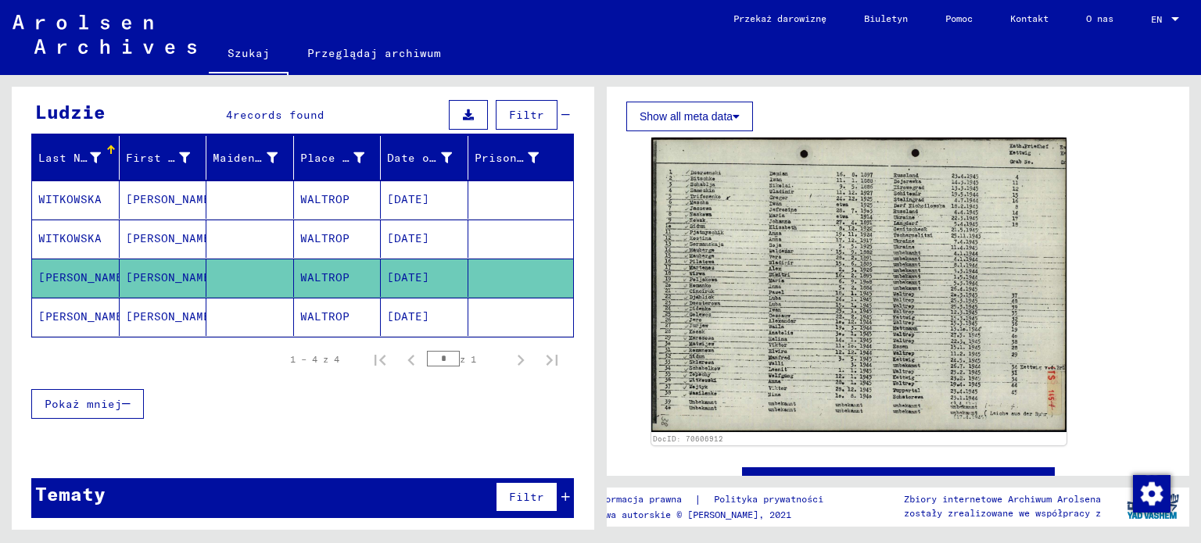
click at [500, 319] on mat-cell at bounding box center [521, 317] width 106 height 38
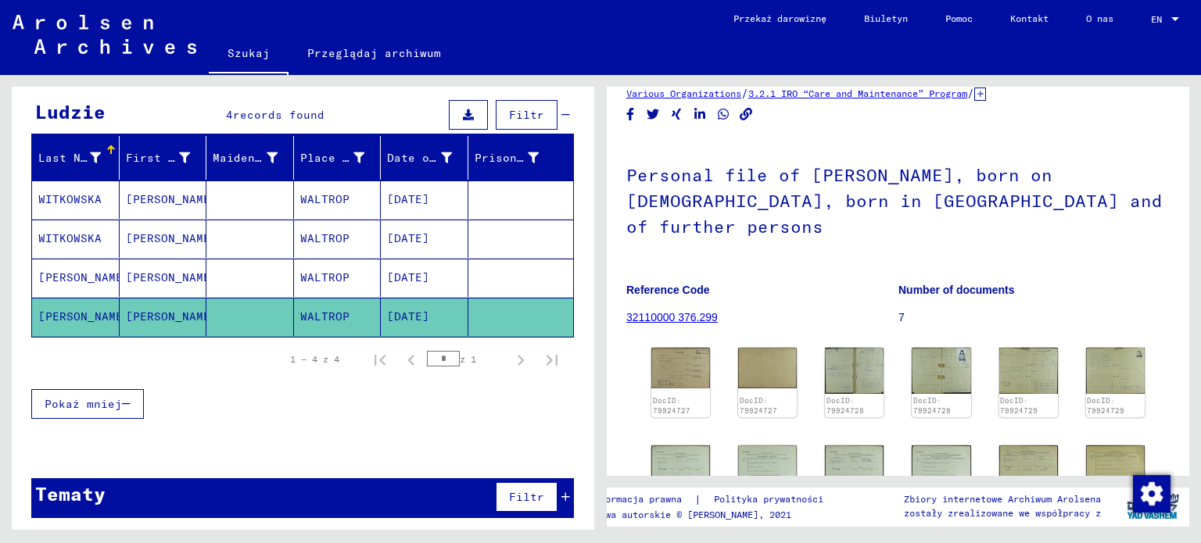
scroll to position [235, 0]
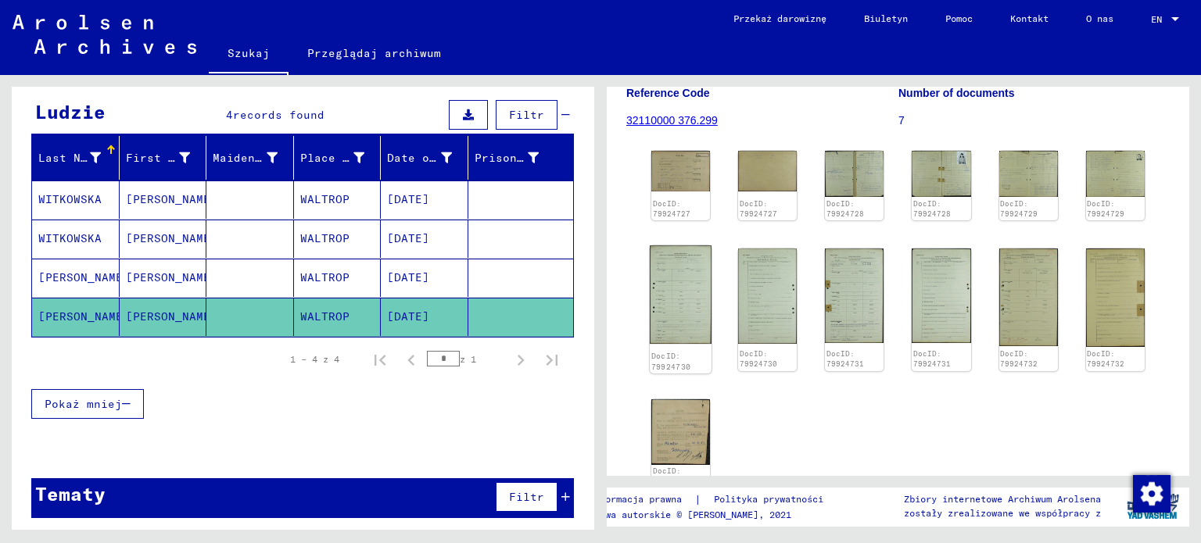
click at [677, 256] on img at bounding box center [681, 295] width 62 height 99
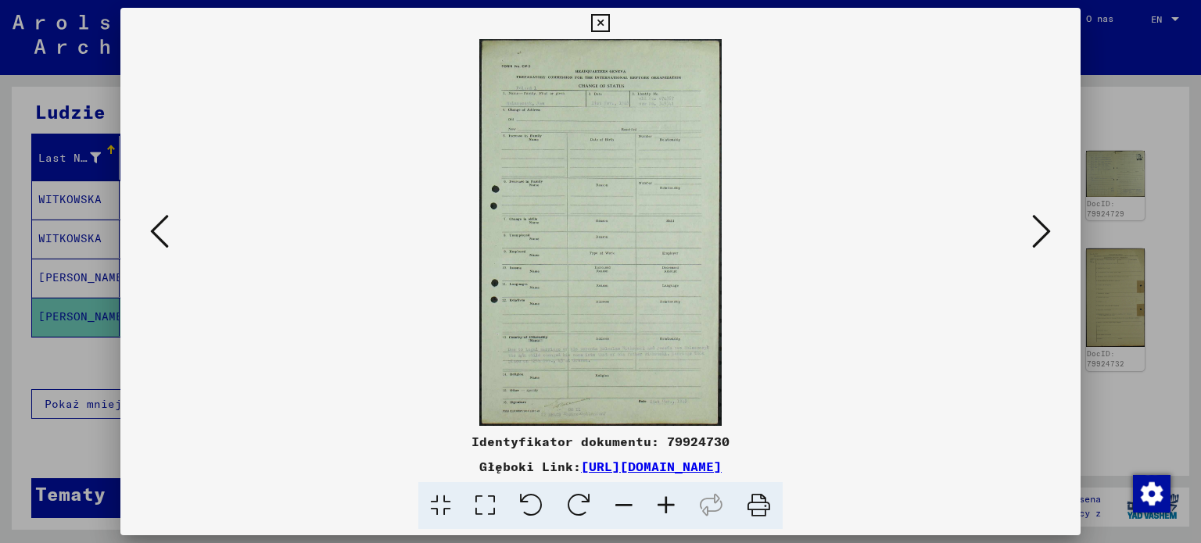
click at [159, 235] on icon at bounding box center [159, 232] width 19 height 38
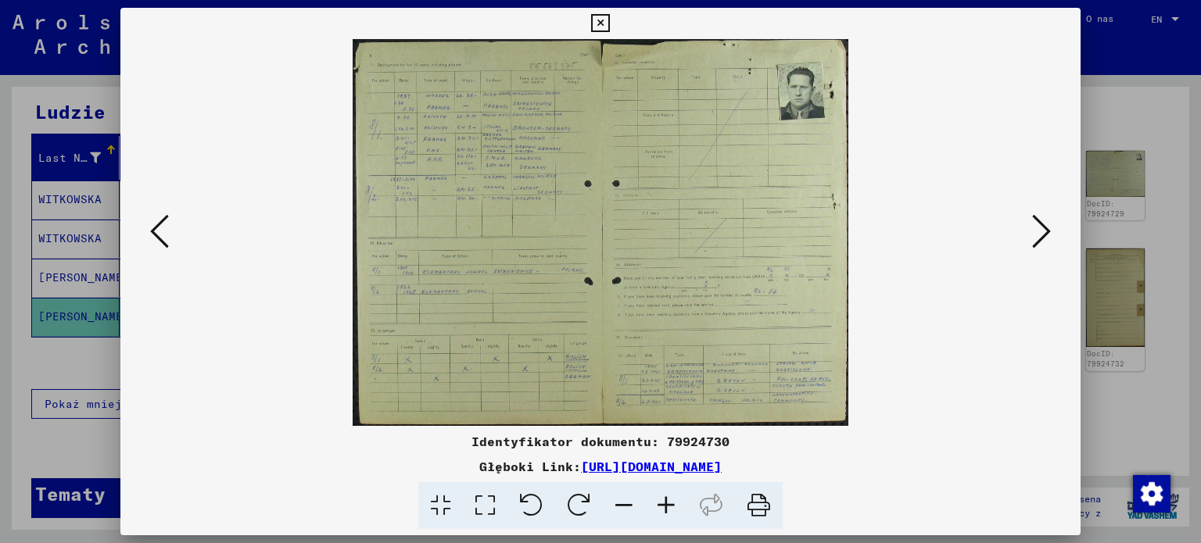
click at [732, 187] on img at bounding box center [601, 232] width 854 height 387
click at [163, 240] on icon at bounding box center [159, 232] width 19 height 38
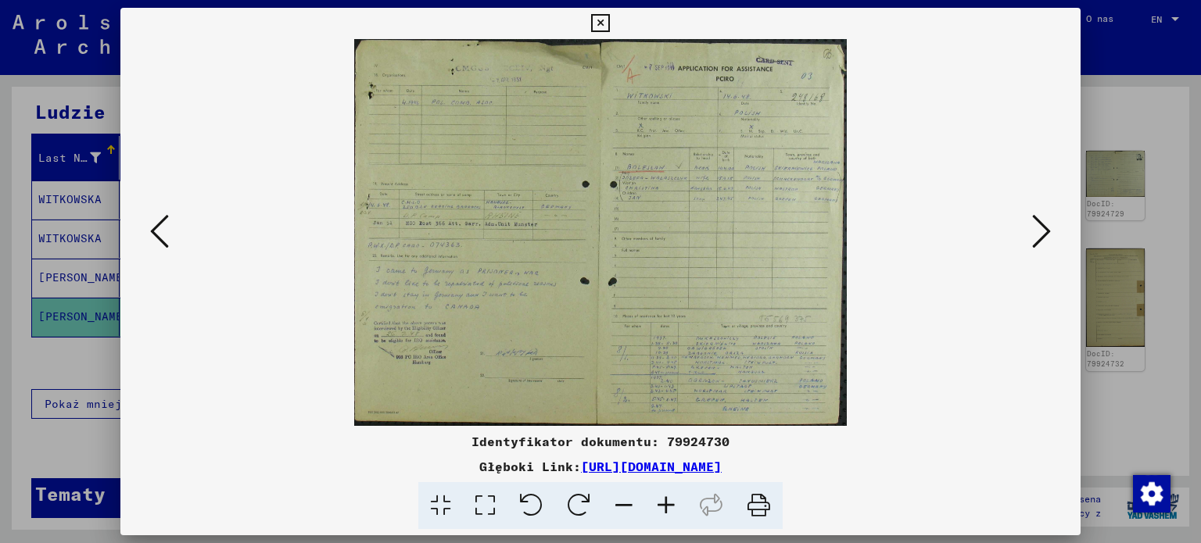
click at [713, 229] on img at bounding box center [601, 232] width 854 height 387
click at [607, 24] on icon at bounding box center [600, 23] width 18 height 19
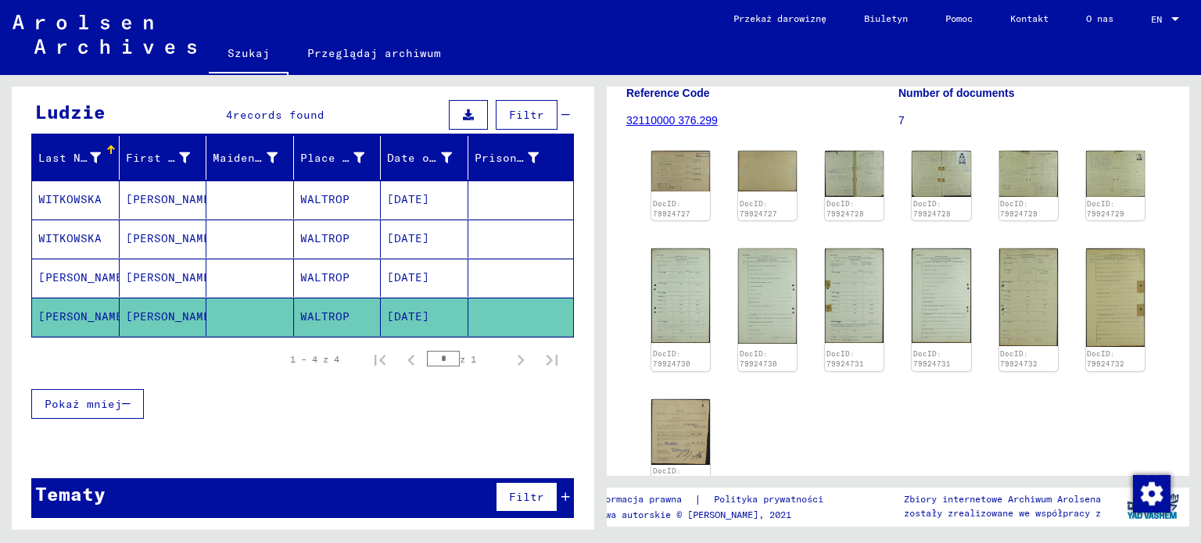
click at [325, 190] on mat-cell "WALTROP" at bounding box center [338, 200] width 88 height 38
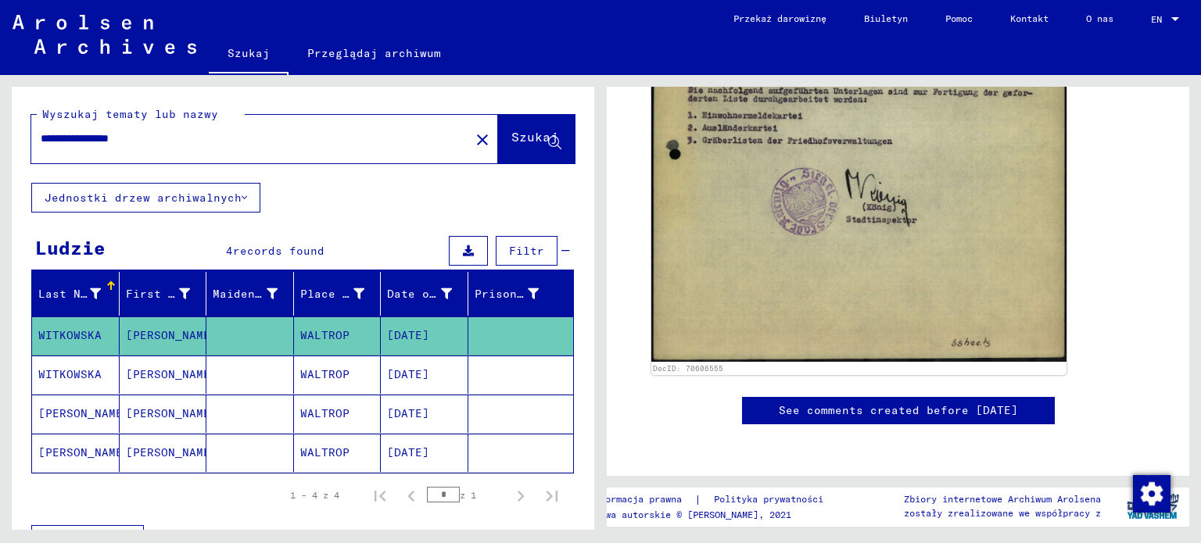
drag, startPoint x: 184, startPoint y: 134, endPoint x: 0, endPoint y: 141, distance: 184.6
click at [0, 141] on div "**********" at bounding box center [300, 302] width 600 height 455
type input "********"
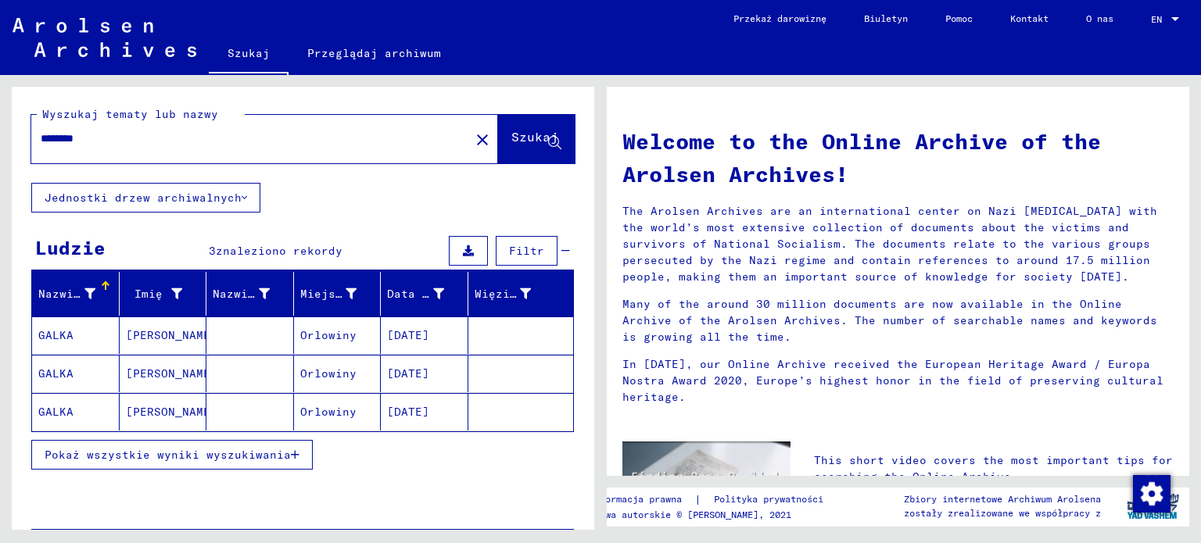
click at [231, 456] on font "Pokaż wszystkie wyniki wyszukiwania" at bounding box center [168, 455] width 246 height 14
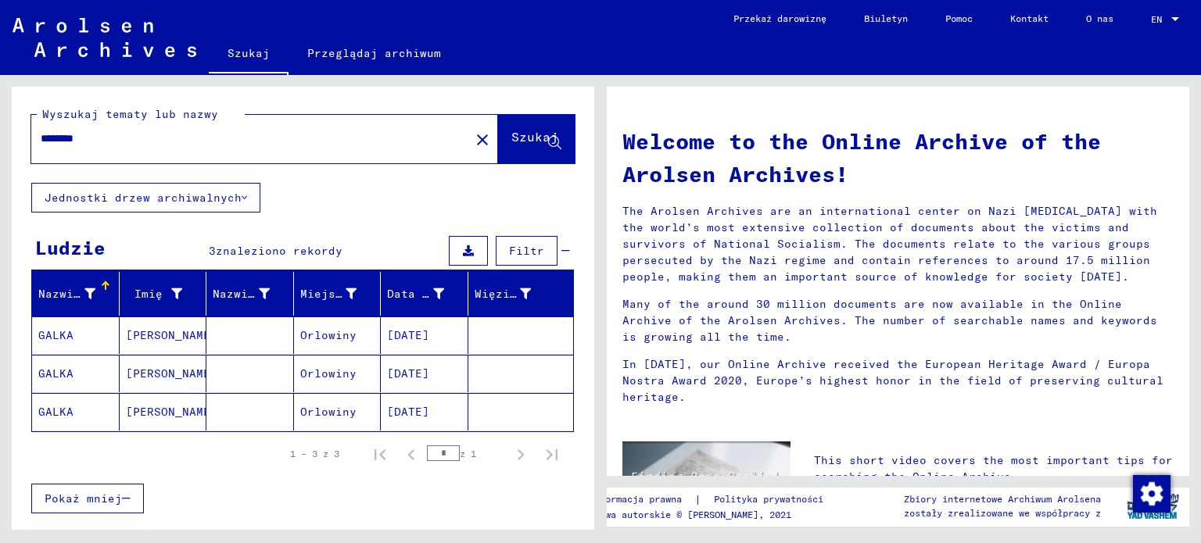
drag, startPoint x: 152, startPoint y: 141, endPoint x: 0, endPoint y: 149, distance: 152.7
click at [0, 149] on div "Wyszukaj tematy lub nazwy ******** close Szukaj Jednostki drzew archiwalnych Lu…" at bounding box center [300, 302] width 600 height 455
drag, startPoint x: 321, startPoint y: 137, endPoint x: 296, endPoint y: 140, distance: 26.0
click at [296, 140] on input "text" at bounding box center [246, 139] width 410 height 16
type input "*********"
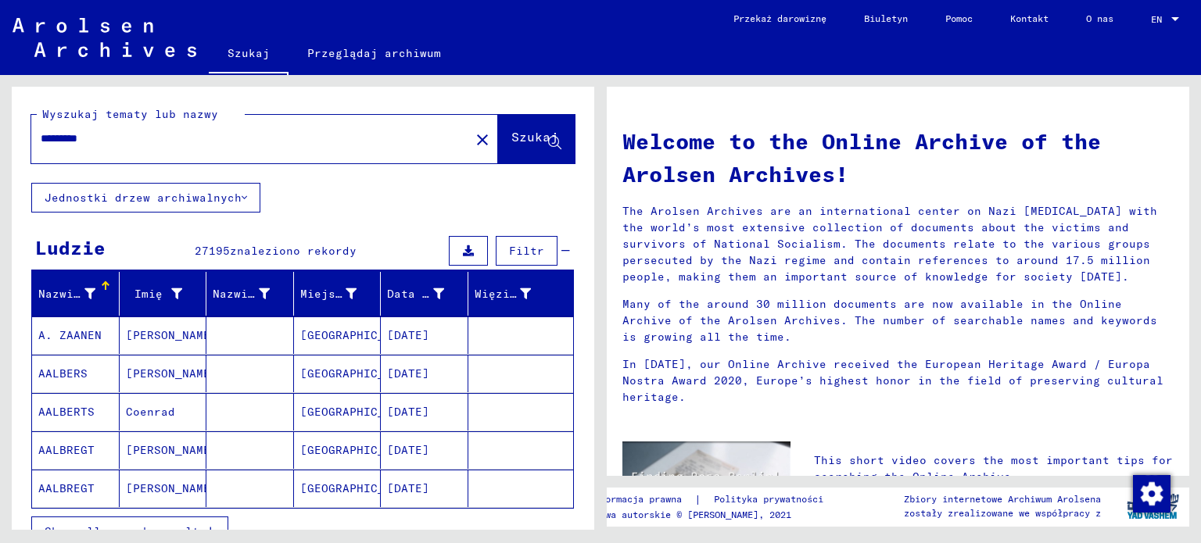
scroll to position [84, 0]
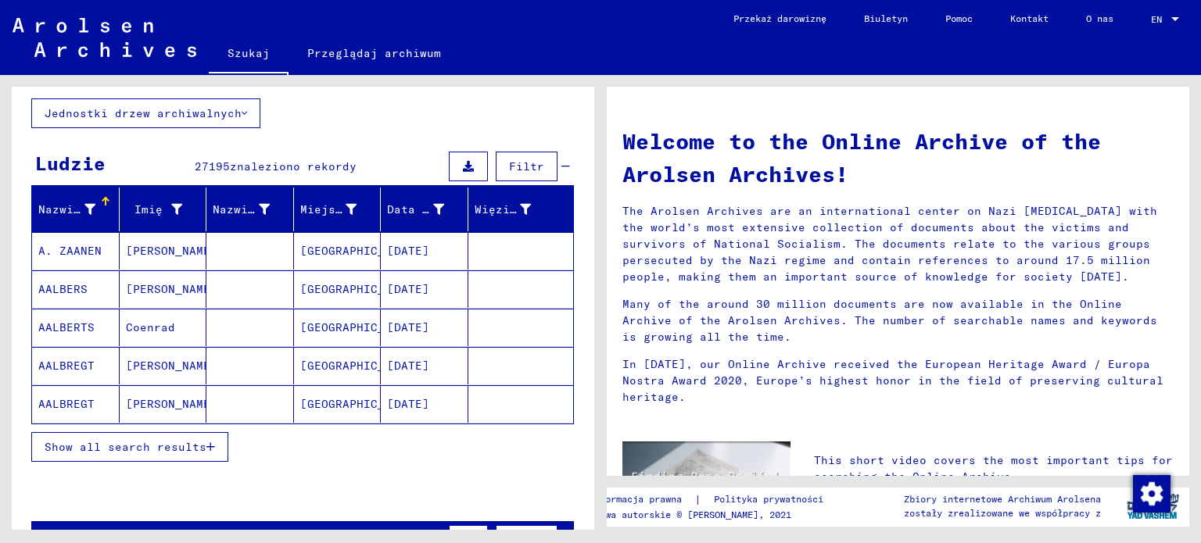
click at [192, 440] on span "Show all search results" at bounding box center [126, 447] width 162 height 14
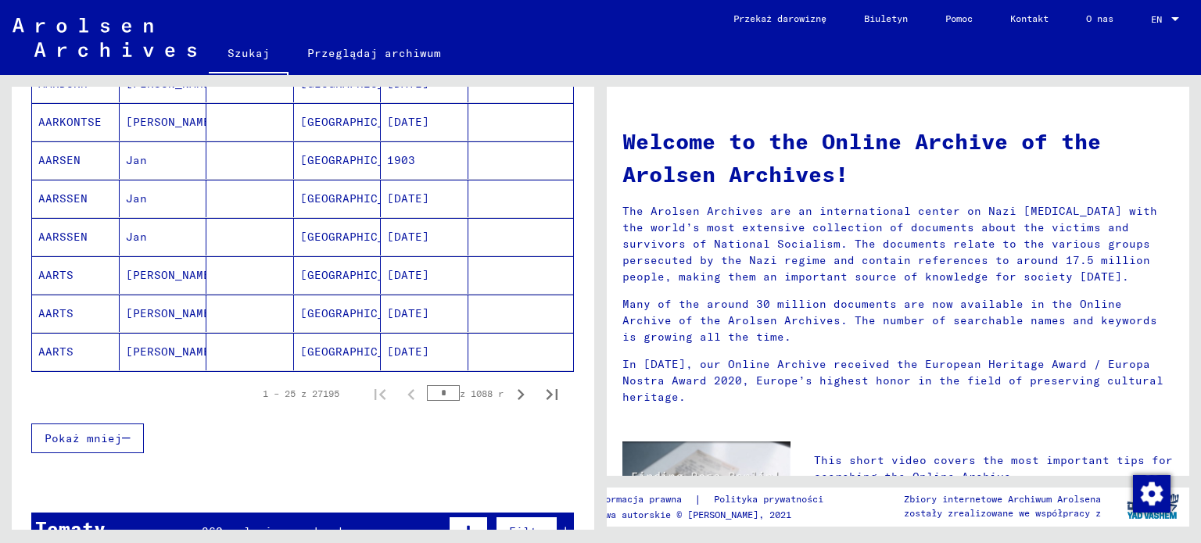
scroll to position [905, 0]
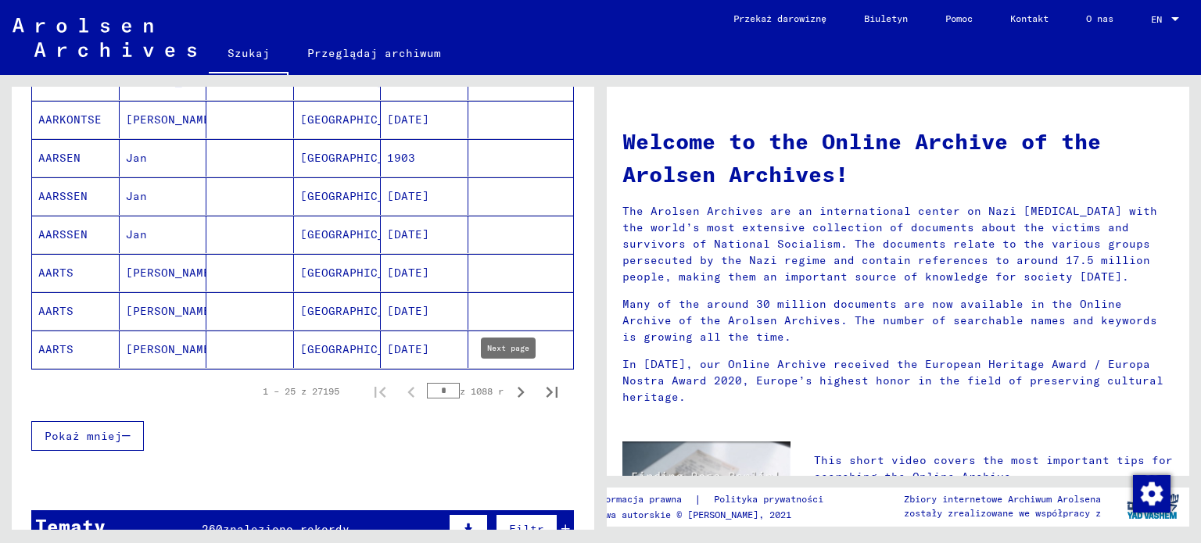
click at [510, 387] on icon "Następna strona" at bounding box center [521, 392] width 22 height 22
type input "*"
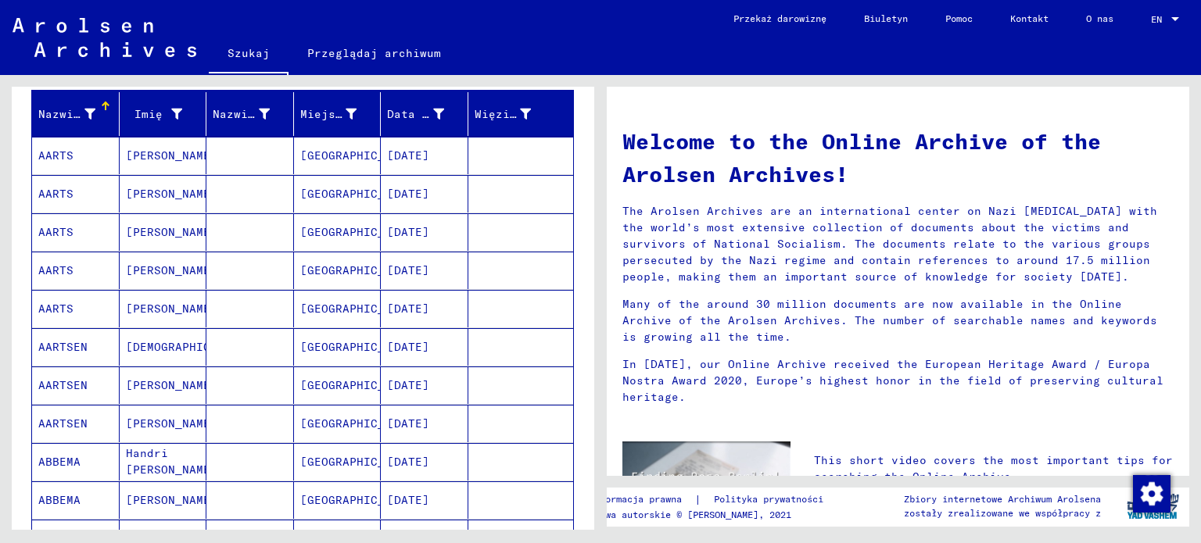
scroll to position [0, 0]
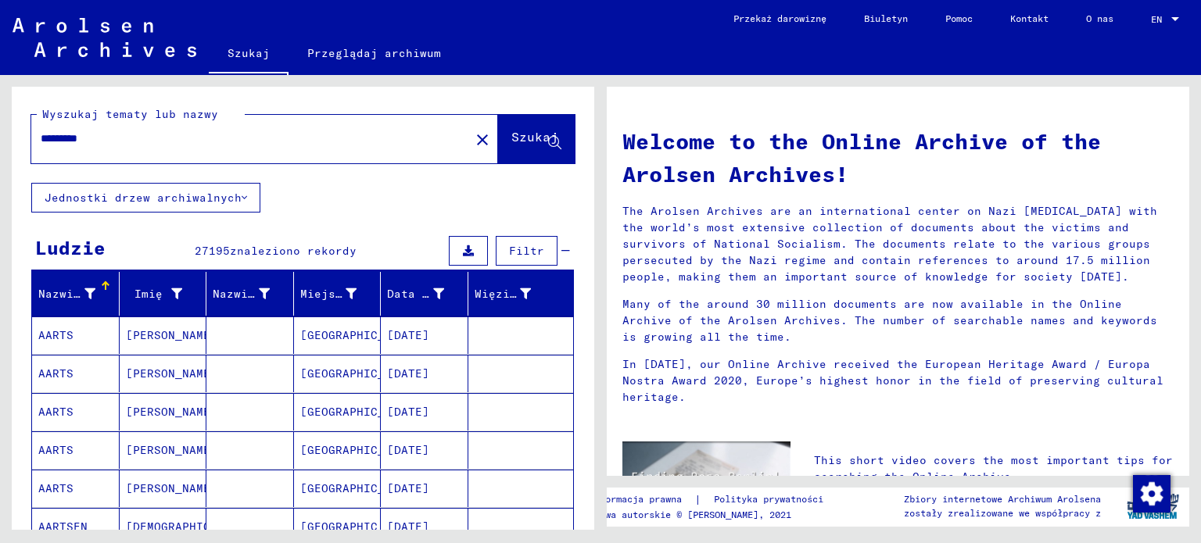
click at [217, 141] on input "*********" at bounding box center [246, 139] width 410 height 16
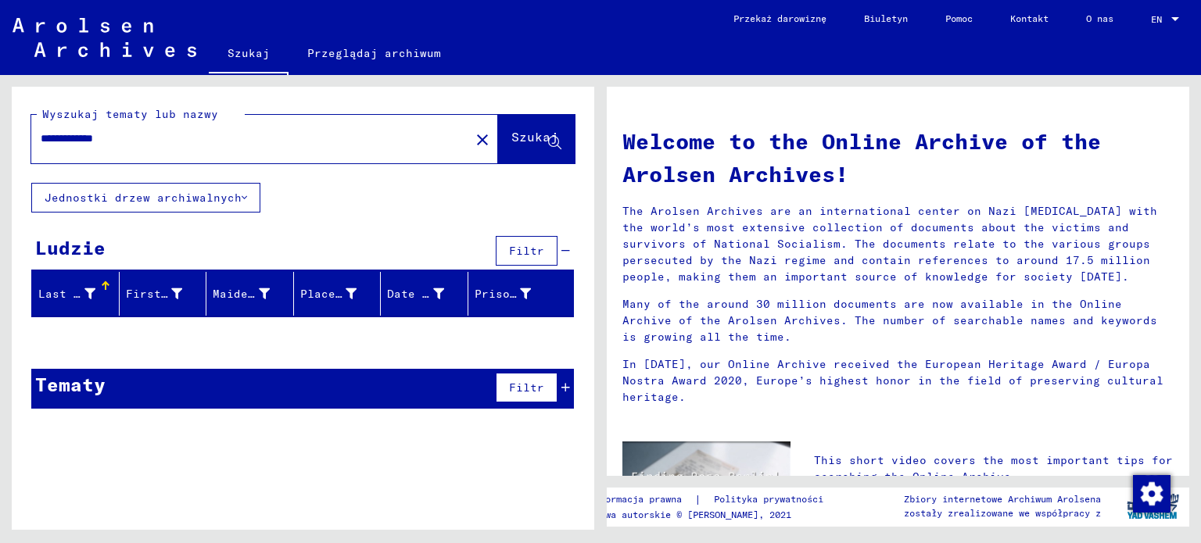
type input "**********"
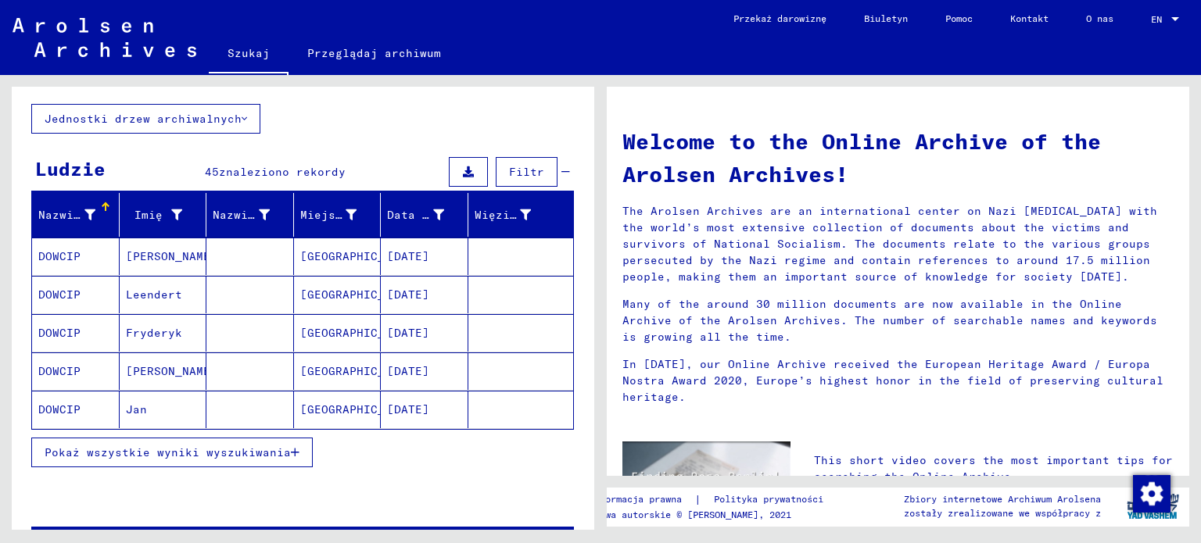
scroll to position [80, 0]
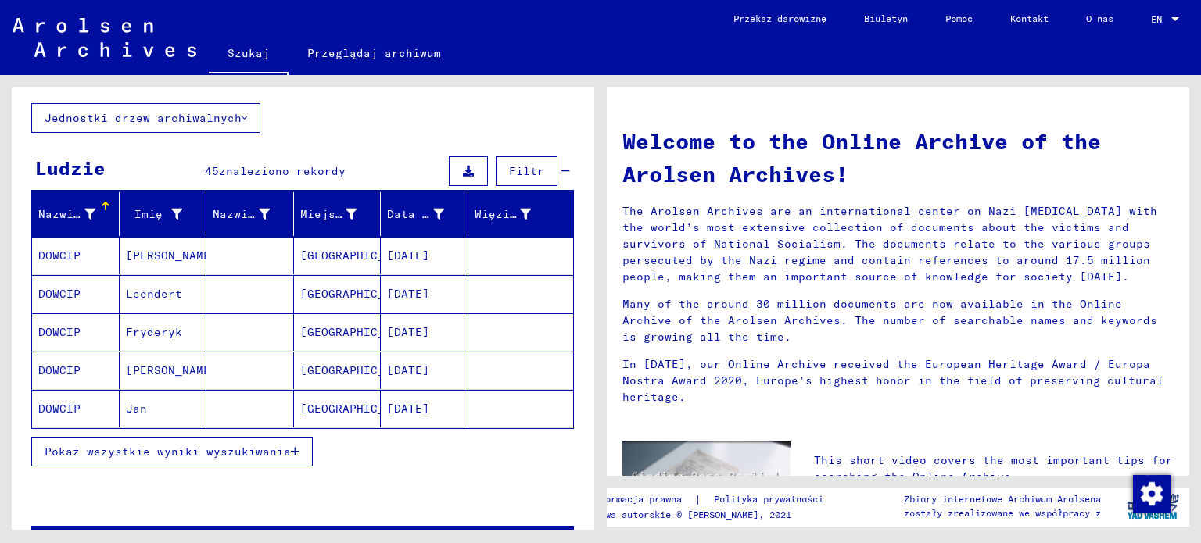
click at [168, 448] on font "Pokaż wszystkie wyniki wyszukiwania" at bounding box center [168, 452] width 246 height 14
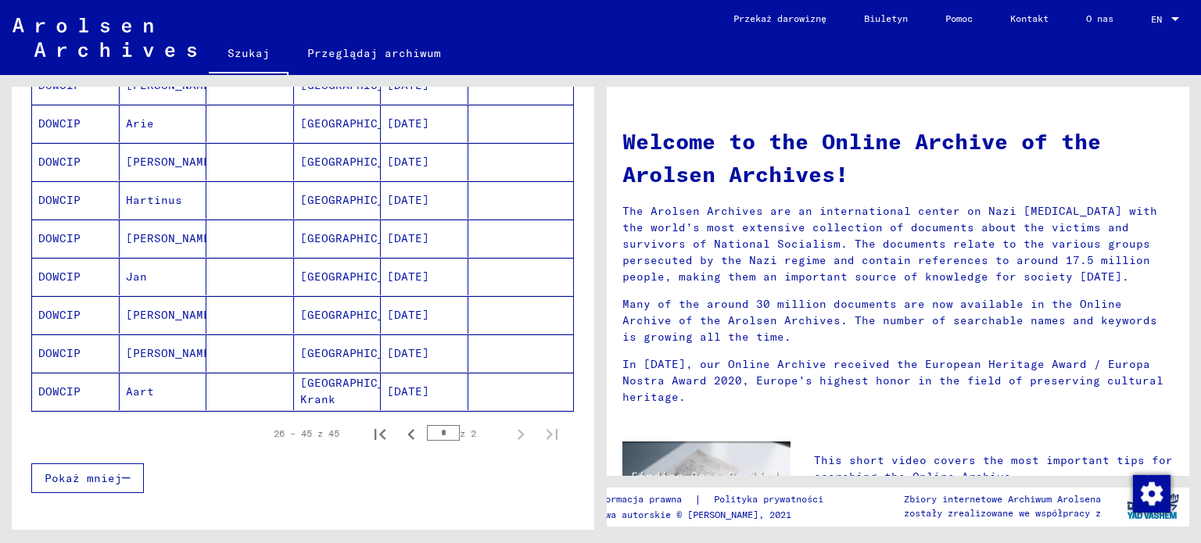
scroll to position [940, 0]
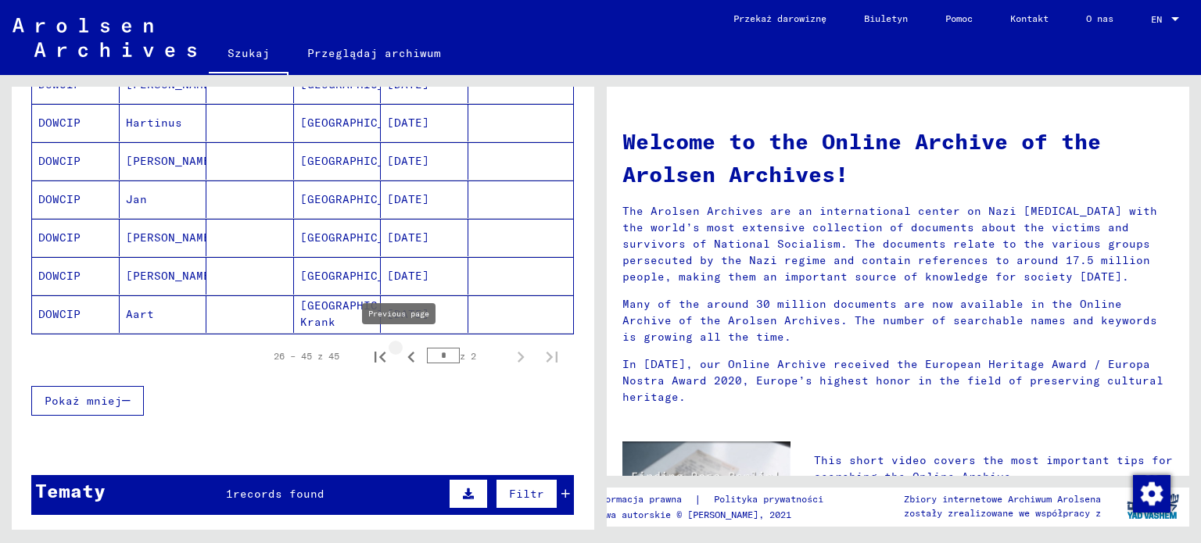
click at [400, 346] on icon "Poprzednia strona" at bounding box center [411, 357] width 22 height 22
type input "*"
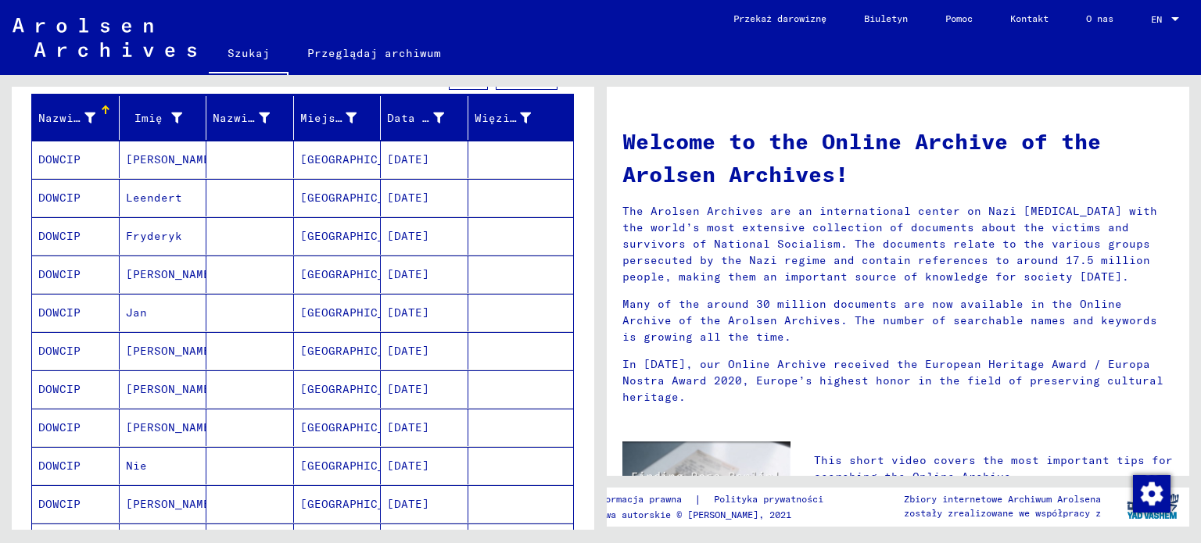
scroll to position [0, 0]
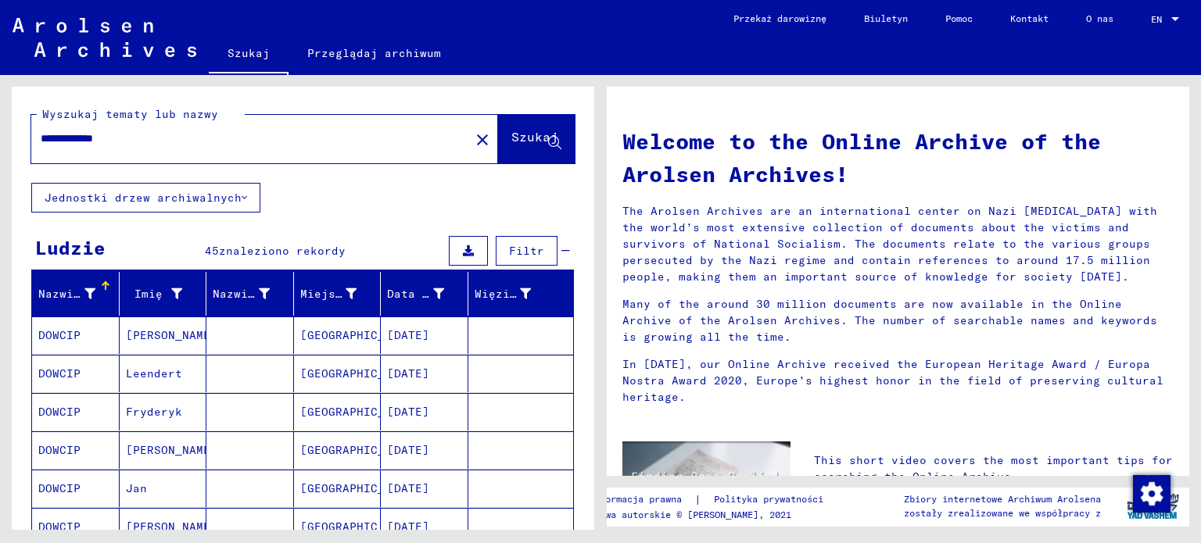
click at [310, 333] on font "[GEOGRAPHIC_DATA]" at bounding box center [360, 335] width 120 height 14
